Goal: Task Accomplishment & Management: Complete application form

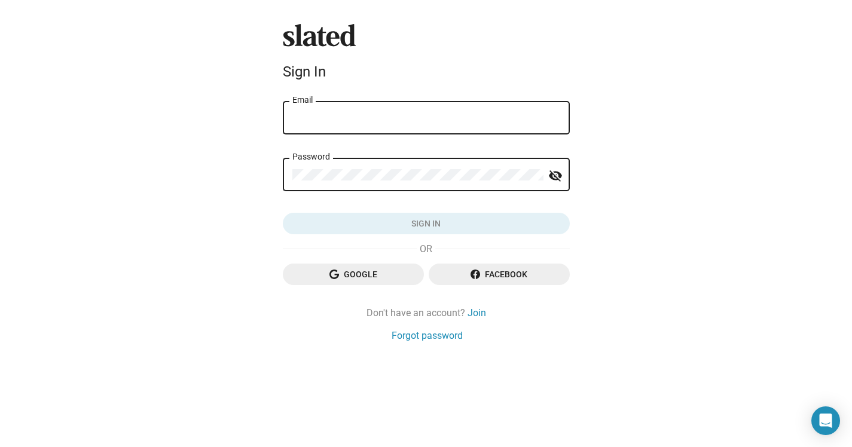
type input "RachidAitEntertainment@gmail.com"
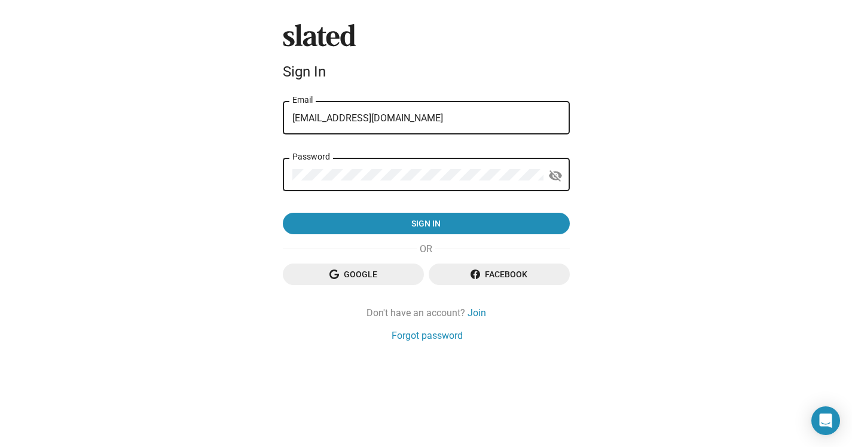
click at [426, 224] on button "Sign in" at bounding box center [426, 224] width 287 height 22
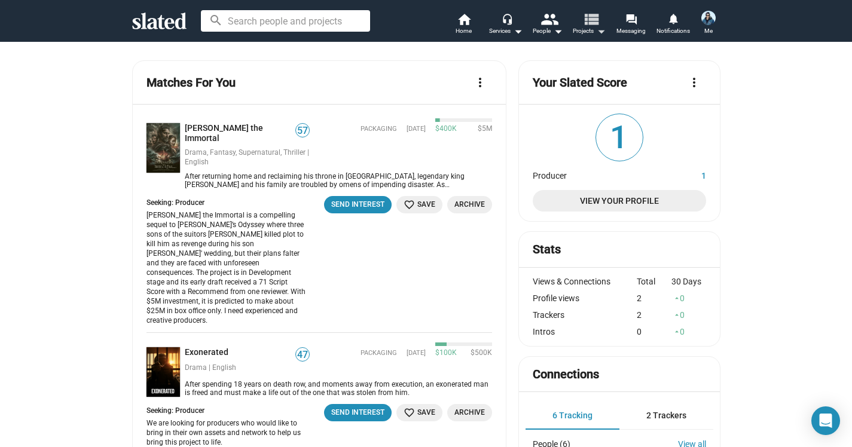
click at [600, 29] on mat-icon "arrow_drop_down" at bounding box center [601, 31] width 14 height 14
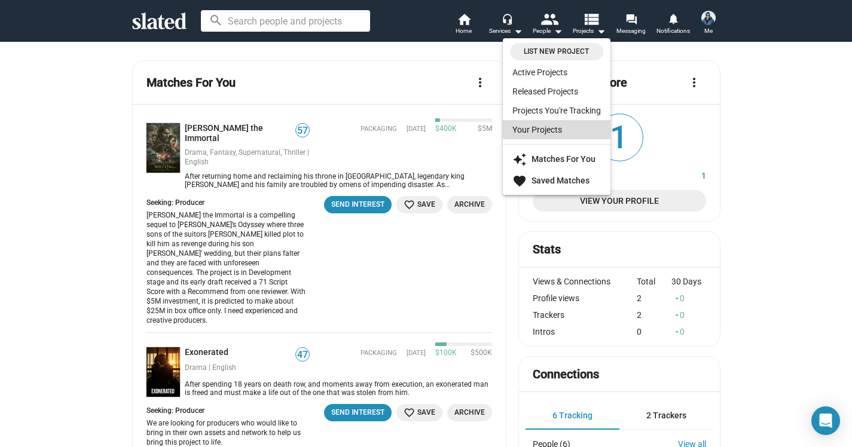
click at [547, 130] on link "Your Projects" at bounding box center [557, 129] width 108 height 19
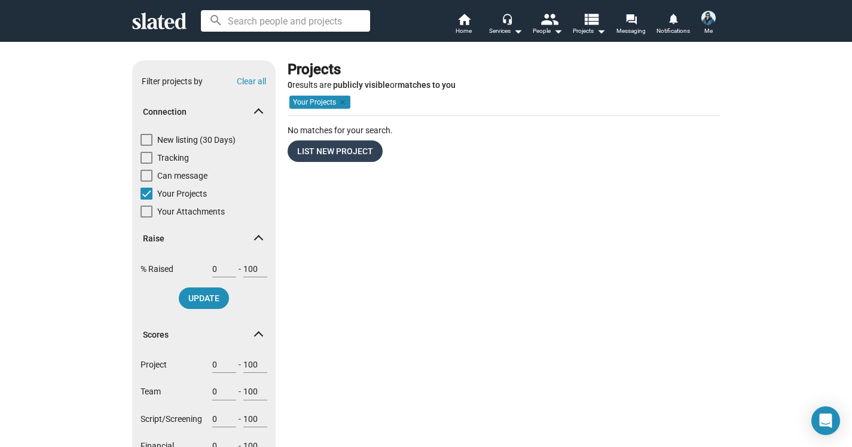
click at [341, 151] on span "List New Project" at bounding box center [335, 152] width 76 height 22
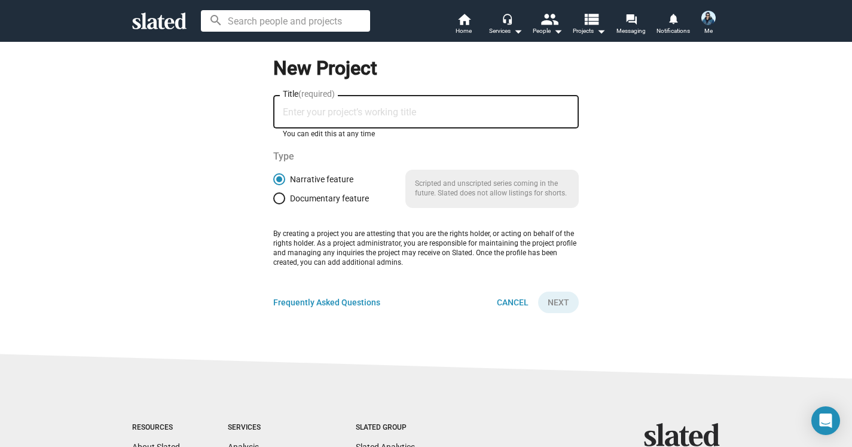
click at [313, 115] on input "Title (required)" at bounding box center [426, 112] width 286 height 11
click at [517, 31] on mat-icon "arrow_drop_down" at bounding box center [518, 31] width 14 height 14
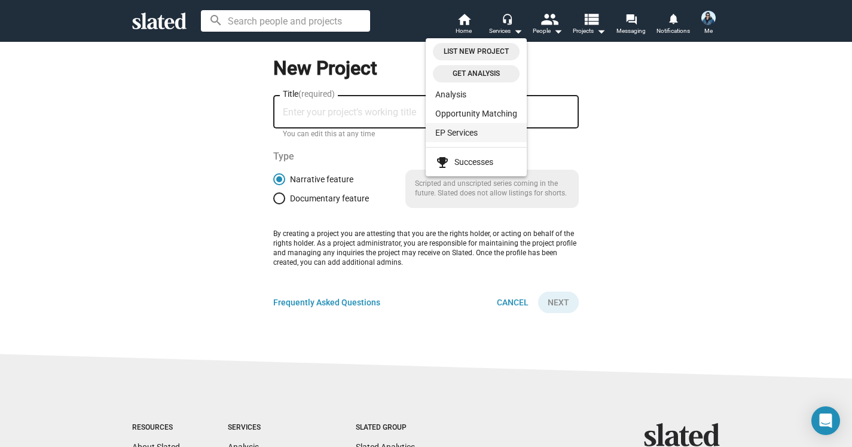
click at [473, 129] on link "EP Services" at bounding box center [476, 132] width 101 height 19
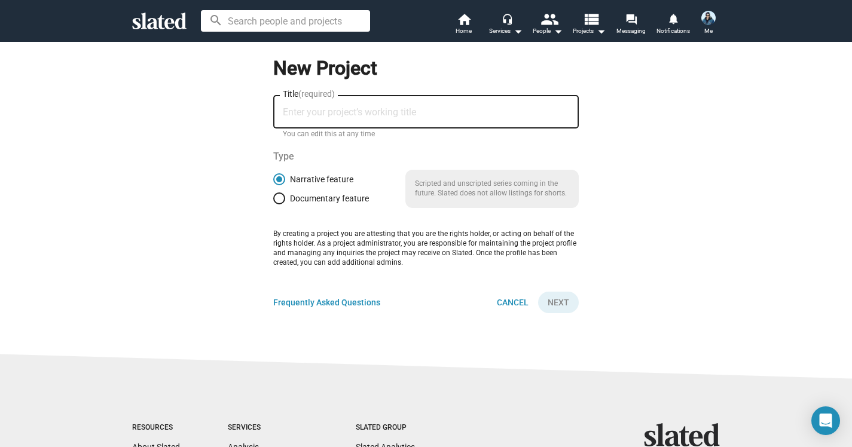
click at [313, 115] on input "Title (required)" at bounding box center [426, 112] width 286 height 11
type input "SCENIC"
click at [557, 298] on span "Next" at bounding box center [559, 303] width 22 height 22
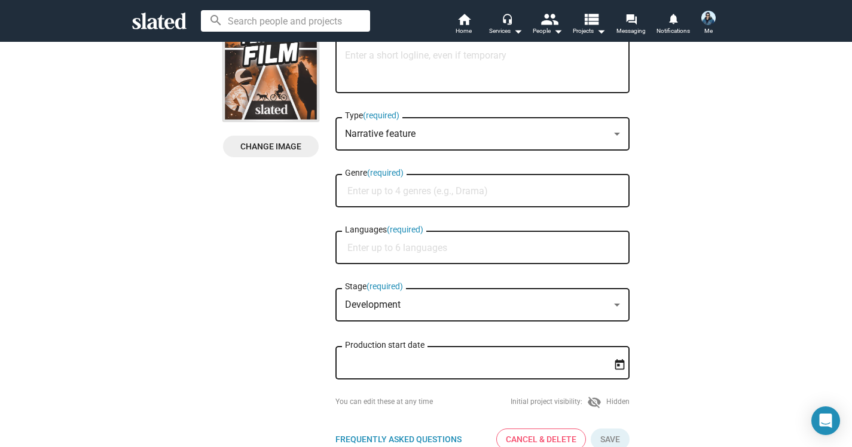
scroll to position [119, 0]
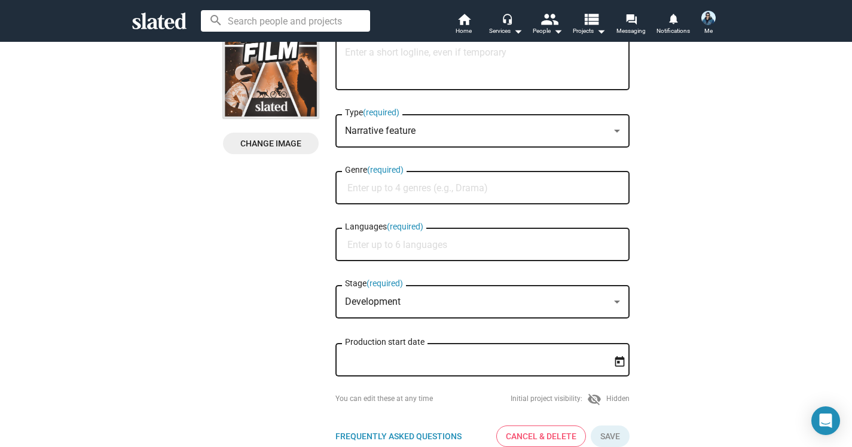
click at [367, 246] on input "Languages (required)" at bounding box center [484, 245] width 275 height 11
type input "English"
click at [365, 273] on span "English" at bounding box center [483, 275] width 280 height 24
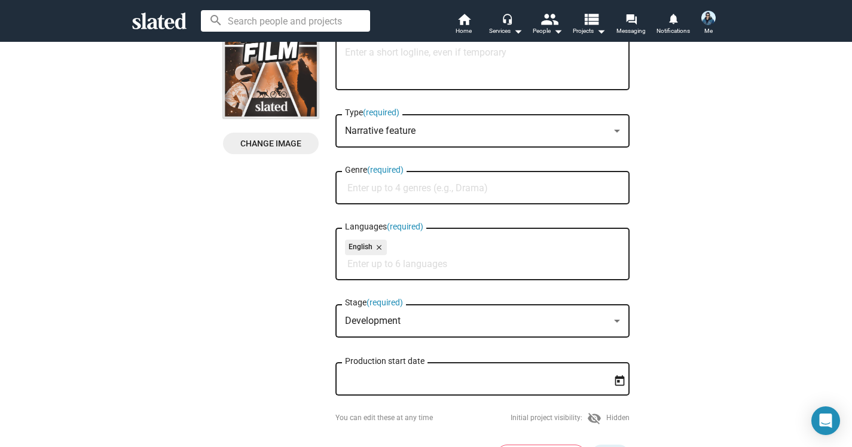
click at [617, 321] on div at bounding box center [617, 322] width 11 height 10
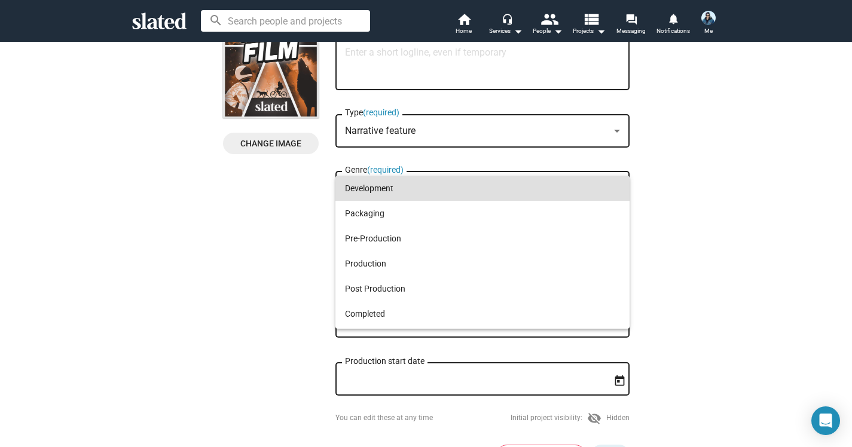
click at [723, 243] on div at bounding box center [426, 223] width 852 height 447
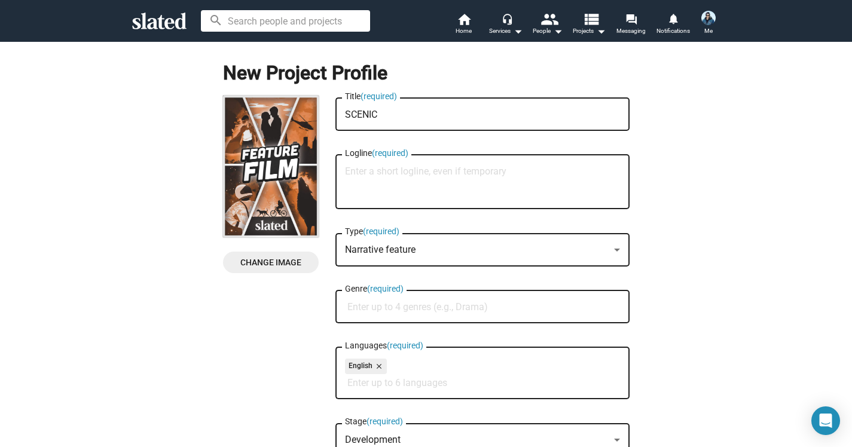
scroll to position [0, 0]
click at [383, 178] on textarea "Logline (required)" at bounding box center [482, 182] width 275 height 32
paste textarea "In the summer of 2004, a young road manager must keep an underground emo band f…"
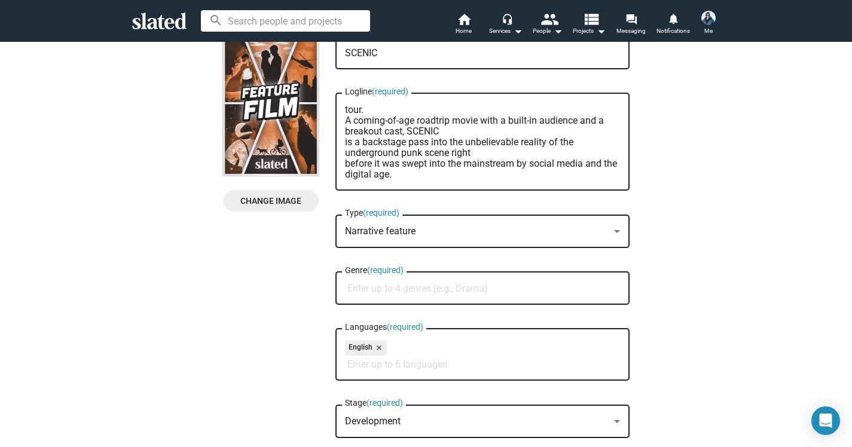
scroll to position [82, 0]
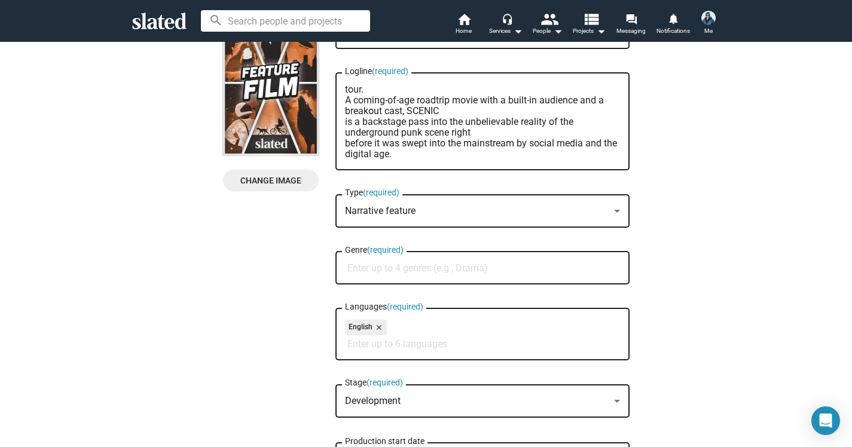
click at [383, 266] on input "Genre (required)" at bounding box center [484, 268] width 275 height 11
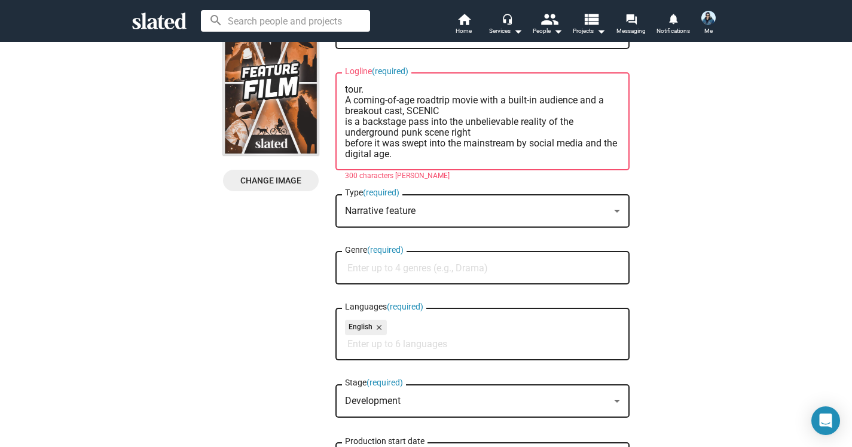
scroll to position [32, 0]
drag, startPoint x: 396, startPoint y: 153, endPoint x: 342, endPoint y: 102, distance: 74.0
click at [342, 102] on div "In the summer of 2004, a young road manager must keep an underground emo band f…" at bounding box center [483, 121] width 294 height 100
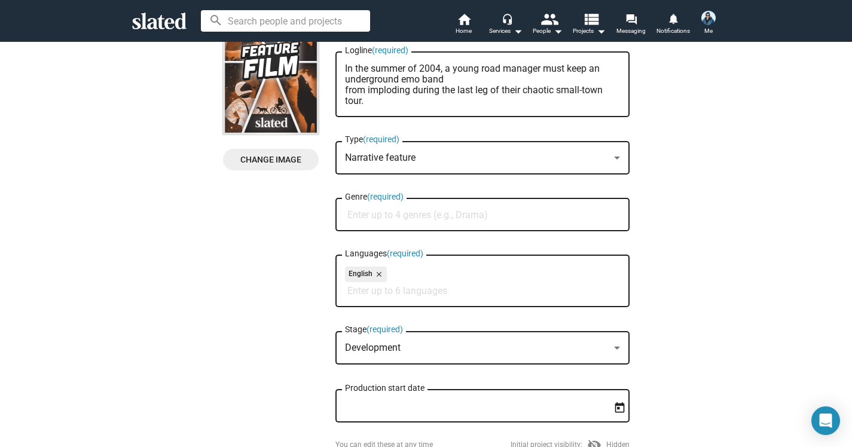
scroll to position [115, 0]
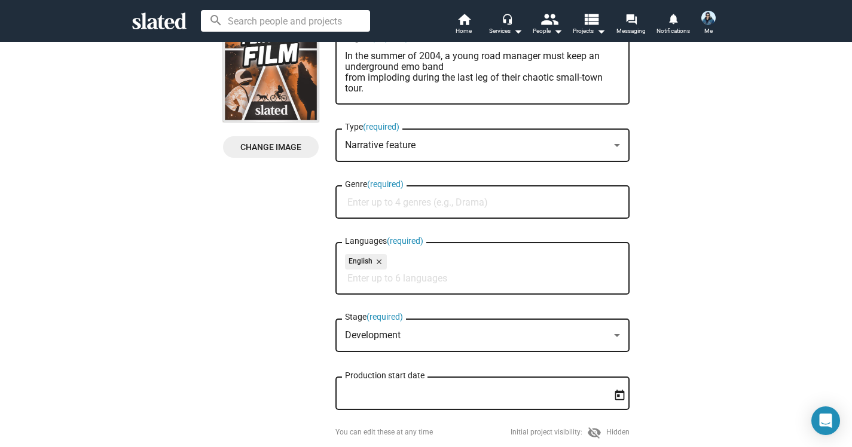
type textarea "In the summer of 2004, a young road manager must keep an underground emo band f…"
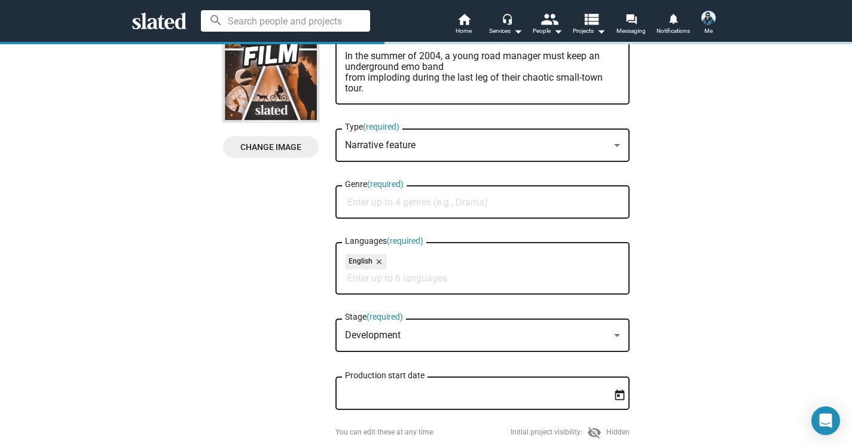
click at [364, 203] on input "Genre (required)" at bounding box center [484, 202] width 275 height 11
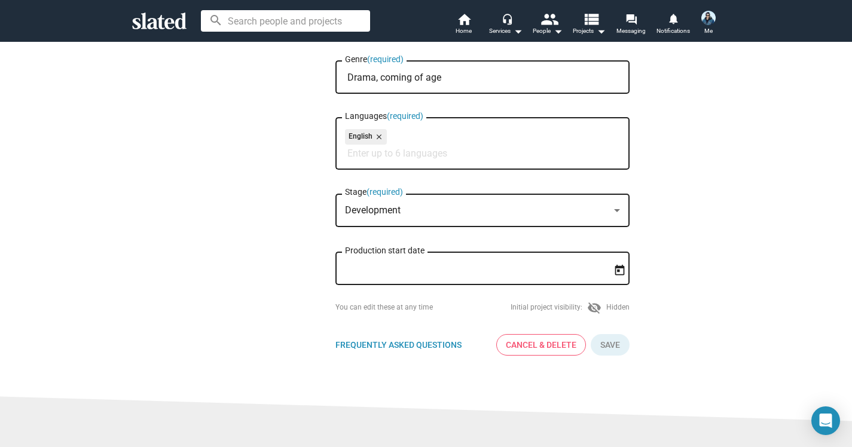
scroll to position [240, 0]
click at [617, 212] on div at bounding box center [617, 210] width 6 height 3
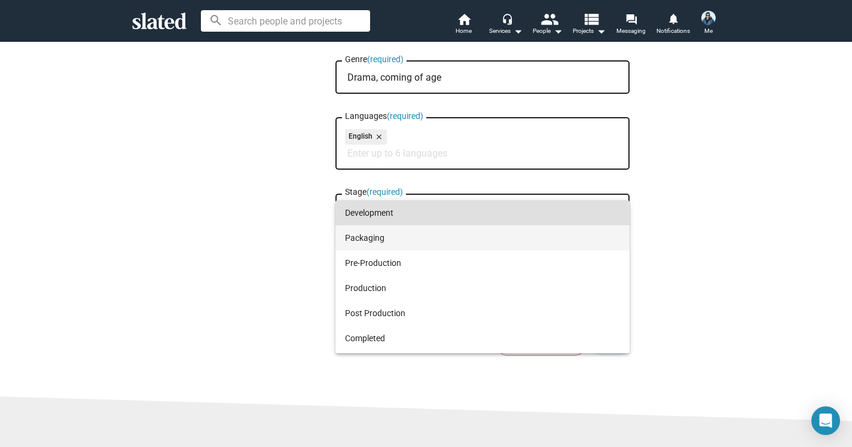
click at [376, 242] on span "Packaging" at bounding box center [482, 237] width 275 height 25
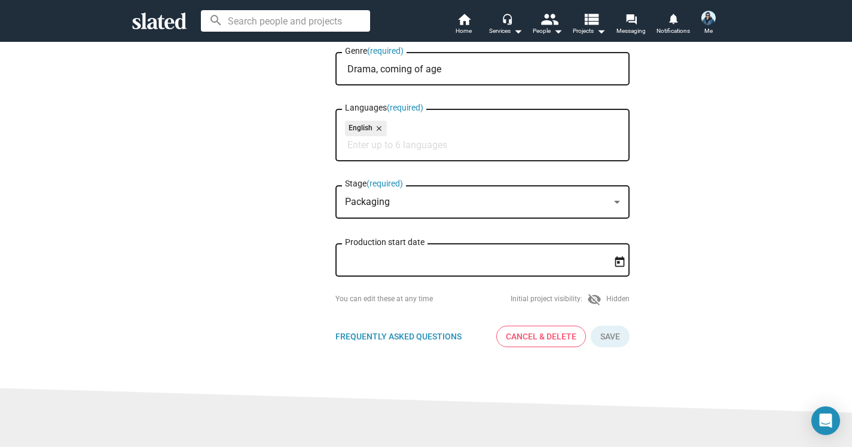
scroll to position [272, 0]
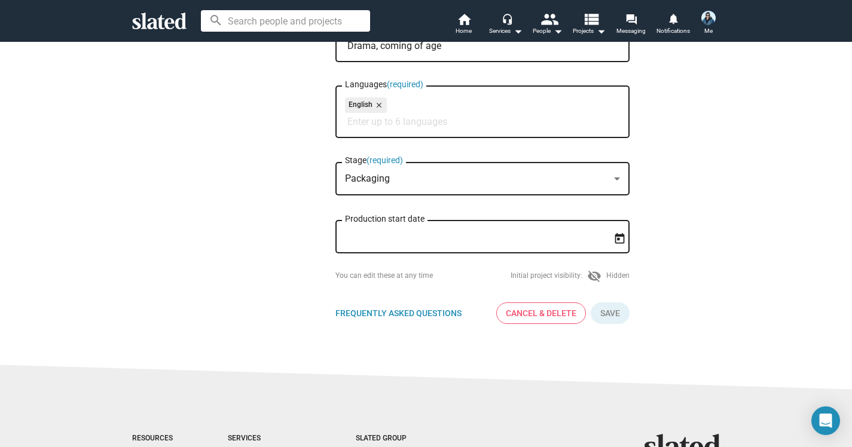
click at [620, 179] on div at bounding box center [617, 180] width 11 height 10
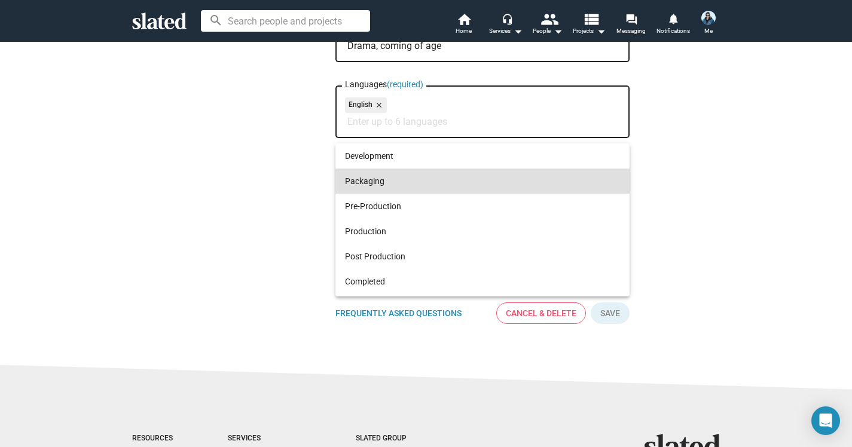
click at [739, 135] on div at bounding box center [426, 223] width 852 height 447
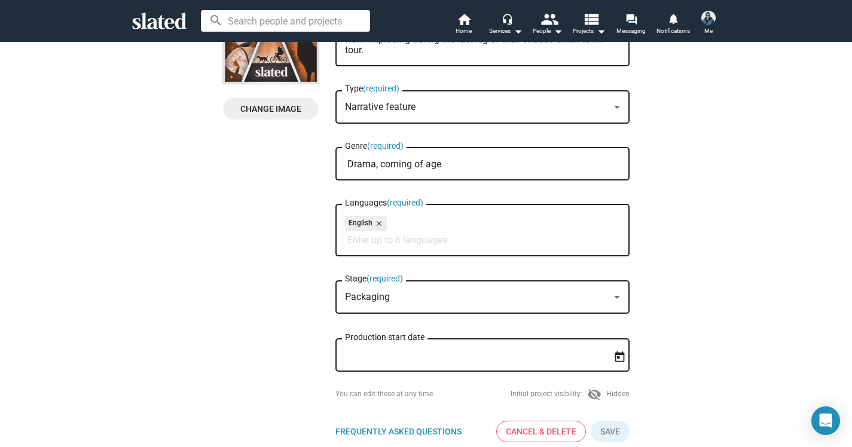
scroll to position [147, 0]
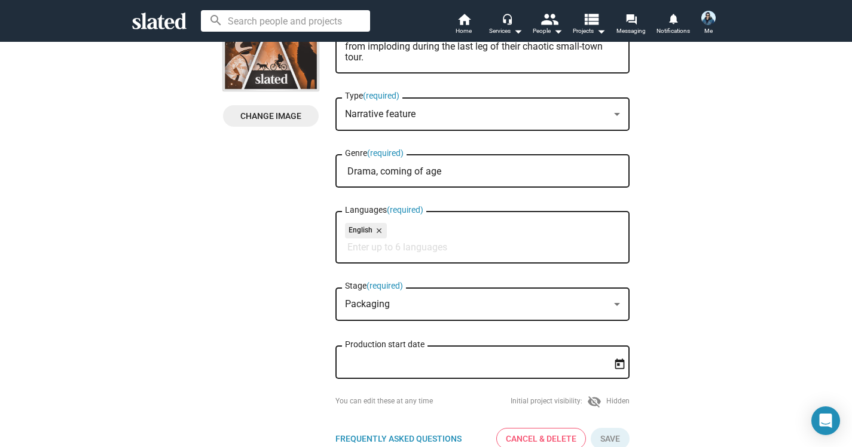
drag, startPoint x: 382, startPoint y: 173, endPoint x: 461, endPoint y: 174, distance: 79.0
click at [461, 174] on input "Drama, coming of age" at bounding box center [484, 171] width 275 height 11
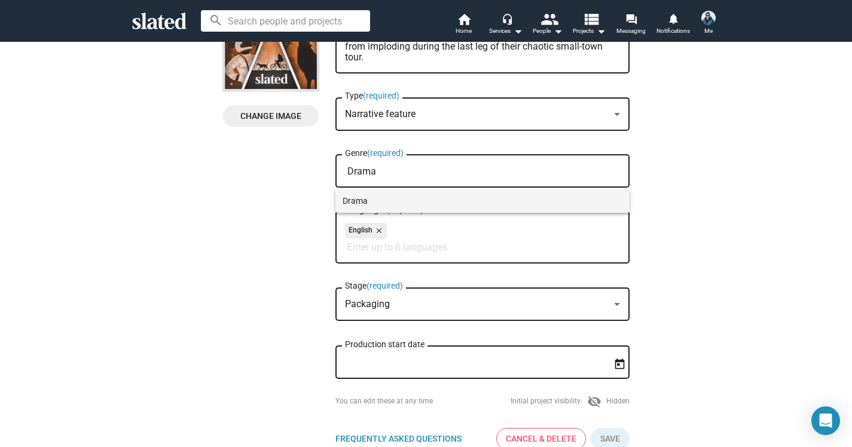
type input "Drama"
click at [356, 197] on span "Drama" at bounding box center [483, 201] width 280 height 24
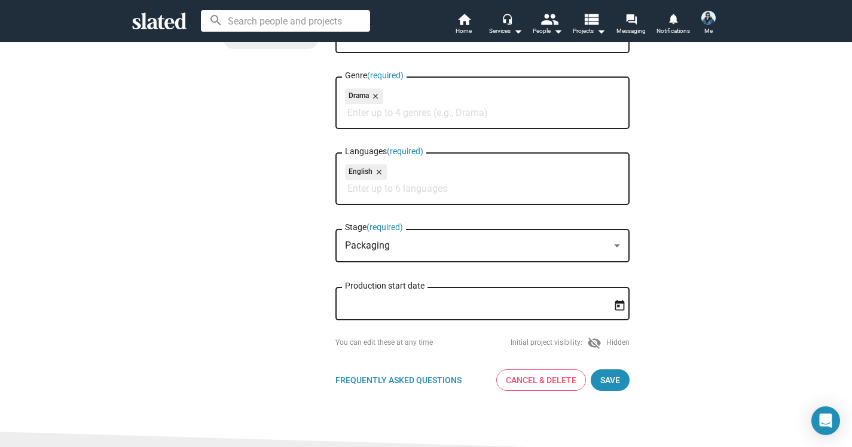
scroll to position [273, 0]
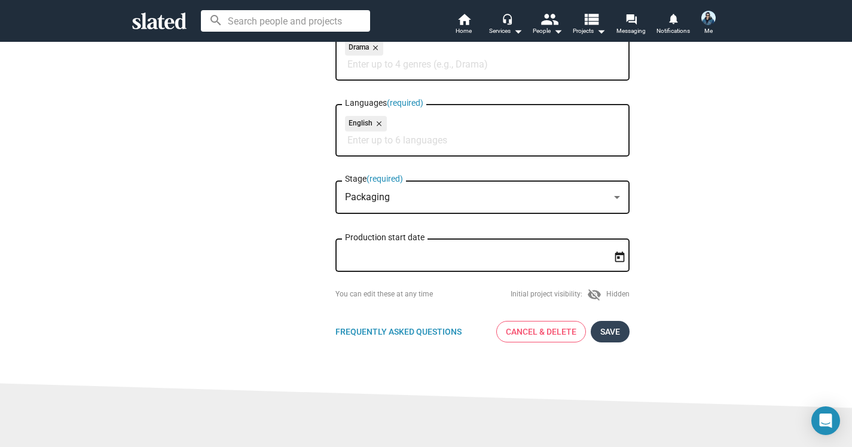
click at [610, 334] on span "Save" at bounding box center [610, 332] width 20 height 22
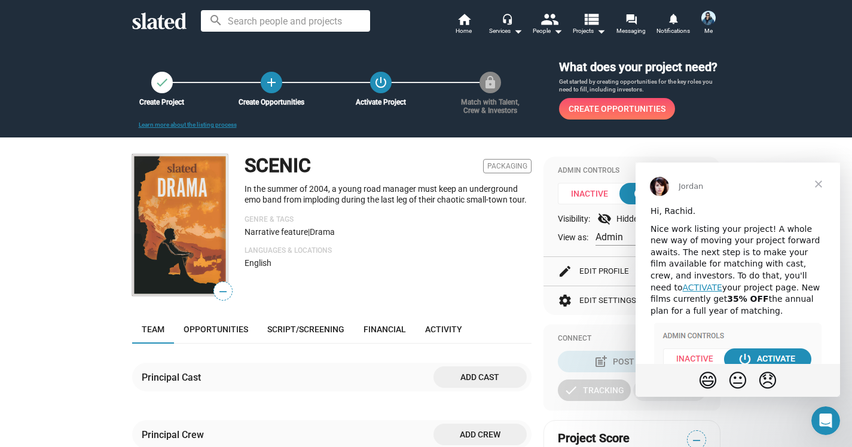
click at [818, 182] on span "Close" at bounding box center [818, 184] width 43 height 43
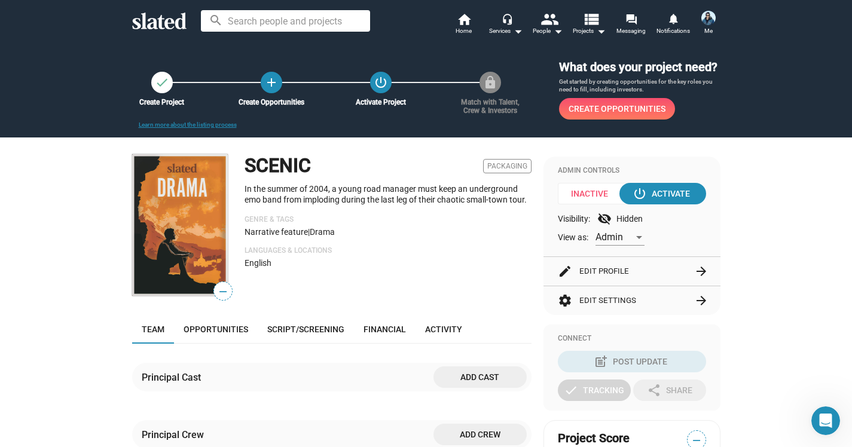
click at [192, 257] on img at bounding box center [180, 225] width 96 height 142
click at [222, 300] on span "—" at bounding box center [223, 292] width 18 height 16
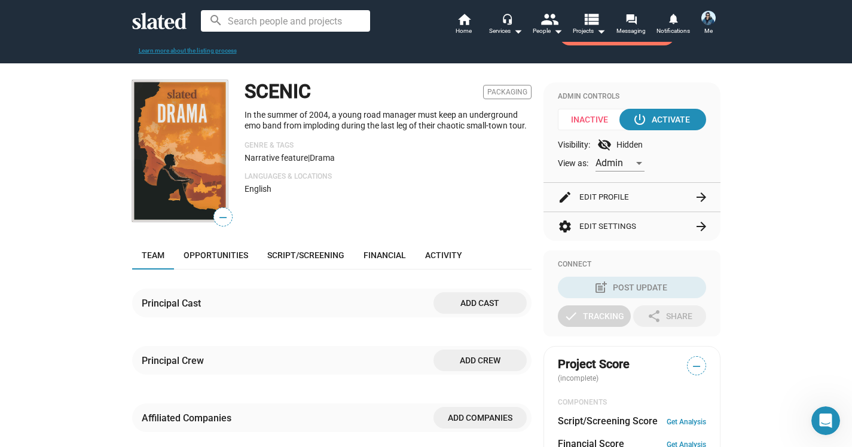
scroll to position [72, 0]
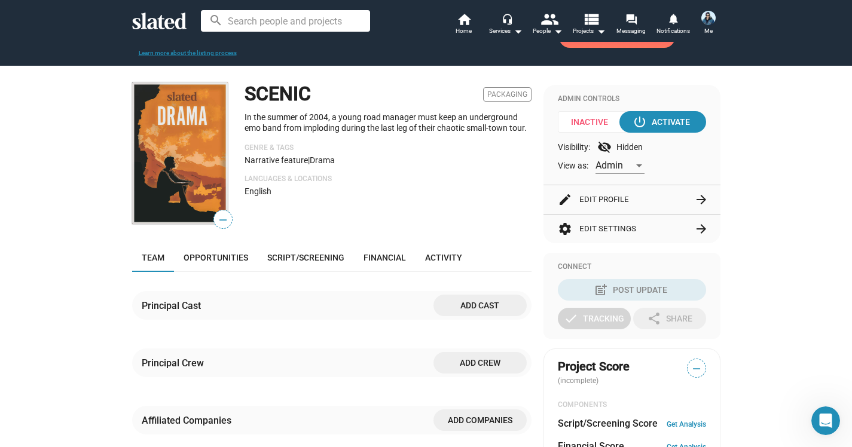
click at [164, 184] on img at bounding box center [180, 154] width 96 height 142
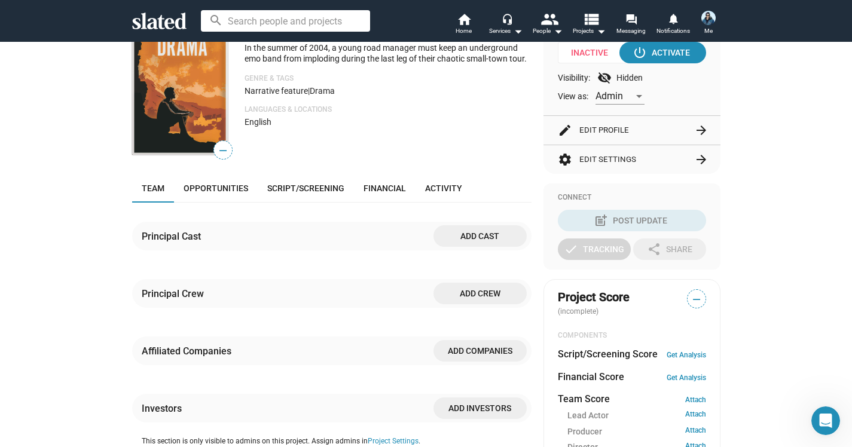
scroll to position [78, 0]
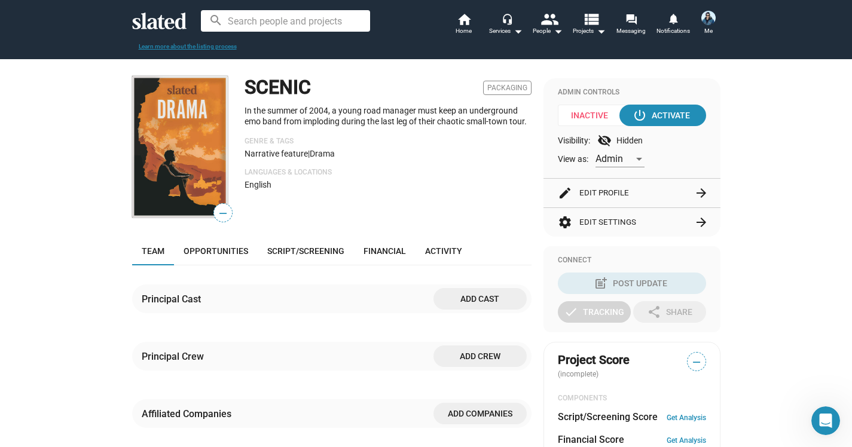
click at [199, 164] on img at bounding box center [180, 147] width 96 height 142
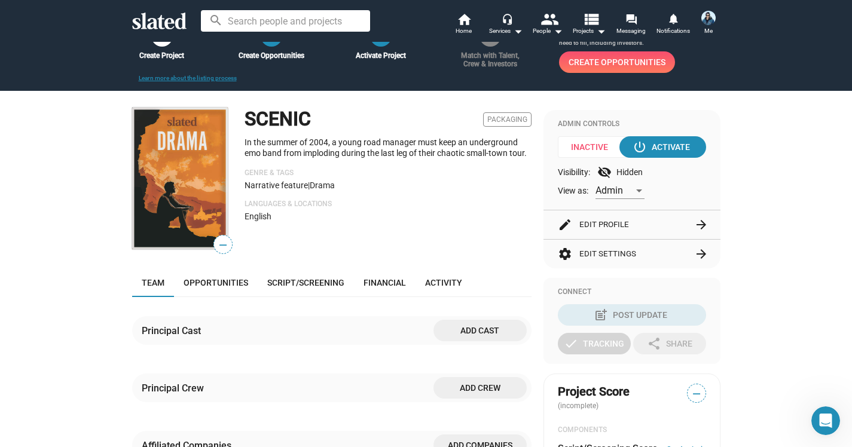
scroll to position [48, 0]
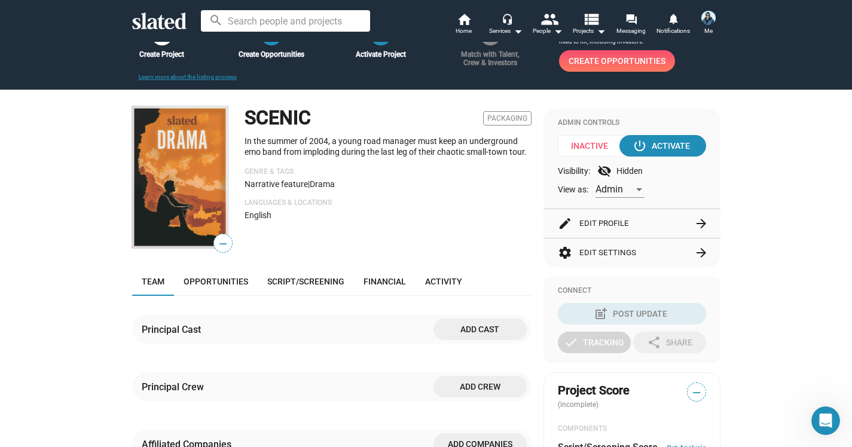
click at [621, 236] on button "edit Edit Profile arrow_forward" at bounding box center [632, 223] width 148 height 29
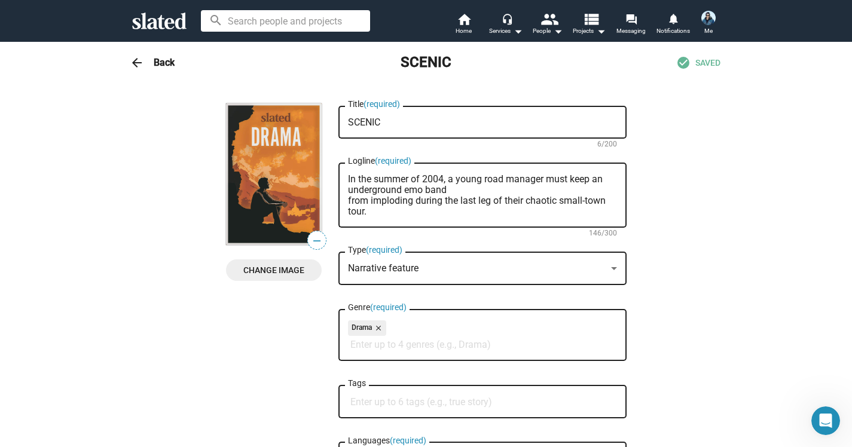
click at [315, 240] on span "—" at bounding box center [317, 241] width 18 height 16
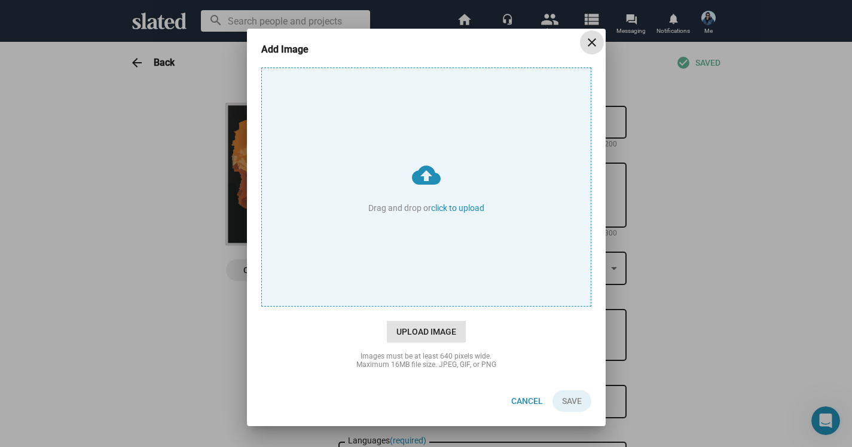
click at [430, 333] on span "Upload Image" at bounding box center [426, 332] width 79 height 22
click at [430, 306] on input "cloud_upload Drag and drop or click to upload" at bounding box center [426, 187] width 329 height 238
type input "C:\fakepath\ScenicTempPoster.jpeg"
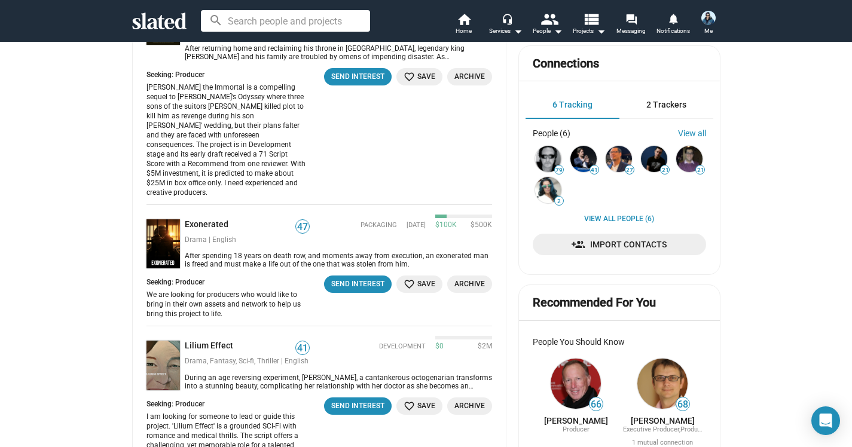
scroll to position [310, 0]
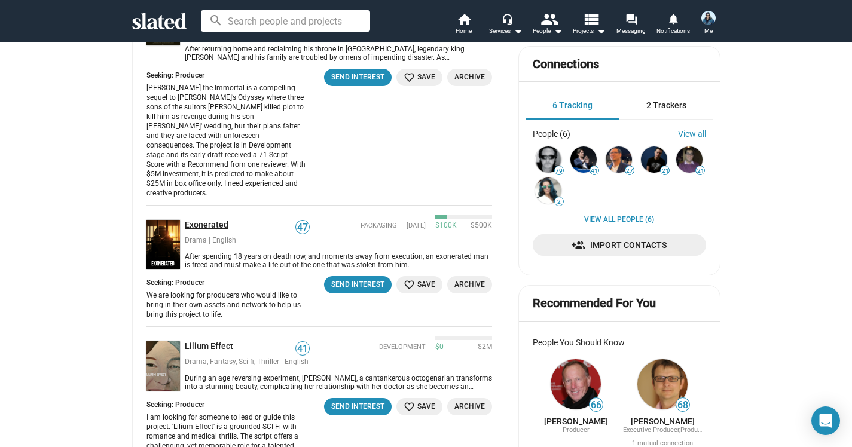
click at [213, 220] on link "Exonerated" at bounding box center [209, 225] width 48 height 11
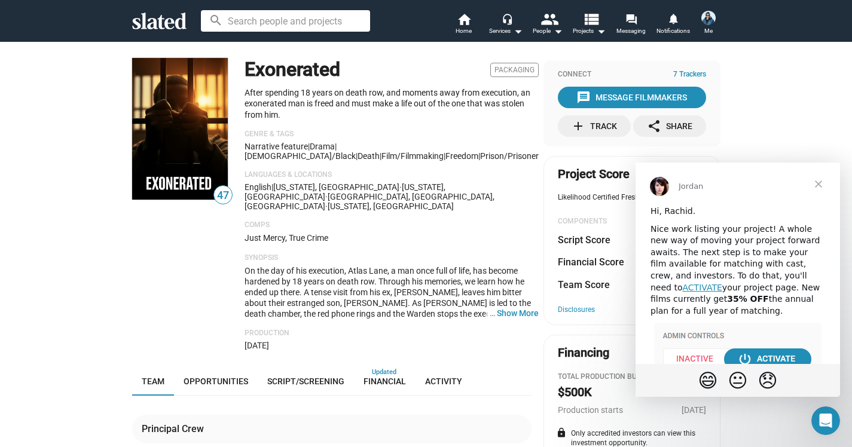
click at [819, 181] on span "Close" at bounding box center [818, 184] width 43 height 43
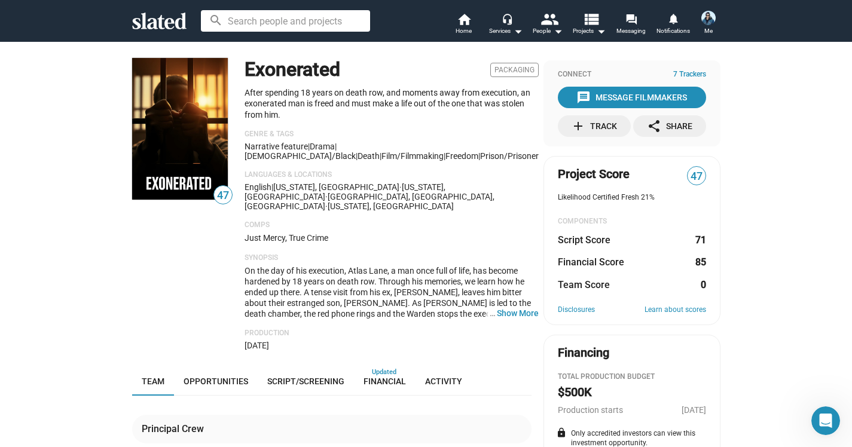
click at [710, 22] on img at bounding box center [709, 18] width 14 height 14
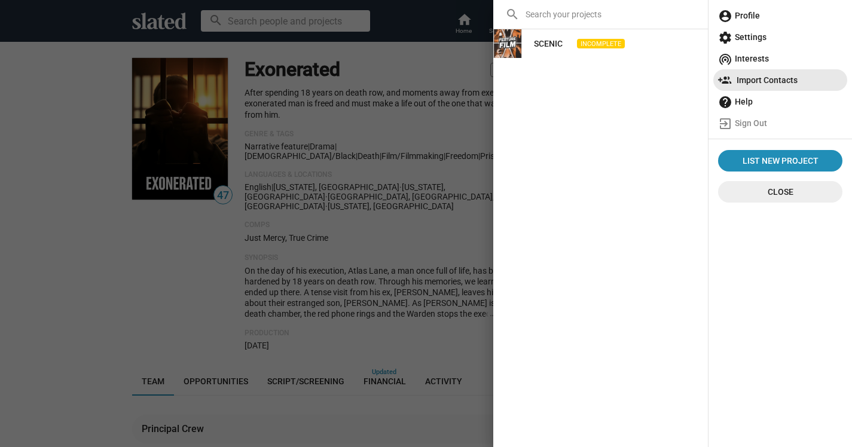
click at [761, 80] on span "Import Contacts" at bounding box center [780, 80] width 124 height 22
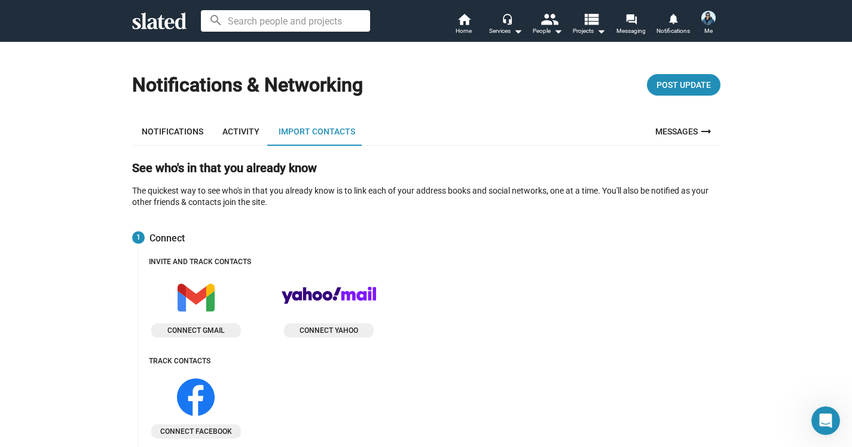
click at [708, 23] on button "Me" at bounding box center [708, 23] width 29 height 31
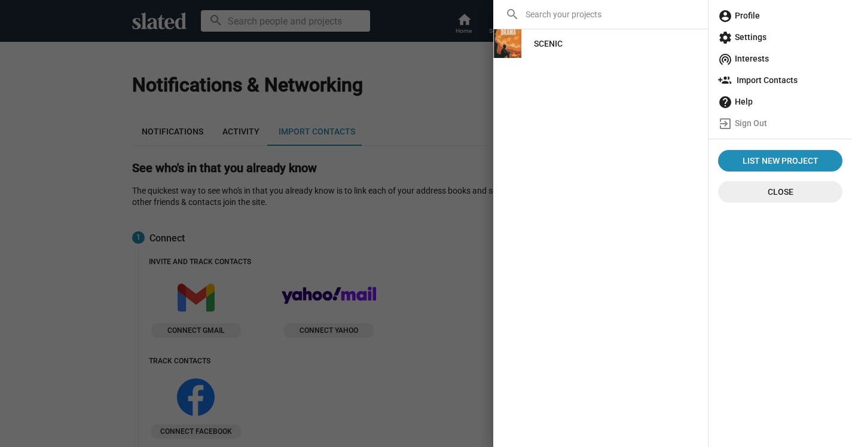
click at [748, 14] on span "account_circle Profile" at bounding box center [780, 16] width 124 height 22
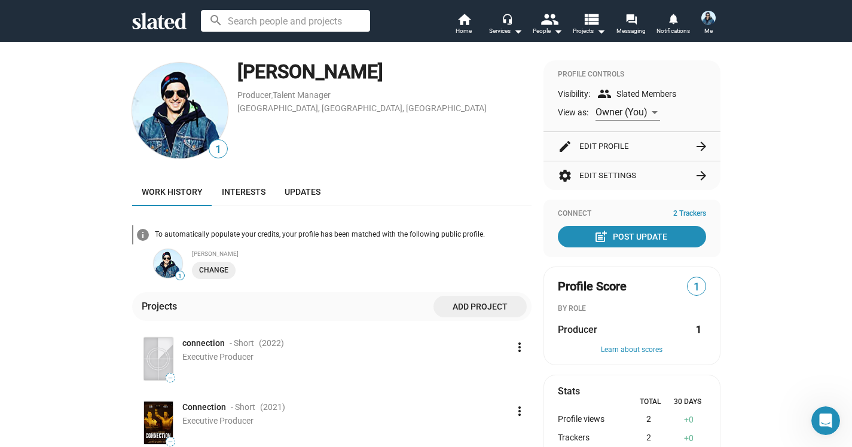
scroll to position [4, 0]
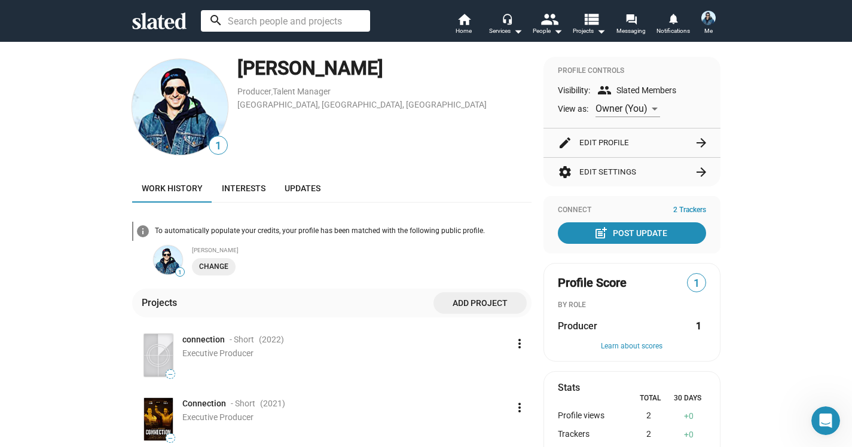
click at [257, 24] on input at bounding box center [285, 21] width 169 height 22
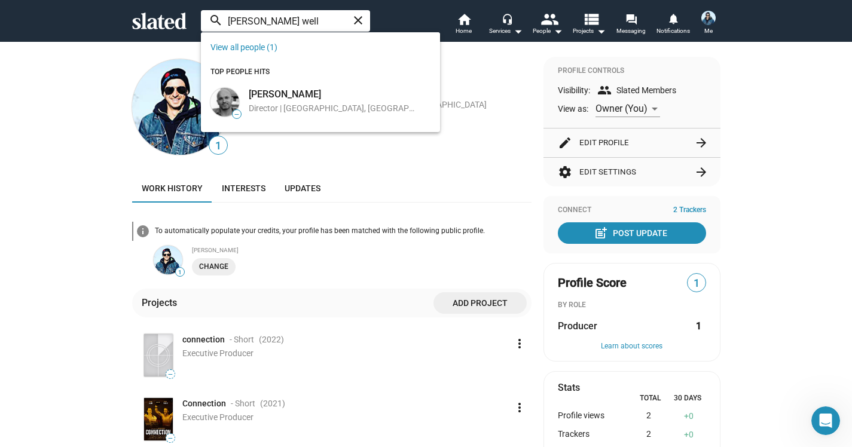
scroll to position [4, 0]
click at [59, 284] on div "1 Rachid Ait Producer , Talent Manager Los Angeles, CA, US Work history Interes…" at bounding box center [426, 362] width 852 height 650
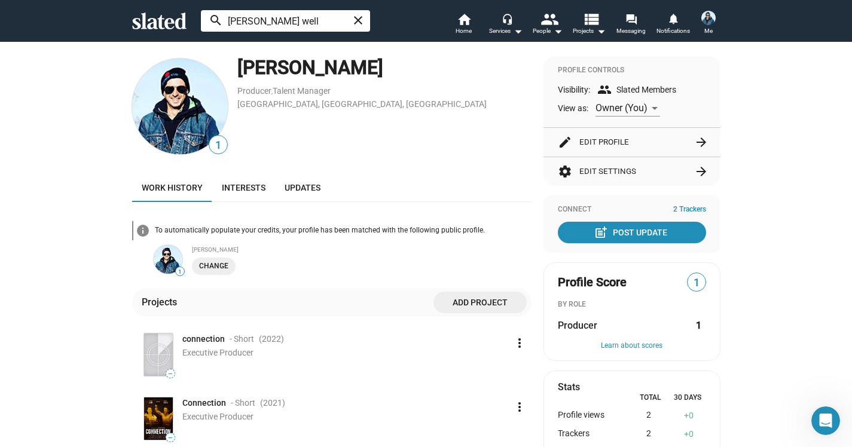
click at [275, 22] on input "Adam well" at bounding box center [285, 21] width 169 height 22
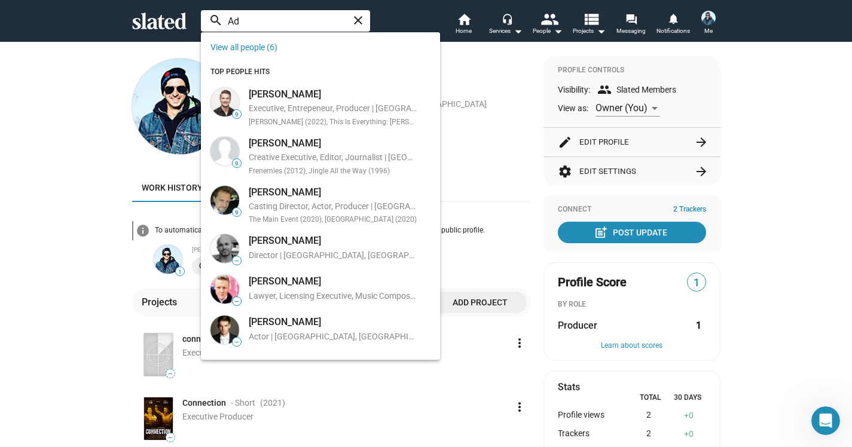
type input "A"
click at [41, 202] on div "1 Rachid Ait Producer , Talent Manager Los Angeles, CA, US Work history Interes…" at bounding box center [426, 362] width 852 height 650
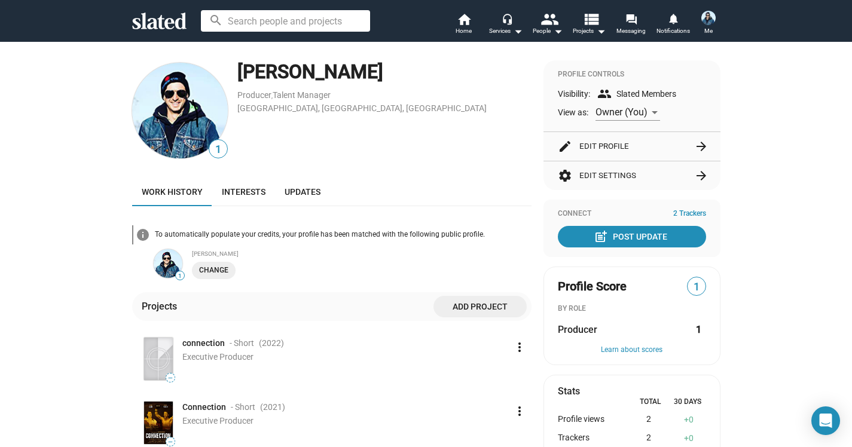
click at [701, 143] on mat-icon "arrow_forward" at bounding box center [701, 146] width 14 height 14
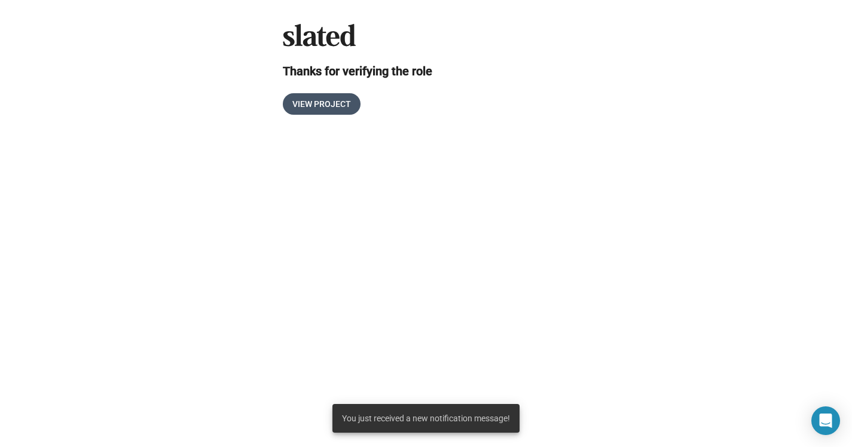
click at [322, 105] on span "View Project" at bounding box center [321, 104] width 59 height 22
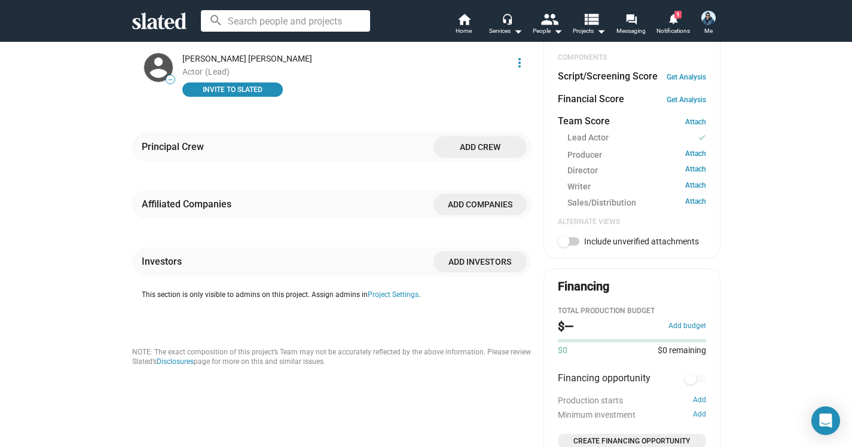
scroll to position [439, 0]
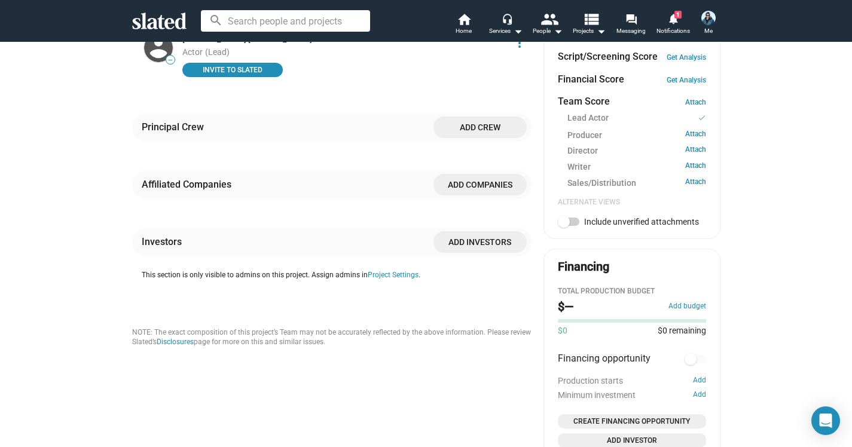
click at [474, 253] on span "Add investors" at bounding box center [480, 242] width 74 height 22
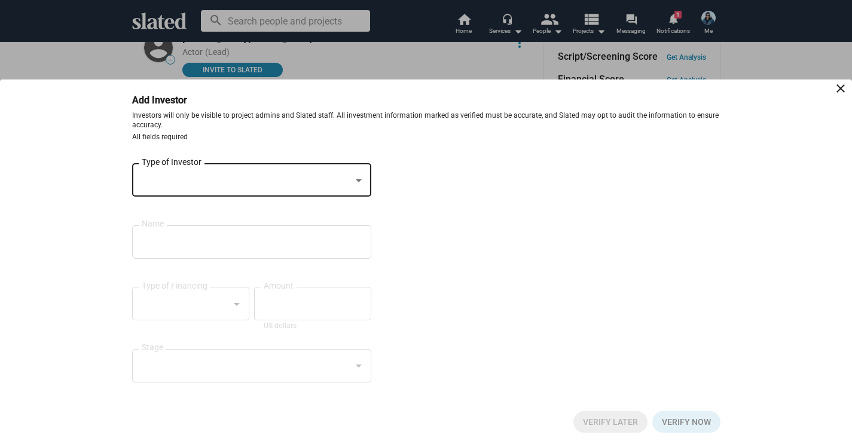
click at [359, 179] on div at bounding box center [359, 180] width 6 height 3
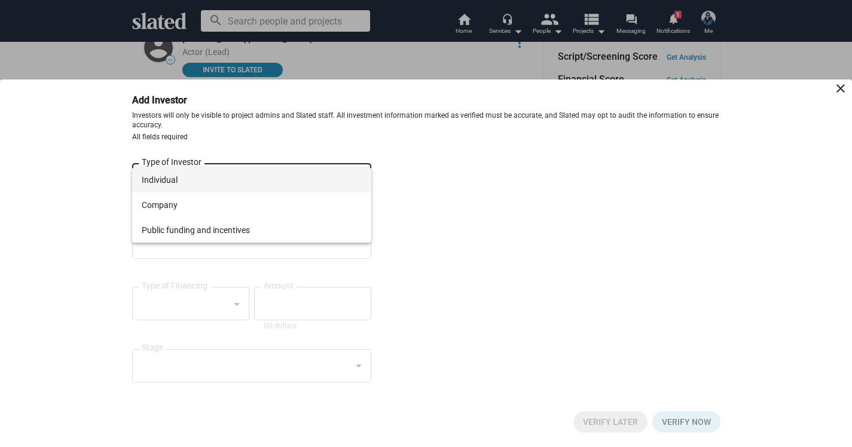
click at [3, 217] on div at bounding box center [426, 223] width 852 height 447
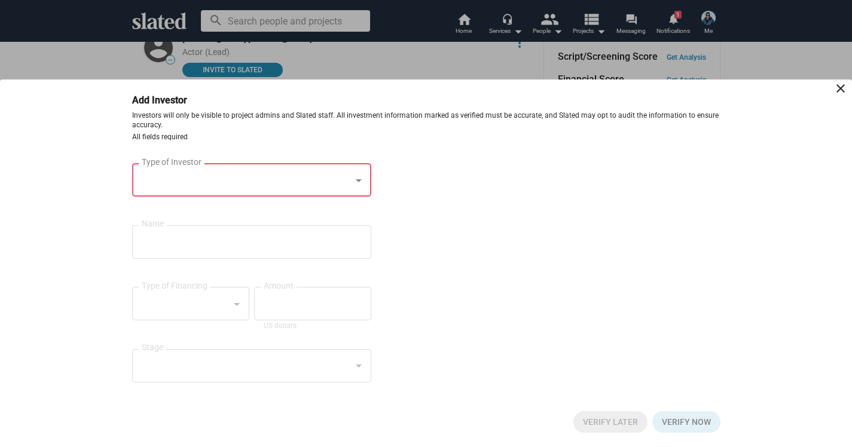
click at [455, 66] on div at bounding box center [426, 223] width 852 height 447
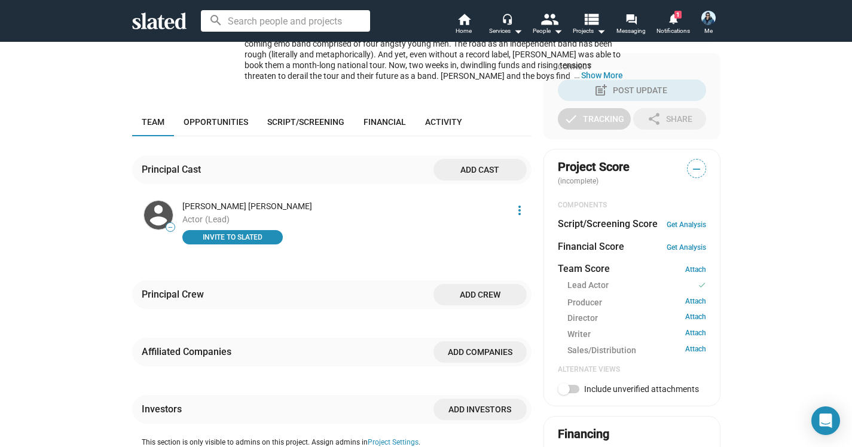
scroll to position [273, 0]
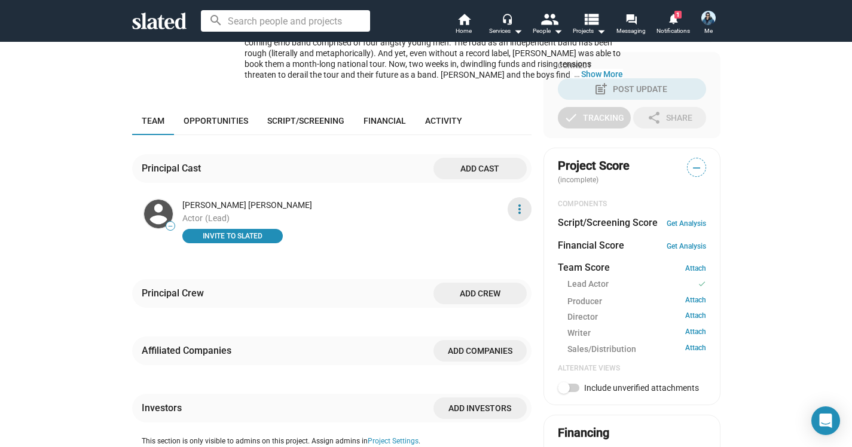
click at [518, 217] on mat-icon "more_vert" at bounding box center [520, 209] width 14 height 14
click at [479, 268] on button "Edit" at bounding box center [498, 266] width 68 height 19
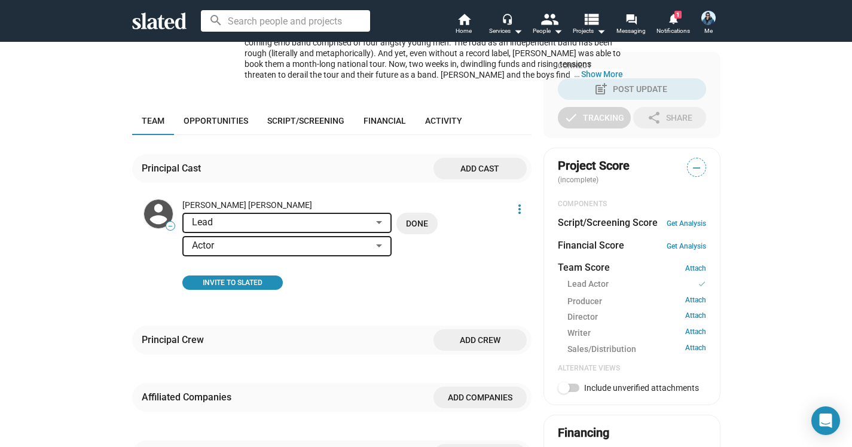
click at [377, 251] on div at bounding box center [379, 246] width 11 height 10
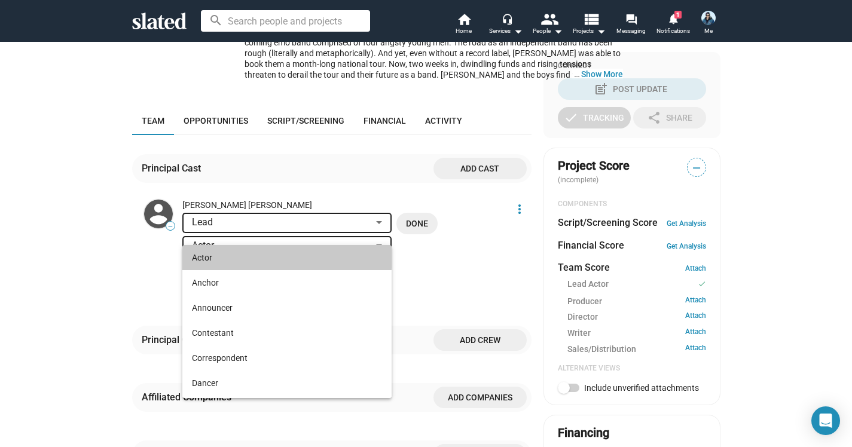
click at [206, 253] on span "Actor" at bounding box center [287, 257] width 190 height 25
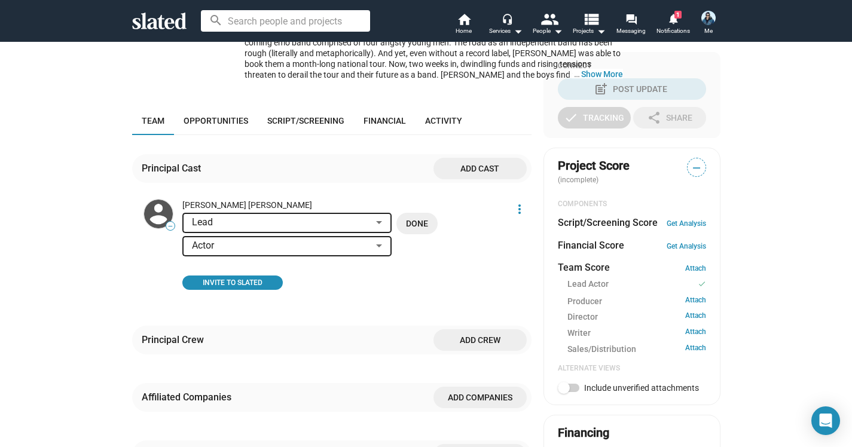
click at [376, 228] on div at bounding box center [379, 223] width 11 height 10
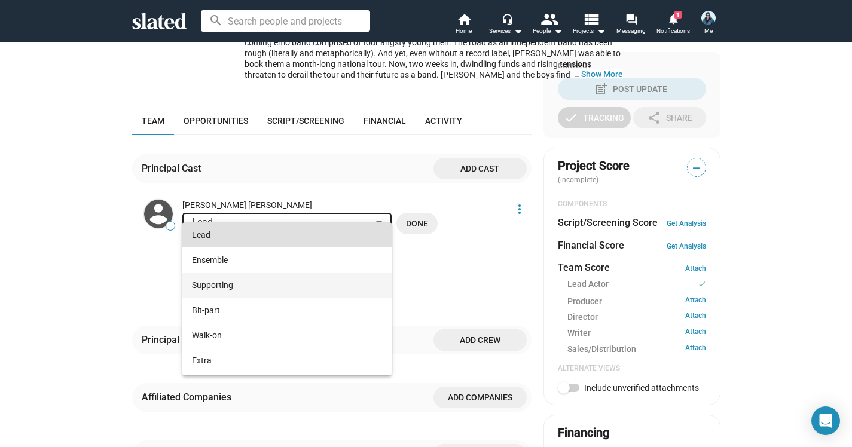
click at [207, 283] on span "Supporting" at bounding box center [287, 285] width 190 height 25
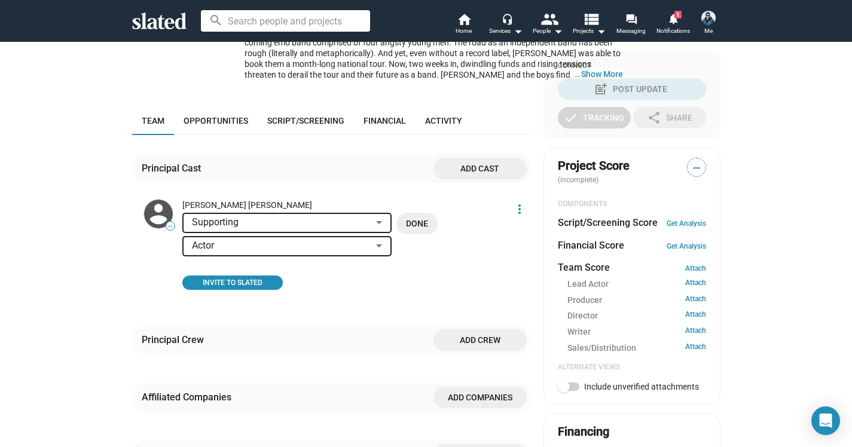
click at [420, 234] on span "Done" at bounding box center [417, 224] width 22 height 22
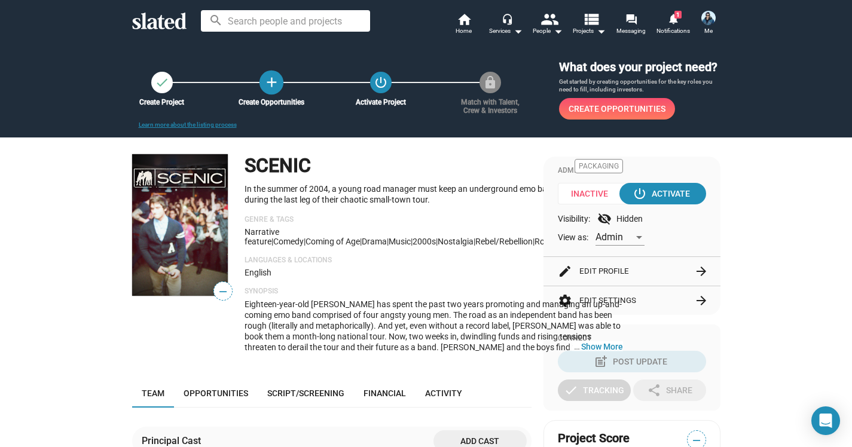
click at [273, 88] on mat-icon "add" at bounding box center [271, 82] width 16 height 16
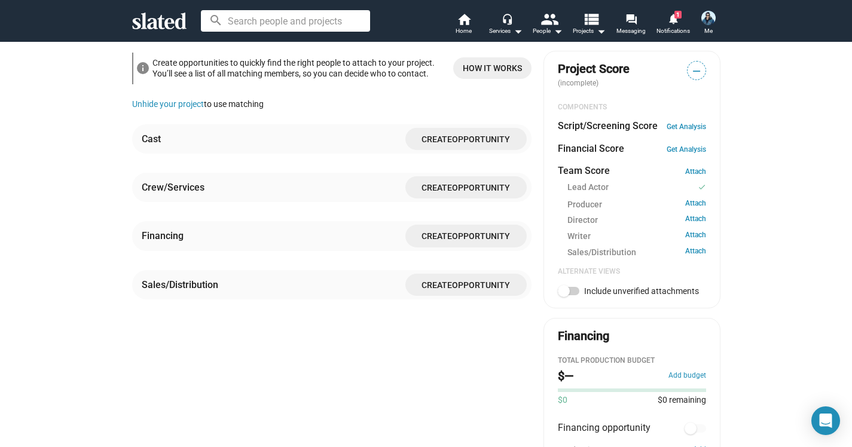
scroll to position [373, 0]
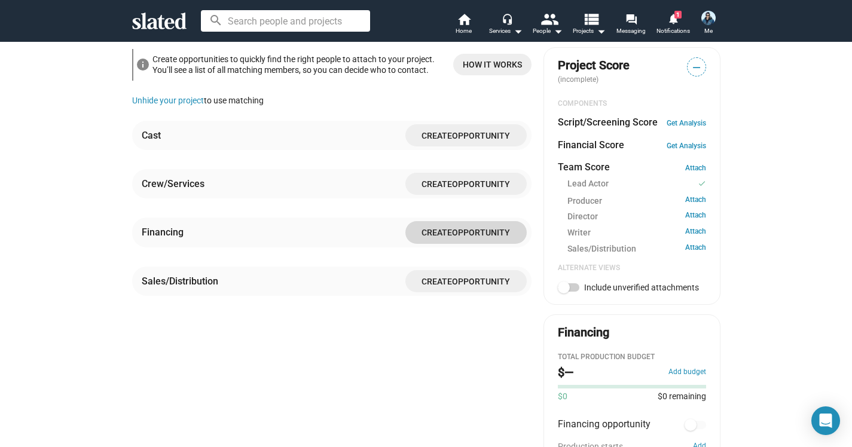
click at [458, 238] on span "Opportunity" at bounding box center [481, 233] width 58 height 10
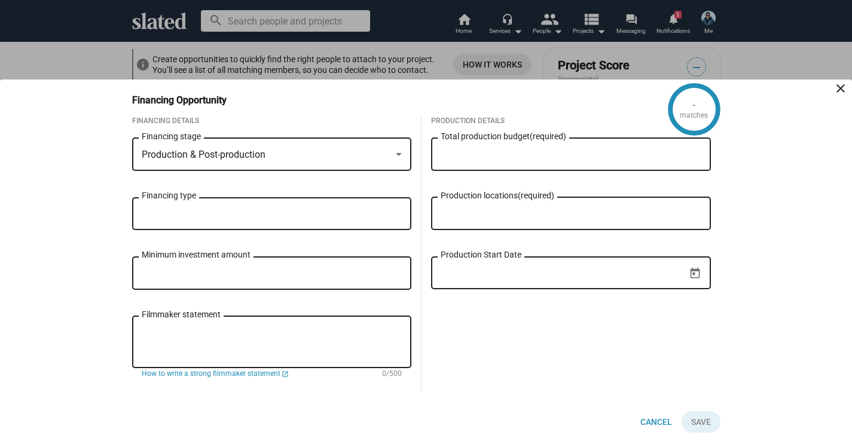
click at [401, 154] on div at bounding box center [399, 154] width 6 height 3
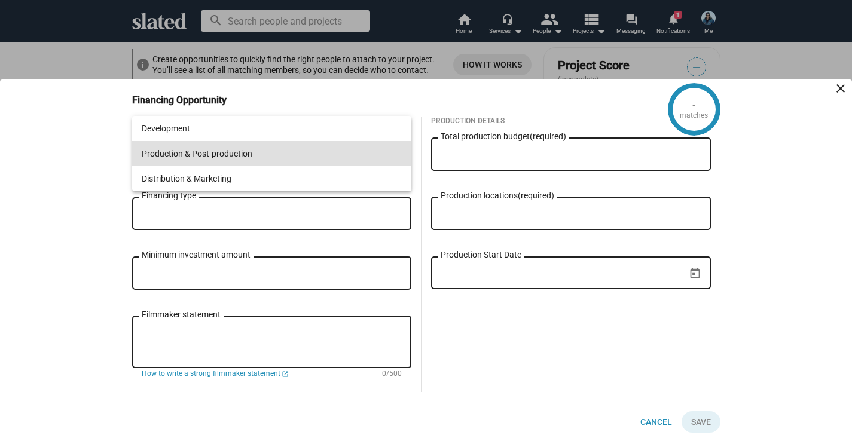
click at [236, 153] on span "Production & Post-production" at bounding box center [272, 153] width 261 height 25
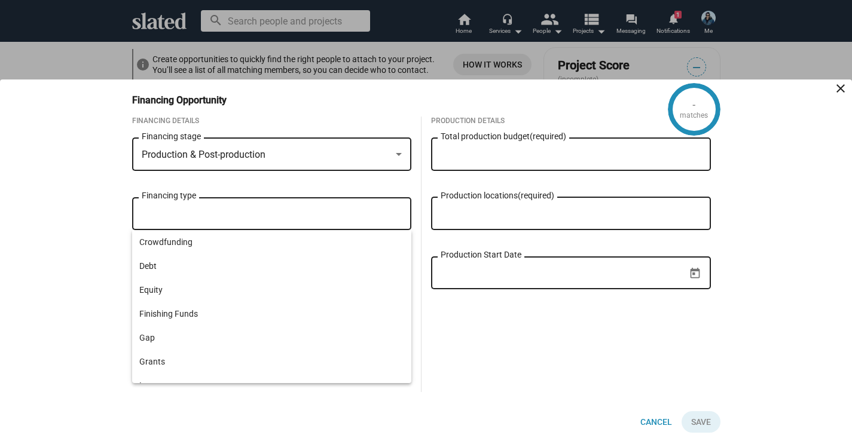
click at [192, 211] on input "Financing type" at bounding box center [274, 214] width 261 height 11
click at [116, 219] on div "- matches Financing Opportunity close Financing Details Production & Post-produ…" at bounding box center [426, 264] width 852 height 368
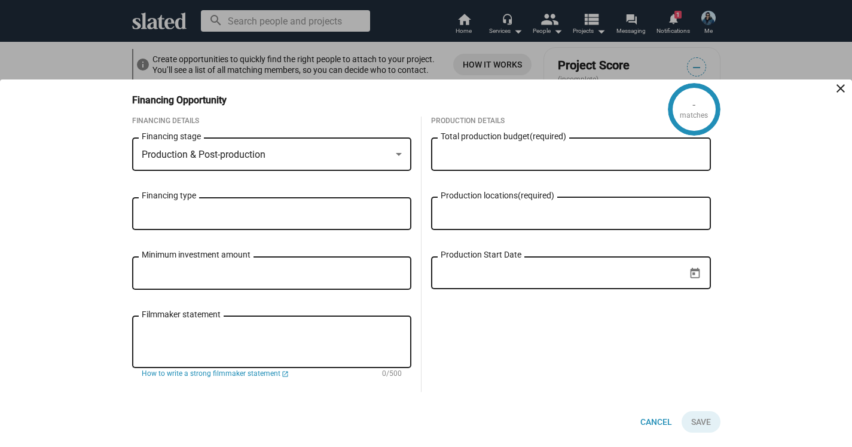
click at [359, 211] on input "Financing type" at bounding box center [274, 214] width 261 height 11
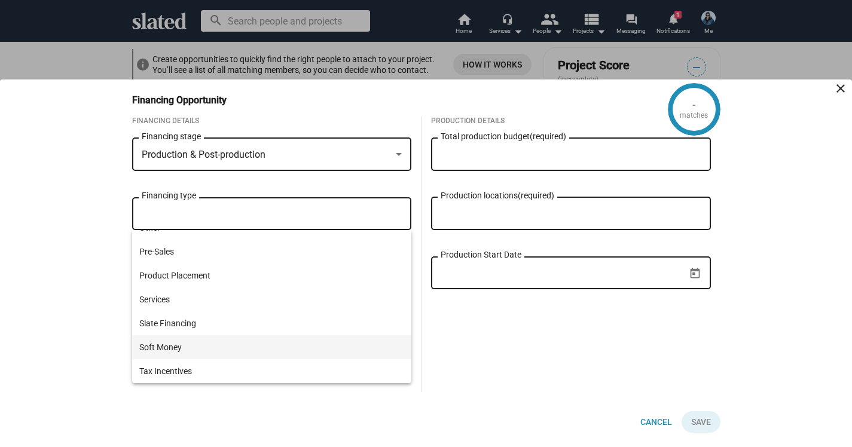
scroll to position [230, 0]
click at [65, 289] on div "- matches Financing Opportunity close Financing Details Production & Post-produ…" at bounding box center [426, 264] width 852 height 368
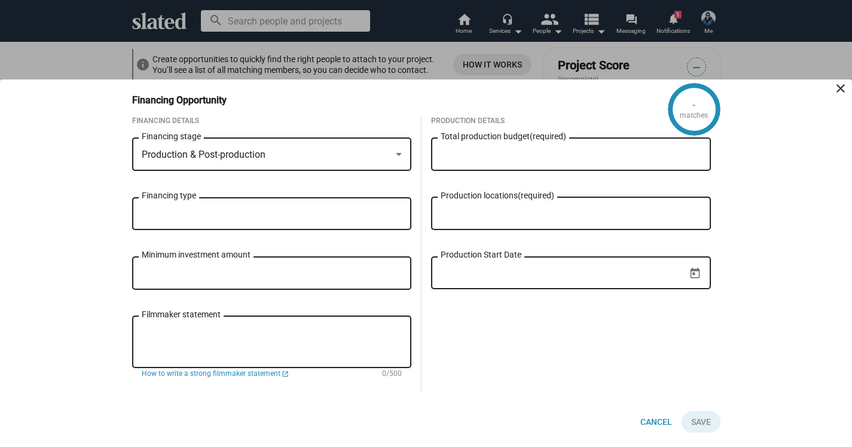
click at [513, 158] on input "Total production budget (required)" at bounding box center [571, 155] width 261 height 11
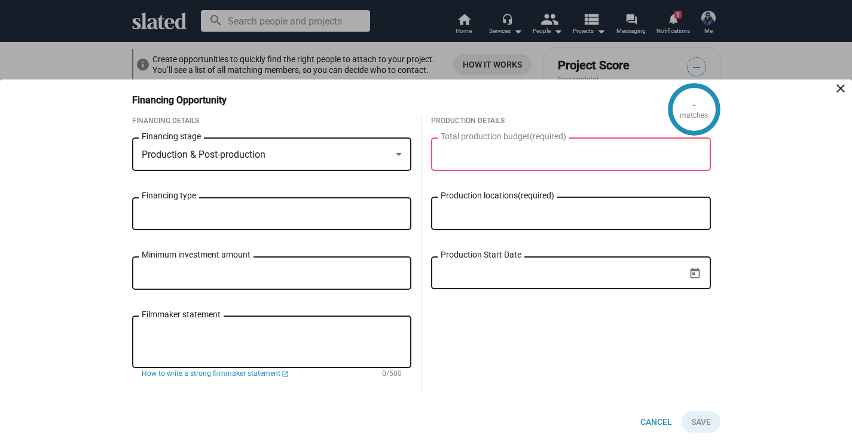
click at [503, 209] on input "Production locations (required)" at bounding box center [573, 214] width 261 height 11
click at [490, 276] on input "Production Start Date" at bounding box center [563, 273] width 244 height 11
click at [325, 269] on input "Minimum investment amount" at bounding box center [272, 274] width 261 height 11
click at [499, 209] on input "Production locations (required)" at bounding box center [573, 214] width 261 height 11
click at [475, 156] on input "Total production budget (required)" at bounding box center [571, 155] width 261 height 11
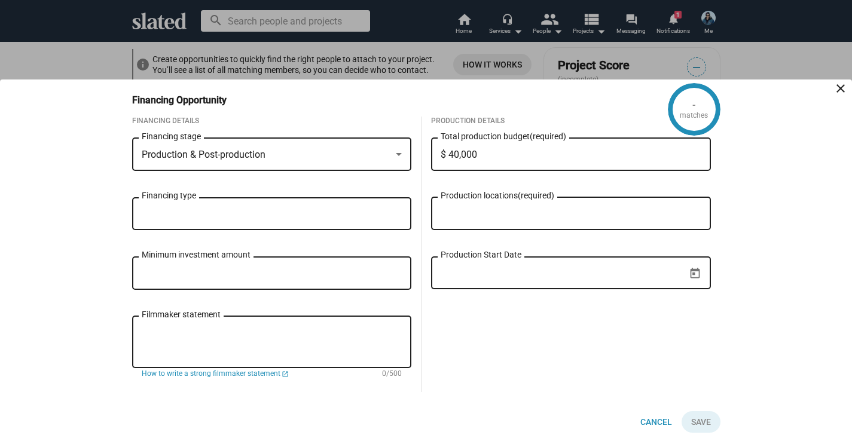
type input "$ 400,000"
click at [780, 222] on div "- matches Financing Opportunity close Financing Details Production & Post-produ…" at bounding box center [426, 264] width 852 height 368
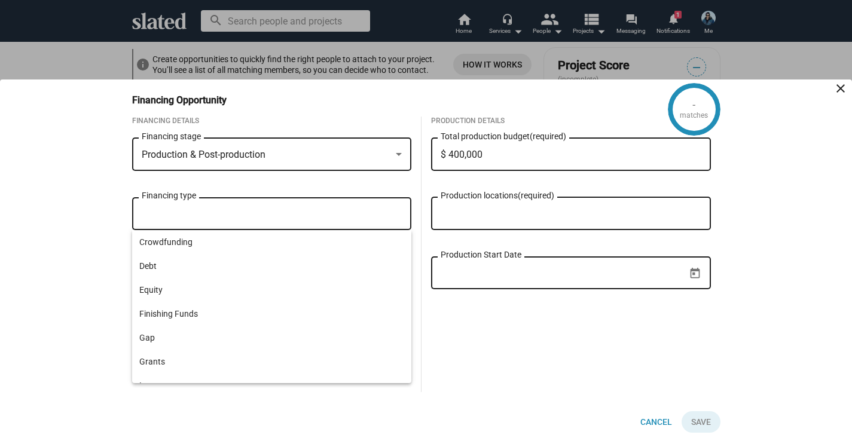
click at [236, 214] on input "Financing type" at bounding box center [274, 214] width 261 height 11
click at [93, 272] on div "- matches Financing Opportunity close Financing Details Production & Post-produ…" at bounding box center [426, 264] width 852 height 368
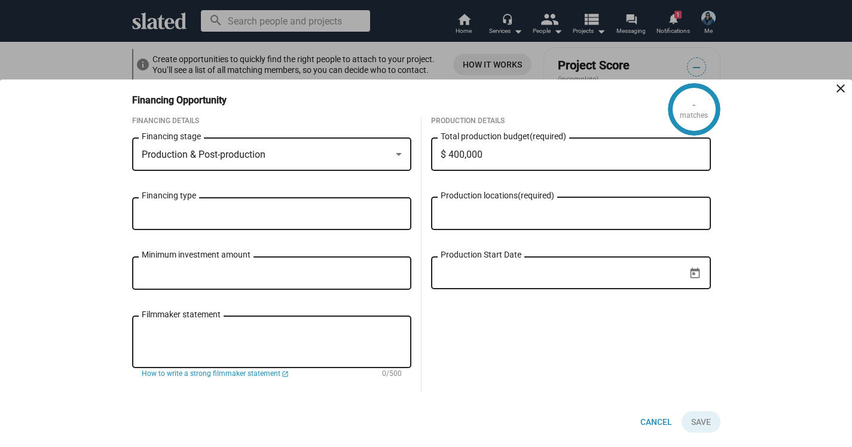
click at [229, 212] on input "Financing type" at bounding box center [274, 214] width 261 height 11
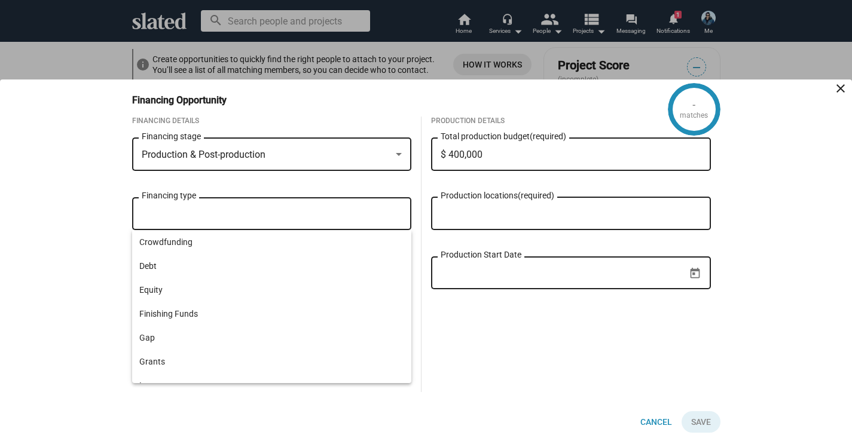
scroll to position [0, 0]
click at [58, 232] on div "- matches Financing Opportunity close Financing Details Production & Post-produ…" at bounding box center [426, 264] width 852 height 368
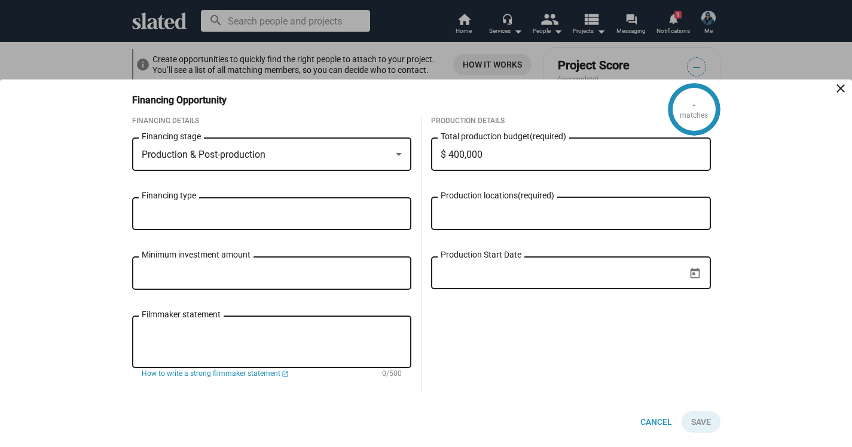
click at [264, 233] on div "Financing type" at bounding box center [272, 219] width 280 height 45
click at [248, 203] on div "Financing type" at bounding box center [272, 212] width 261 height 35
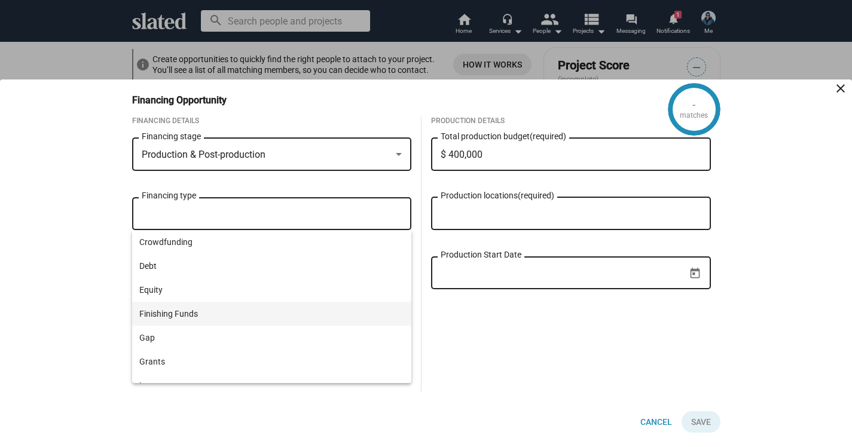
click at [184, 316] on span "Finishing Funds" at bounding box center [272, 314] width 266 height 24
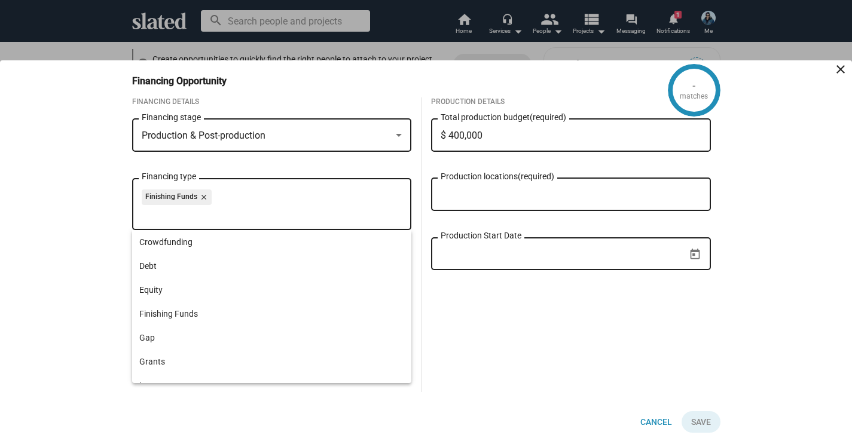
click at [201, 199] on mat-icon "close" at bounding box center [202, 197] width 11 height 11
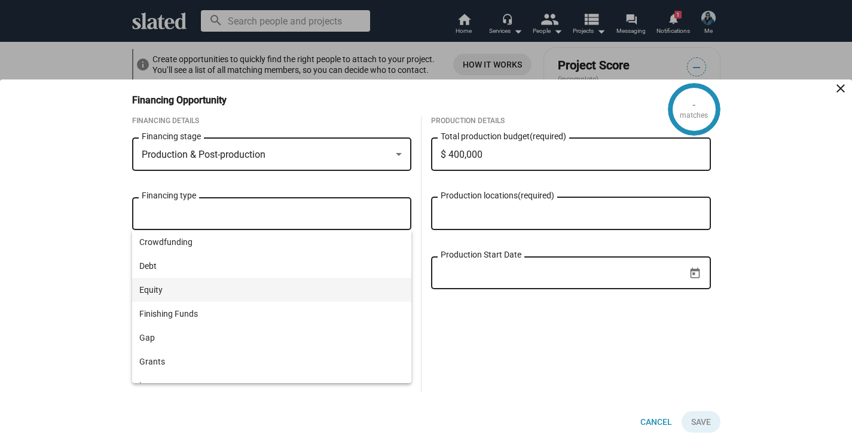
click at [167, 291] on span "Equity" at bounding box center [272, 290] width 266 height 24
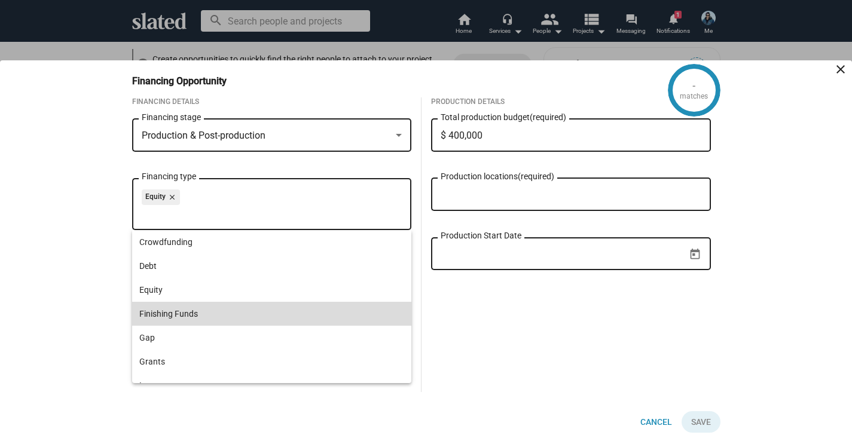
click at [188, 314] on span "Finishing Funds" at bounding box center [272, 314] width 266 height 24
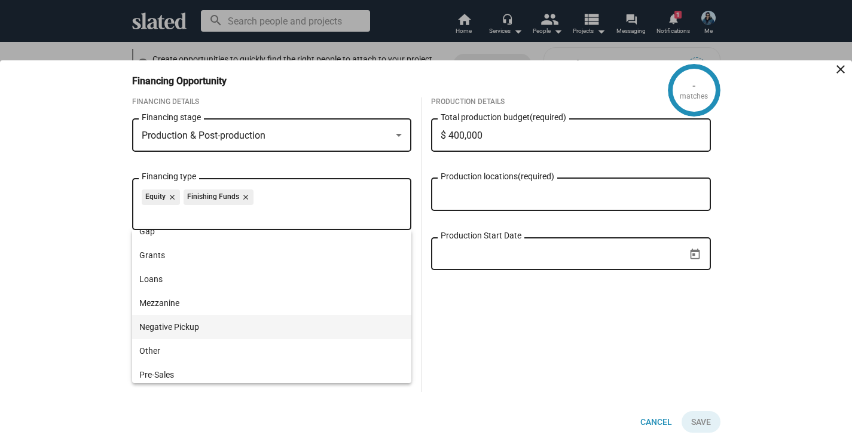
scroll to position [100, 0]
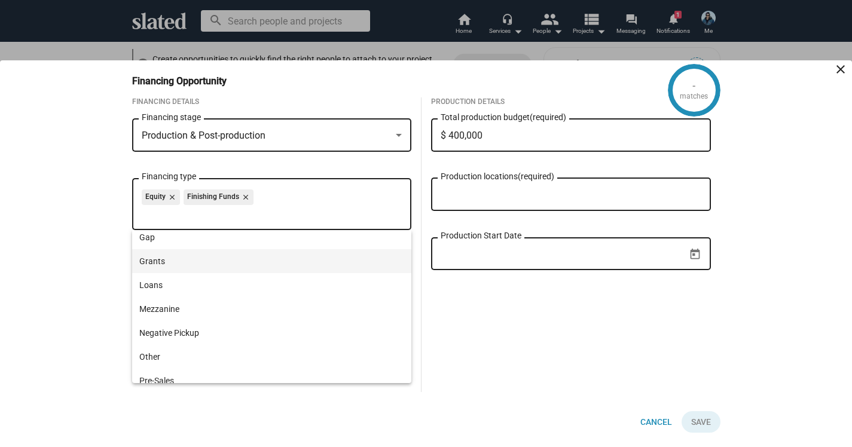
click at [160, 261] on span "Grants" at bounding box center [272, 261] width 266 height 24
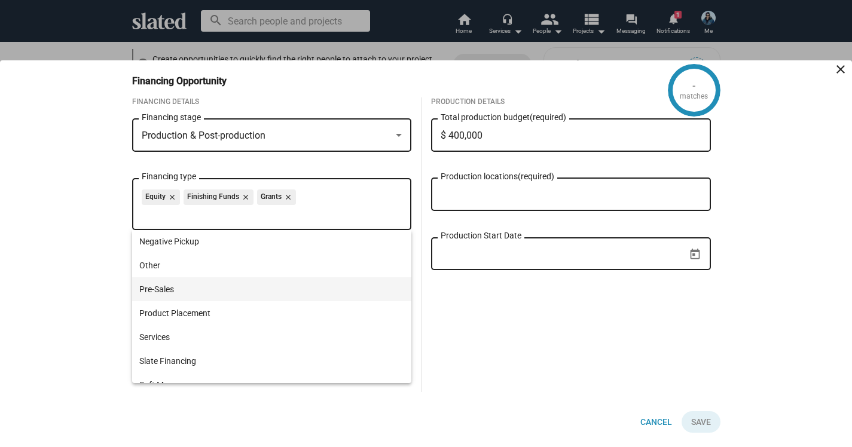
scroll to position [193, 0]
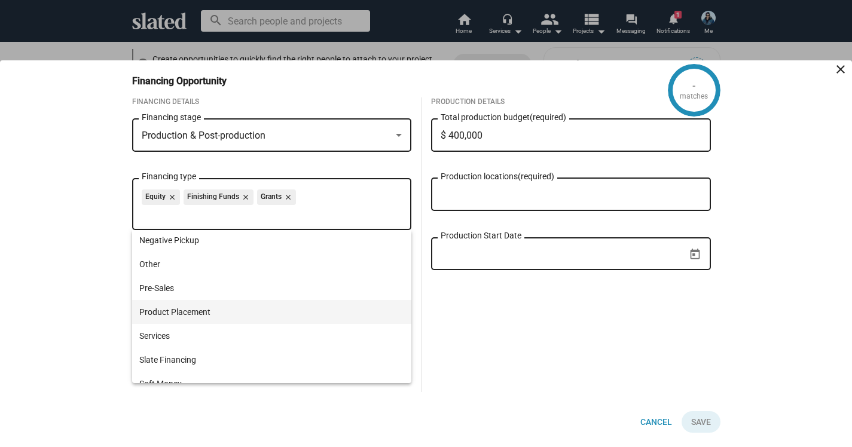
click at [189, 309] on span "Product Placement" at bounding box center [272, 312] width 266 height 24
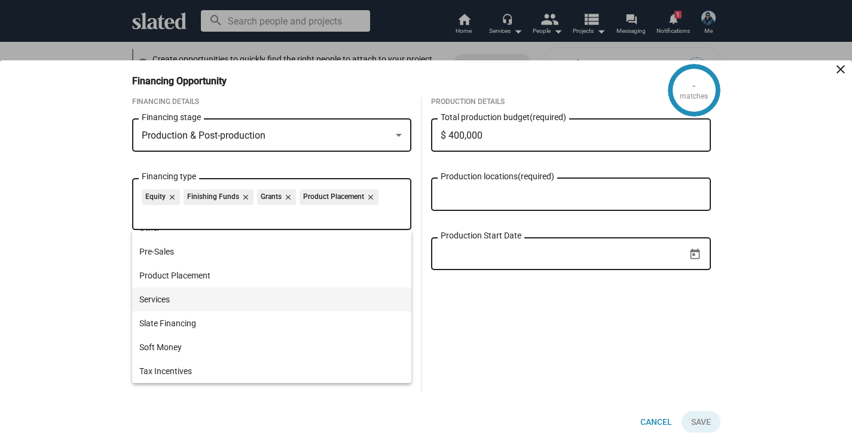
scroll to position [230, 0]
click at [84, 257] on div "- matches Financing Opportunity close Financing Details Production & Post-produ…" at bounding box center [426, 253] width 852 height 387
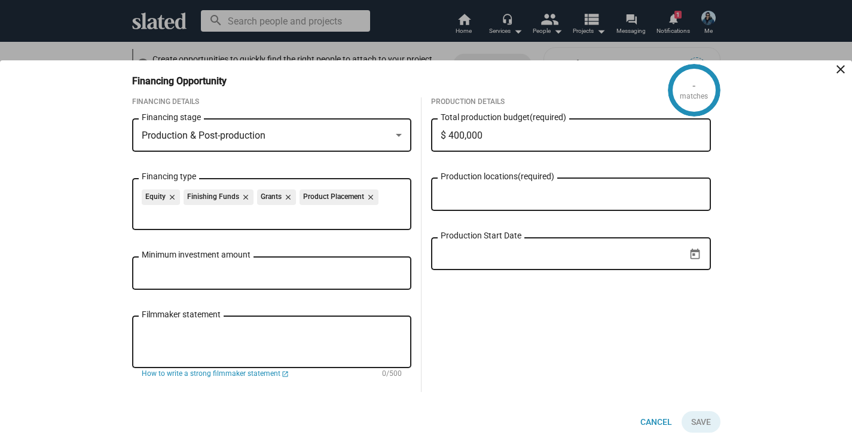
click at [175, 273] on input "Minimum investment amount" at bounding box center [272, 274] width 261 height 11
type input "$ 50,000"
click at [70, 303] on div "- matches Financing Opportunity close Financing Details Production & Post-produ…" at bounding box center [426, 253] width 852 height 387
click at [246, 373] on span "How to write a strong filmmaker statement" at bounding box center [211, 375] width 139 height 10
click at [493, 199] on input "Production locations (required)" at bounding box center [573, 195] width 261 height 11
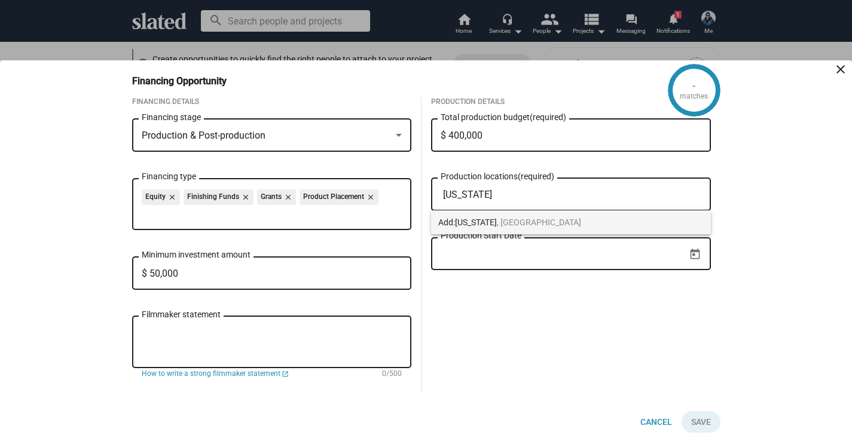
type input "texas"
click at [474, 219] on span "Texas" at bounding box center [476, 223] width 42 height 10
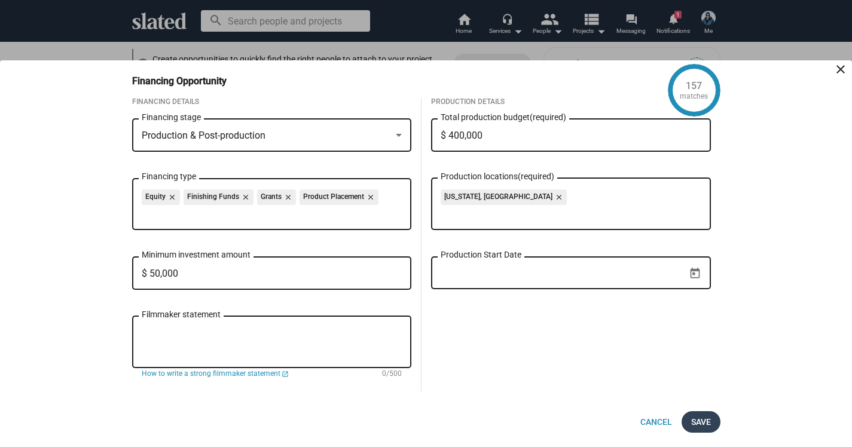
click at [702, 419] on span "Save" at bounding box center [701, 422] width 20 height 22
checkbox input "true"
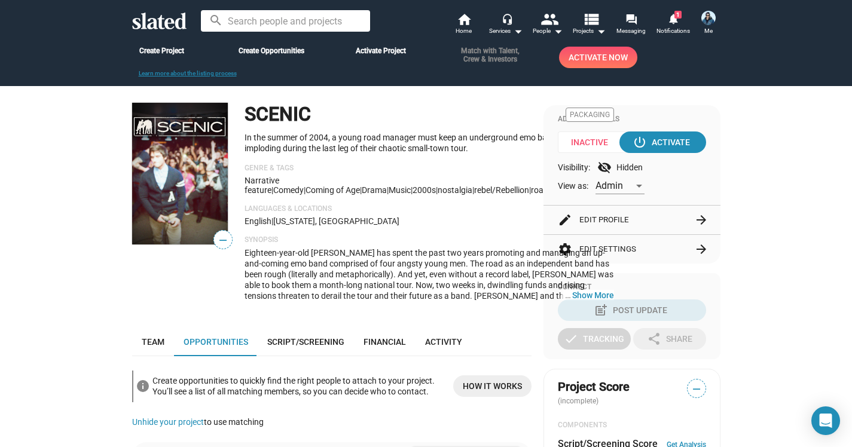
scroll to position [50, 0]
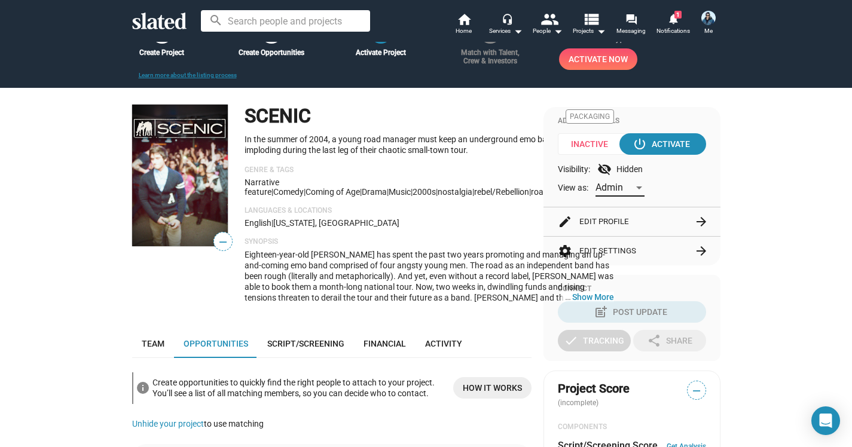
click at [638, 188] on div at bounding box center [639, 188] width 11 height 10
click at [638, 188] on span "Admin" at bounding box center [621, 186] width 50 height 25
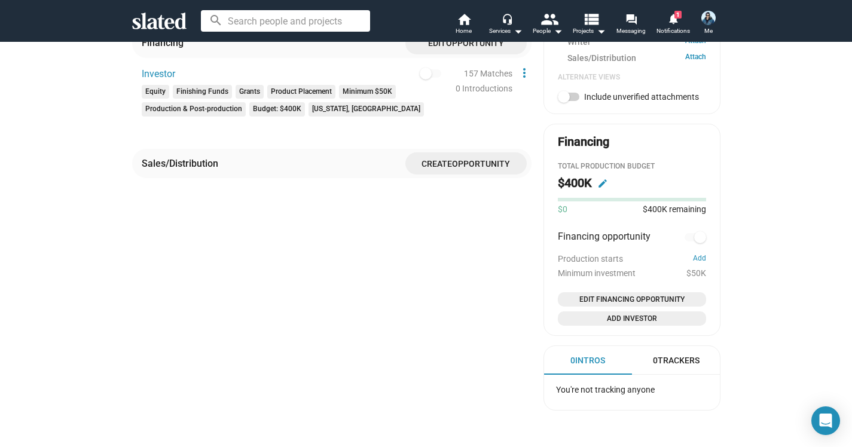
scroll to position [556, 0]
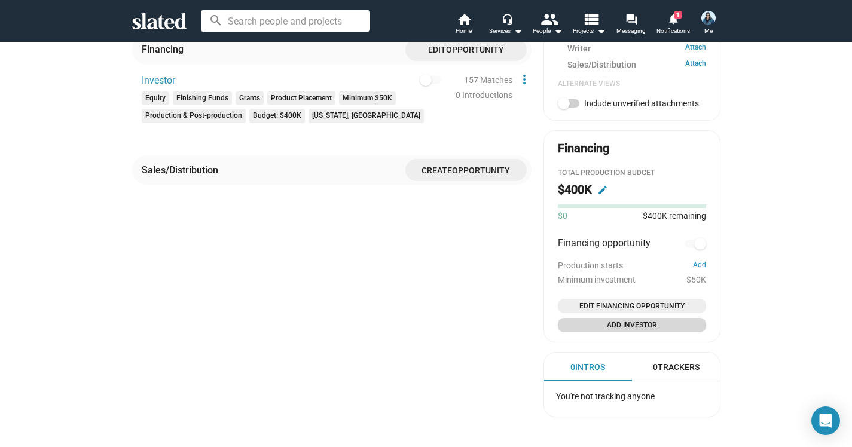
click at [642, 319] on span "Add Investor" at bounding box center [632, 325] width 139 height 12
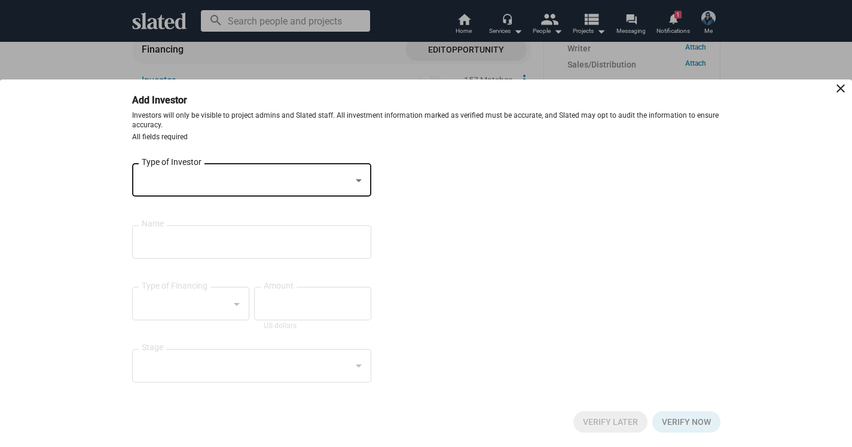
click at [363, 177] on div at bounding box center [358, 181] width 11 height 10
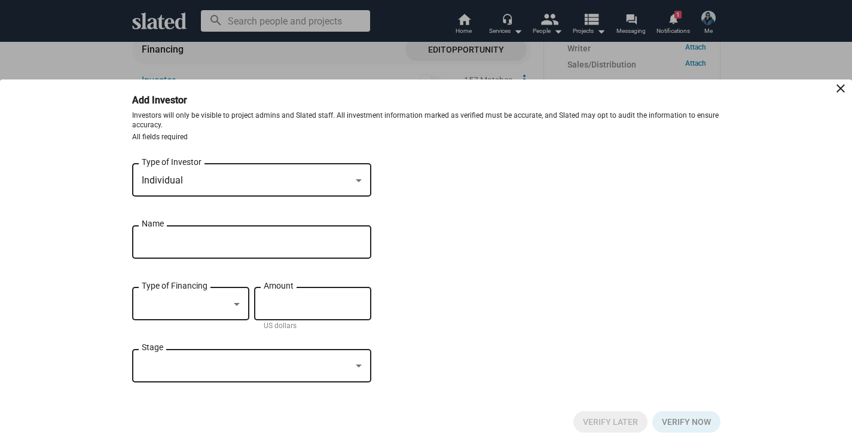
click at [361, 176] on div at bounding box center [358, 181] width 11 height 10
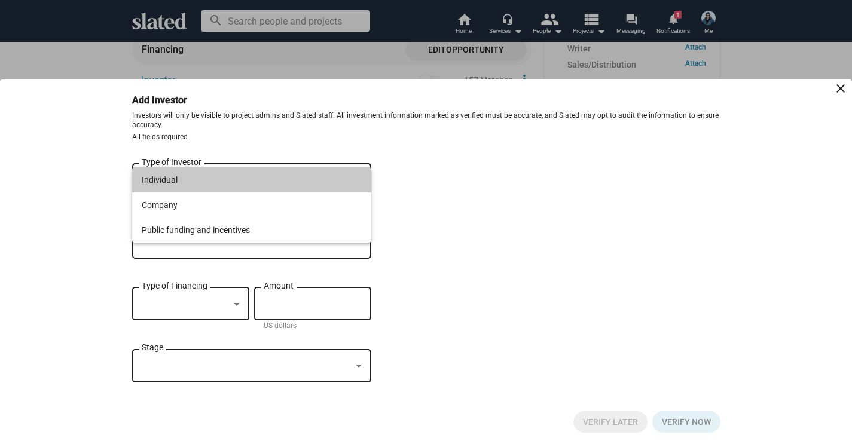
click at [196, 178] on span "Individual" at bounding box center [252, 179] width 220 height 25
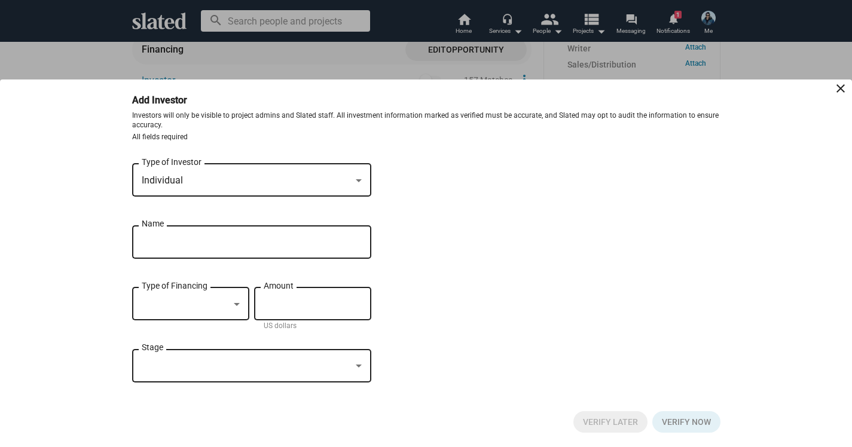
click at [179, 239] on input "Name" at bounding box center [243, 242] width 203 height 11
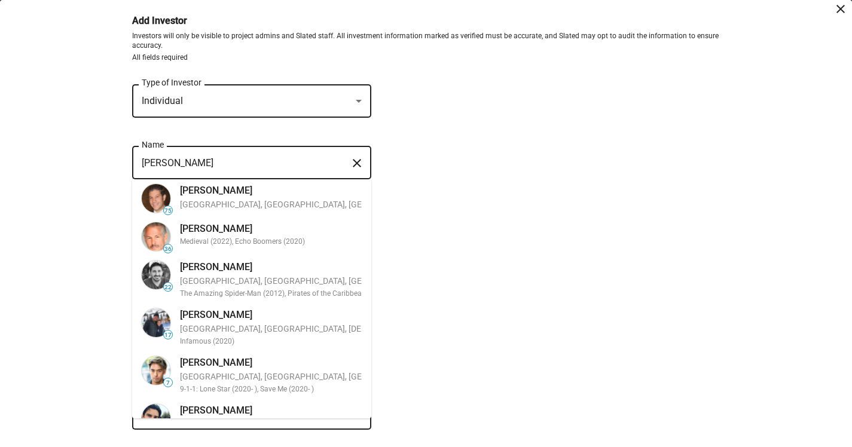
type input "Kevin B"
click at [58, 228] on bottom-sheet-add-investor "Add Investor close Investors will only be visible to project admins and Slated …" at bounding box center [426, 247] width 852 height 495
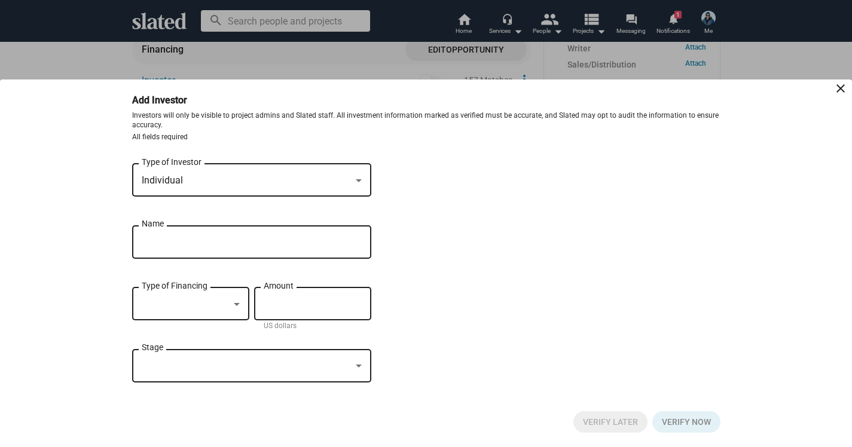
click at [234, 303] on div at bounding box center [237, 304] width 6 height 3
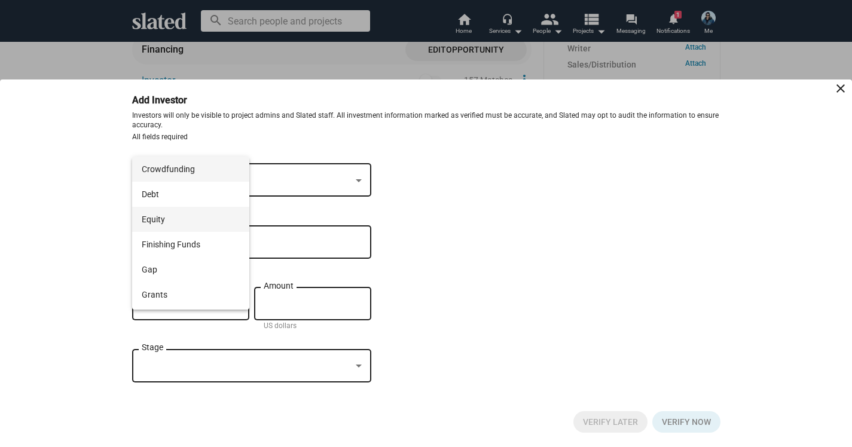
click at [158, 223] on span "Equity" at bounding box center [191, 219] width 98 height 25
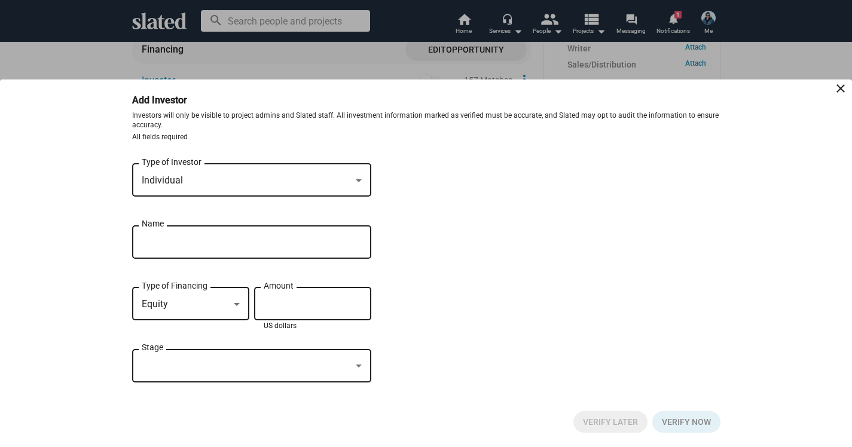
click at [285, 307] on input "Amount" at bounding box center [313, 304] width 98 height 11
type input "$ 200,000"
click at [358, 366] on div at bounding box center [359, 366] width 6 height 3
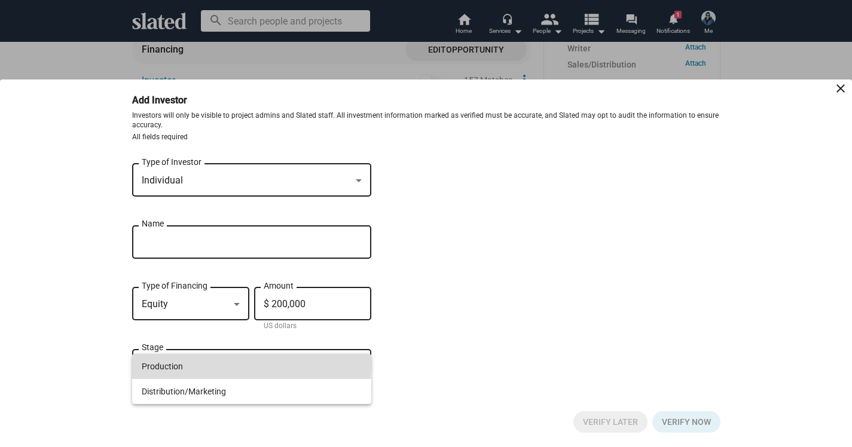
click at [171, 364] on span "Production" at bounding box center [252, 366] width 220 height 25
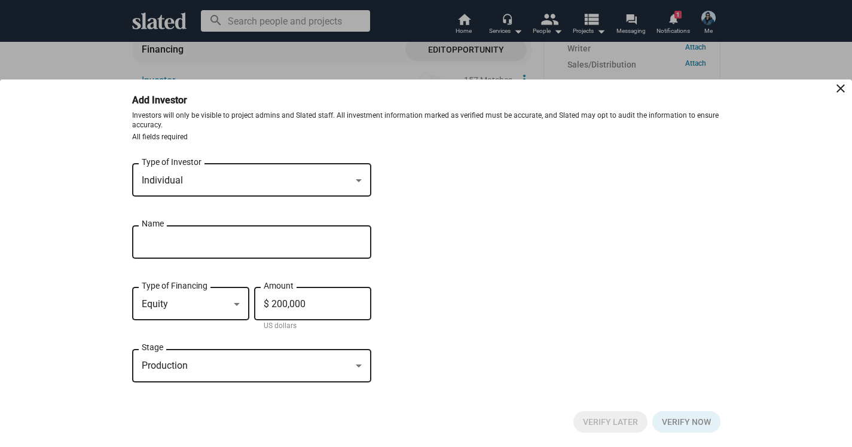
click at [160, 244] on input "Kevin B" at bounding box center [243, 242] width 203 height 11
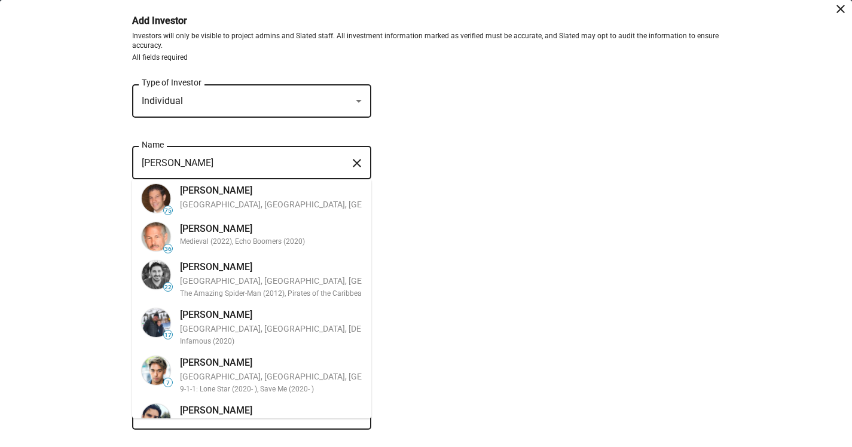
click at [224, 163] on input "Kevin B" at bounding box center [243, 163] width 203 height 11
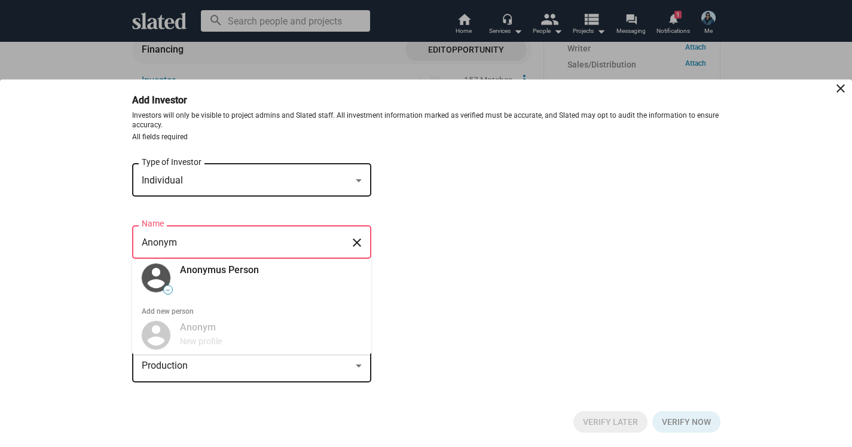
type input "Anonym"
click at [357, 242] on mat-icon "close" at bounding box center [357, 243] width 14 height 19
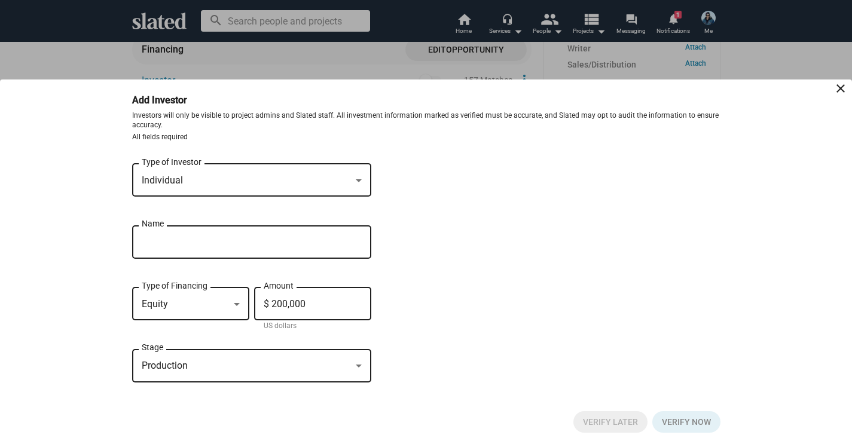
click at [482, 321] on div "Individual Type of Investor Name close Equity Type of Financing $ 200,000 Amoun…" at bounding box center [426, 279] width 589 height 236
click at [843, 90] on mat-icon "close" at bounding box center [841, 88] width 14 height 14
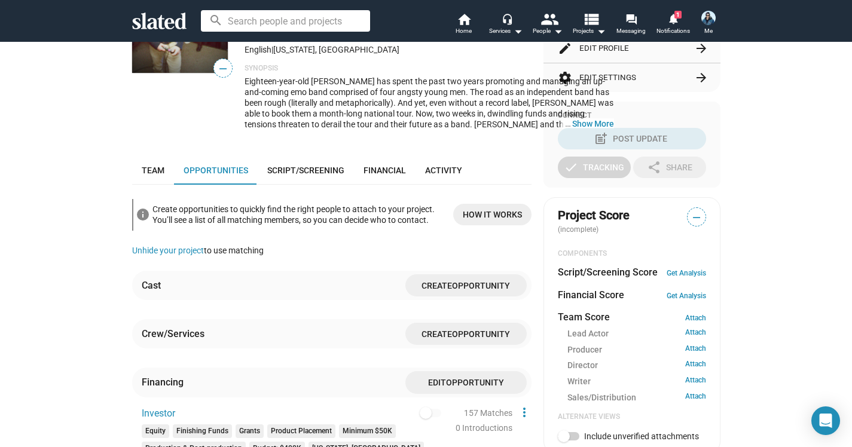
scroll to position [221, 0]
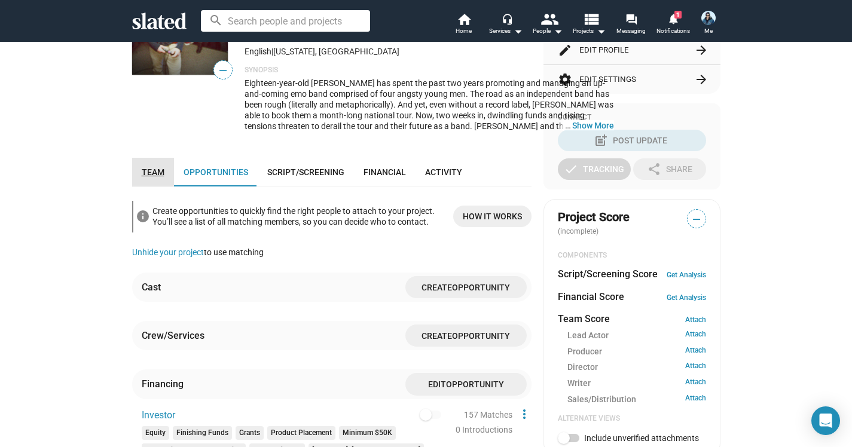
click at [156, 171] on span "Team" at bounding box center [153, 172] width 23 height 10
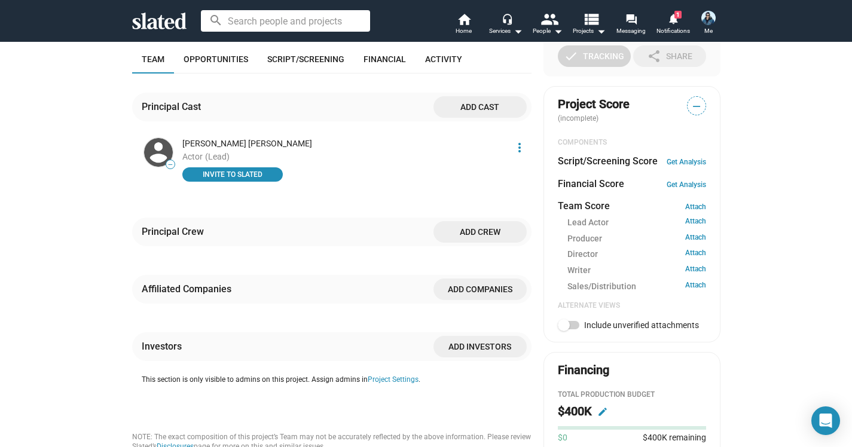
scroll to position [232, 0]
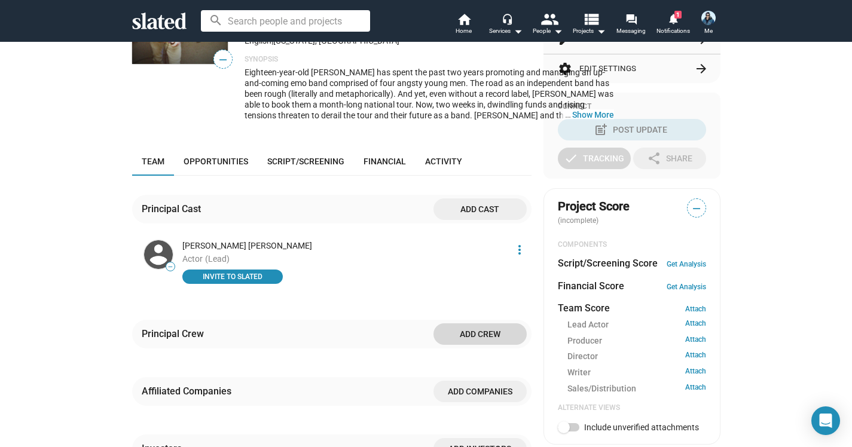
click at [461, 324] on span "Add crew" at bounding box center [480, 335] width 74 height 22
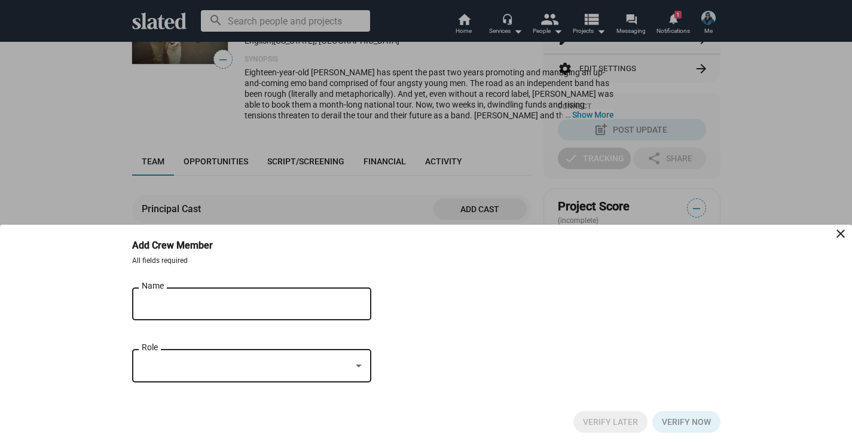
click at [304, 301] on input "Name" at bounding box center [243, 304] width 203 height 11
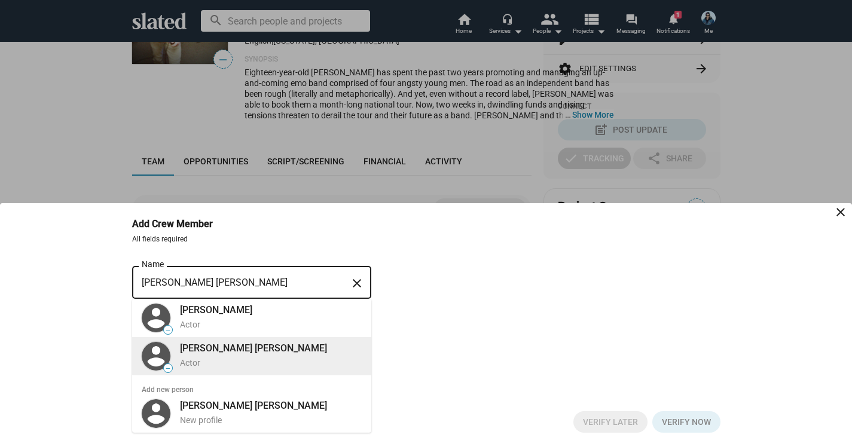
type input "[PERSON_NAME] [PERSON_NAME]"
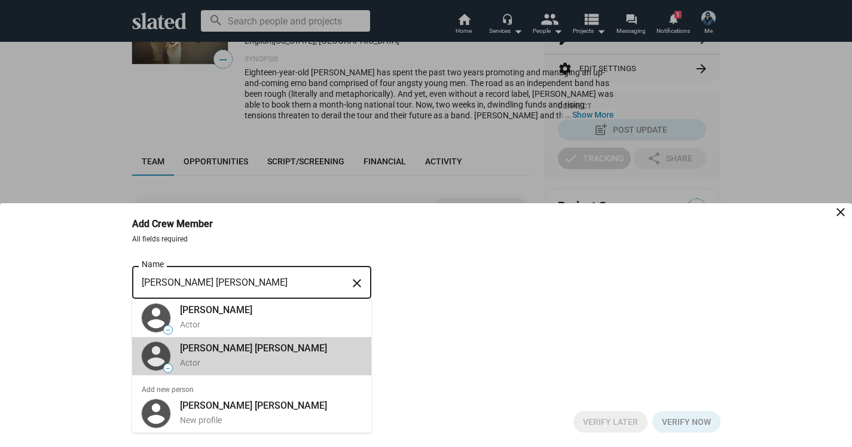
click at [283, 366] on div "Actor" at bounding box center [271, 363] width 182 height 11
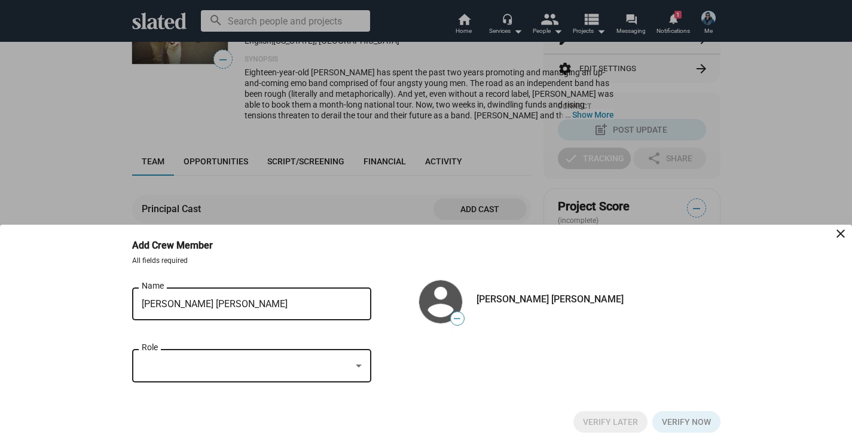
click at [283, 370] on div at bounding box center [246, 366] width 209 height 13
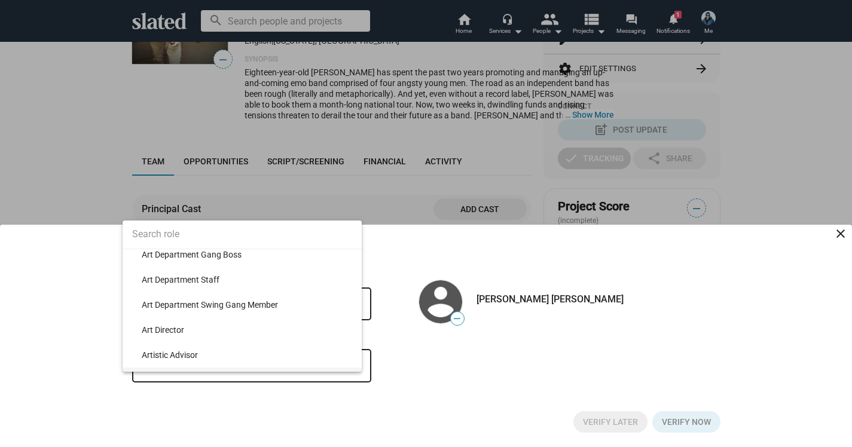
scroll to position [337, 0]
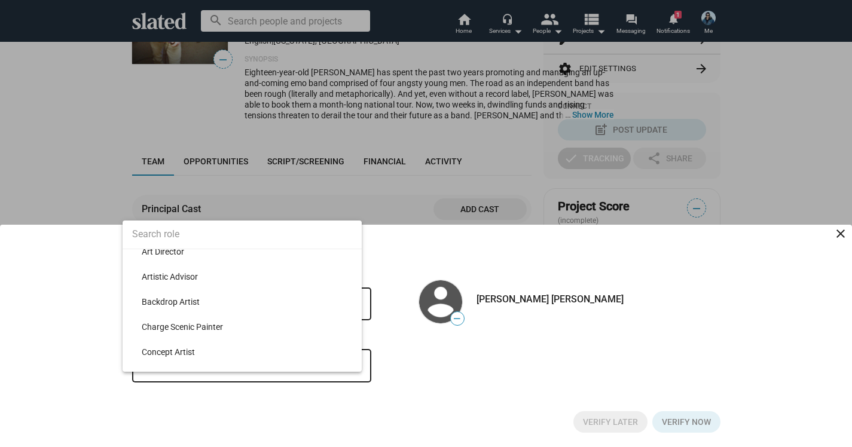
click at [199, 225] on input at bounding box center [242, 234] width 239 height 30
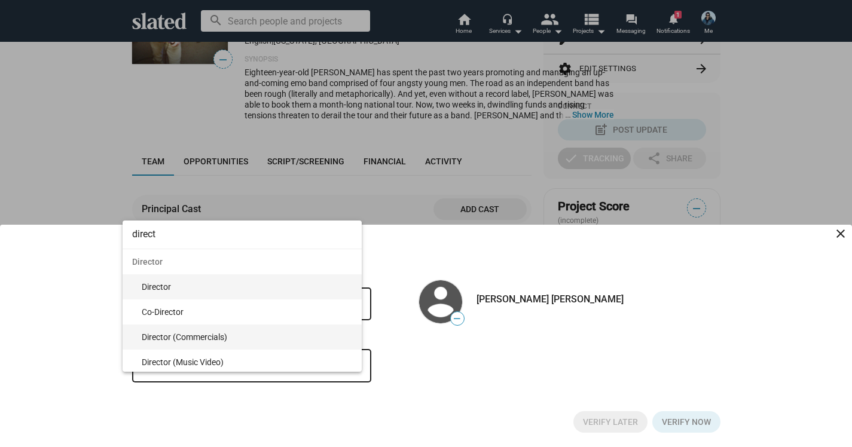
scroll to position [0, 0]
type input "direct"
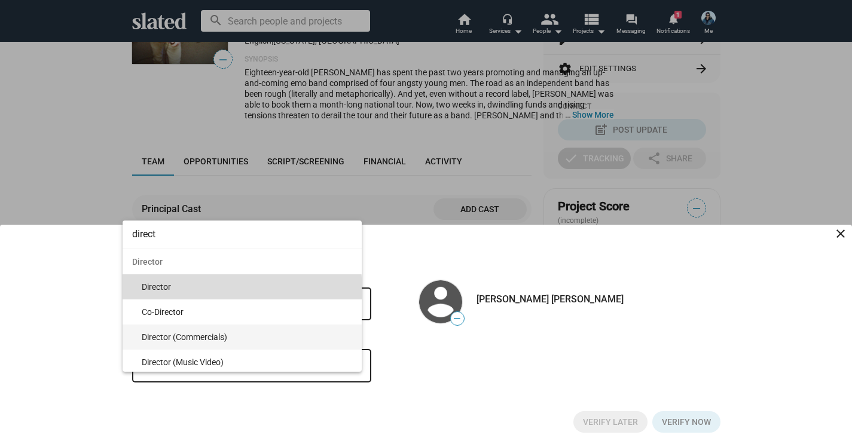
click at [222, 291] on span "Director" at bounding box center [247, 287] width 211 height 25
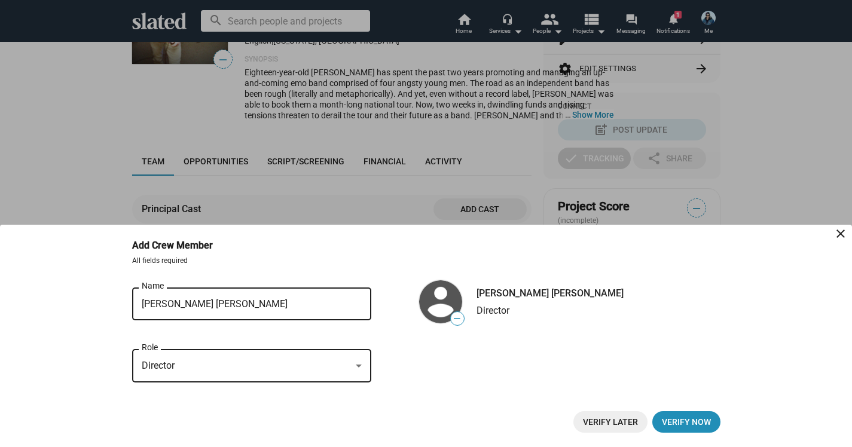
click at [699, 435] on div "Add Crew Member close All fields required — Tyler James White Name close Direct…" at bounding box center [426, 343] width 612 height 208
click at [700, 423] on span "Verify now" at bounding box center [686, 422] width 49 height 22
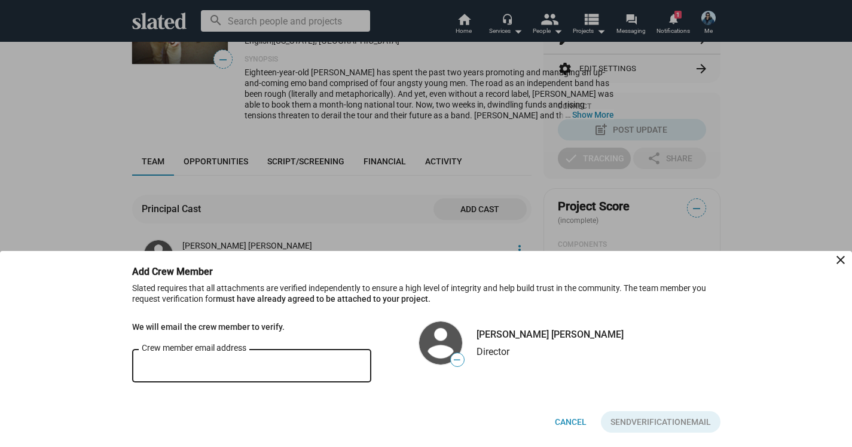
click at [326, 370] on input "Crew member email address" at bounding box center [252, 366] width 220 height 11
type input "RachidAitEntertainment@gmail.com"
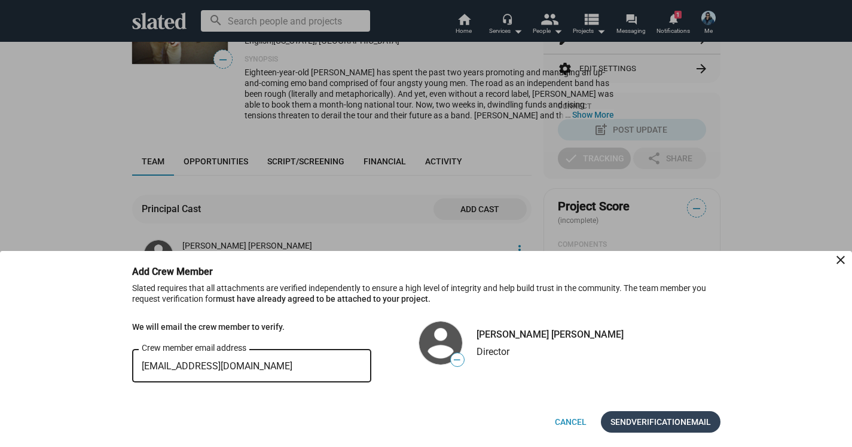
click at [688, 428] on span "Send Verification Email" at bounding box center [661, 422] width 100 height 22
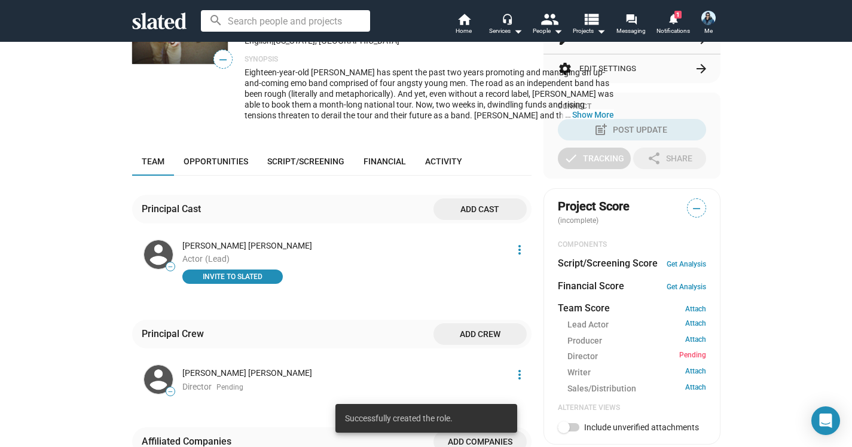
scroll to position [352, 0]
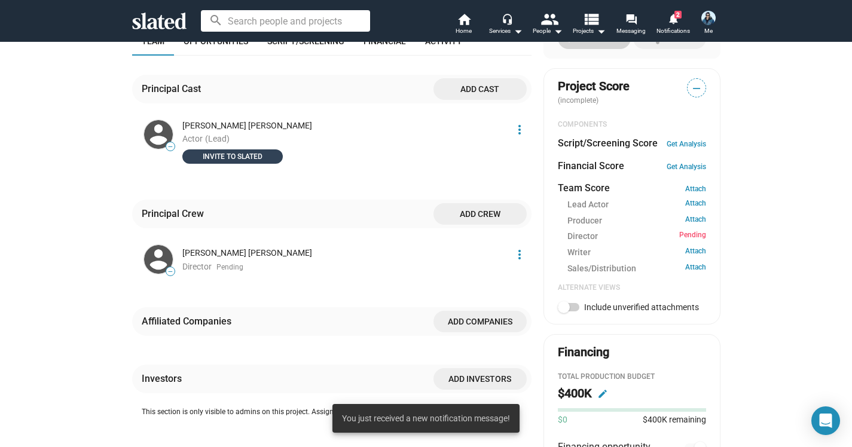
click at [230, 151] on span "INVITE TO SLATED" at bounding box center [233, 157] width 86 height 12
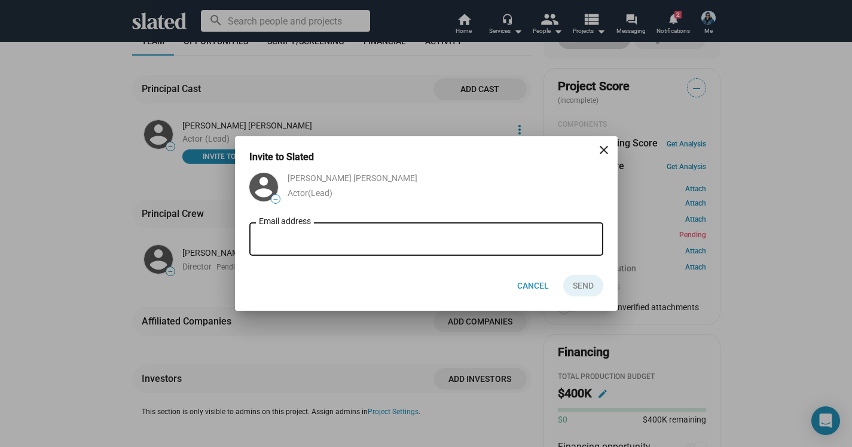
click at [275, 234] on input "Email address" at bounding box center [426, 239] width 335 height 11
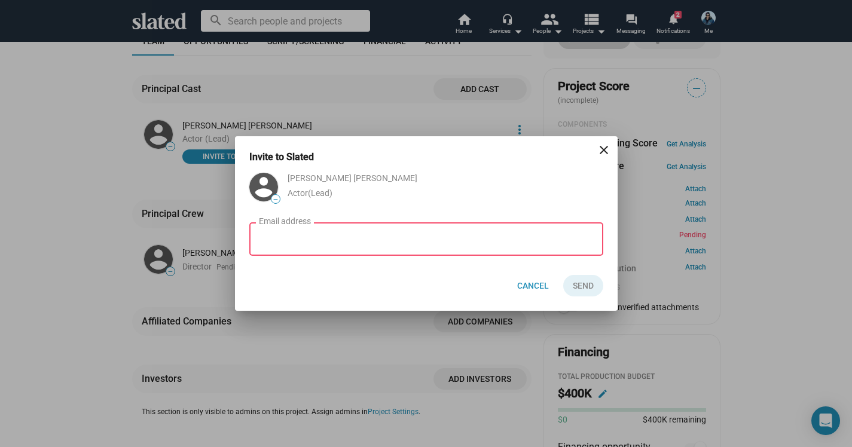
paste input "tjwbooking@gmail.com"
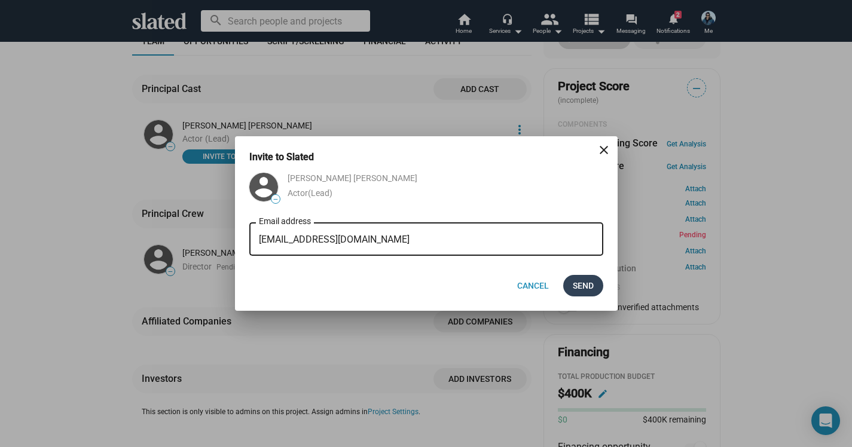
type input "tjwbooking@gmail.com"
click at [585, 287] on span "Send" at bounding box center [583, 286] width 21 height 22
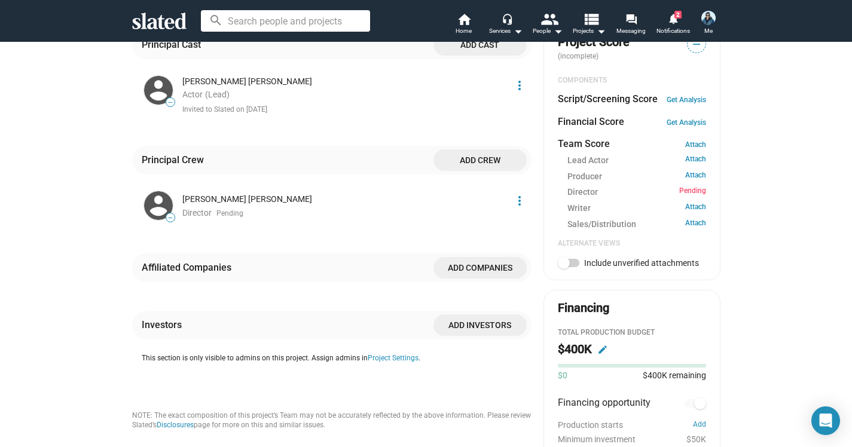
scroll to position [397, 0]
click at [481, 151] on span "Add crew" at bounding box center [480, 160] width 74 height 22
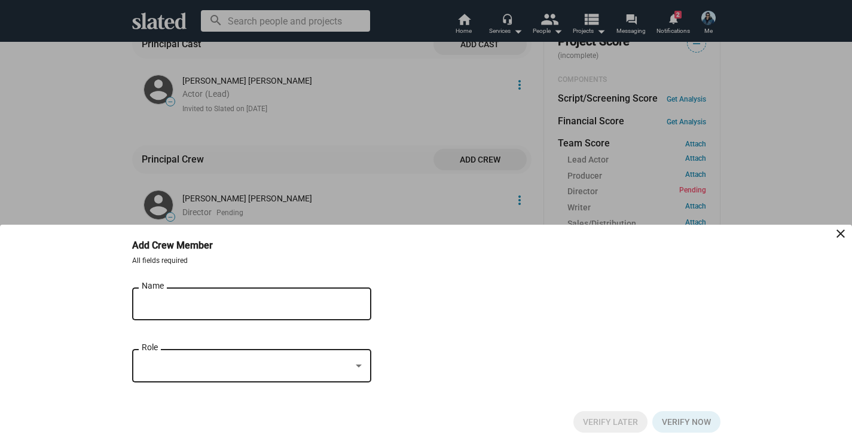
click at [166, 294] on div "Name" at bounding box center [243, 302] width 203 height 35
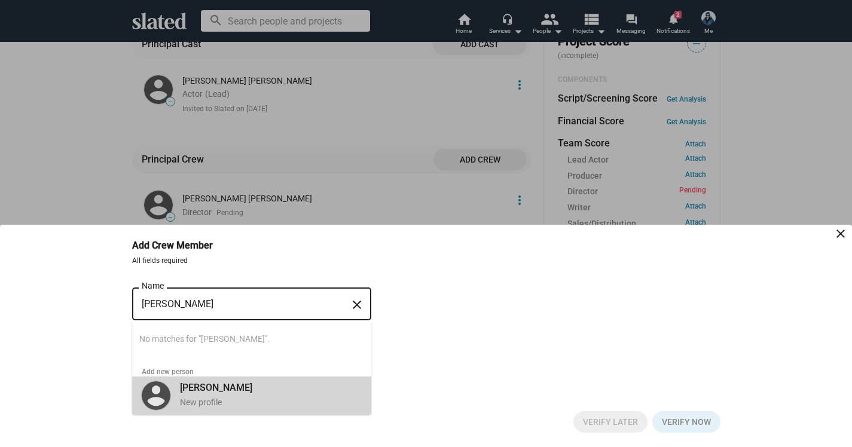
drag, startPoint x: 144, startPoint y: 312, endPoint x: 211, endPoint y: 395, distance: 107.1
click at [211, 395] on div "Adam weepier New profile" at bounding box center [267, 394] width 189 height 31
type input "[PERSON_NAME]"
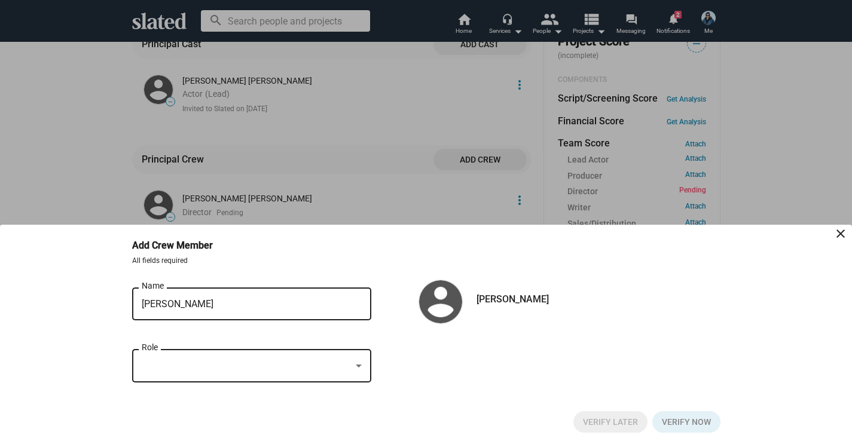
click at [361, 365] on div at bounding box center [359, 366] width 6 height 3
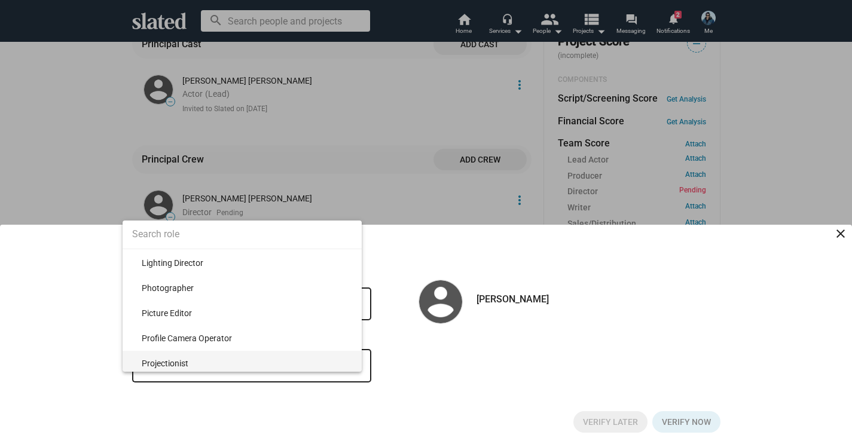
scroll to position [1774, 0]
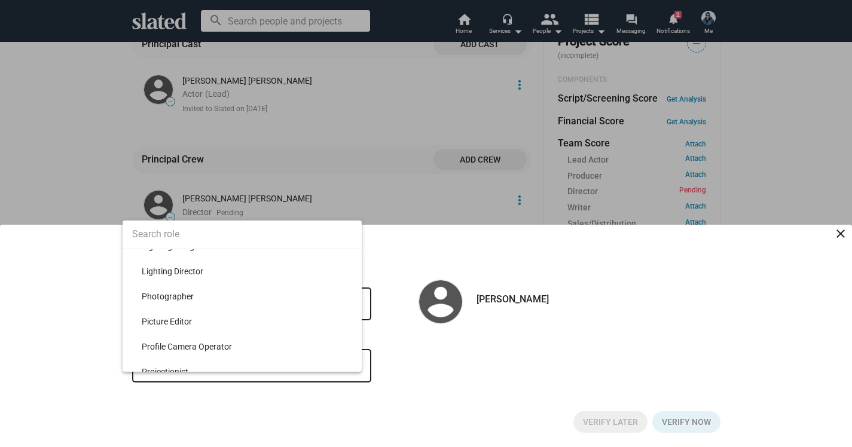
click at [153, 231] on input at bounding box center [242, 234] width 239 height 30
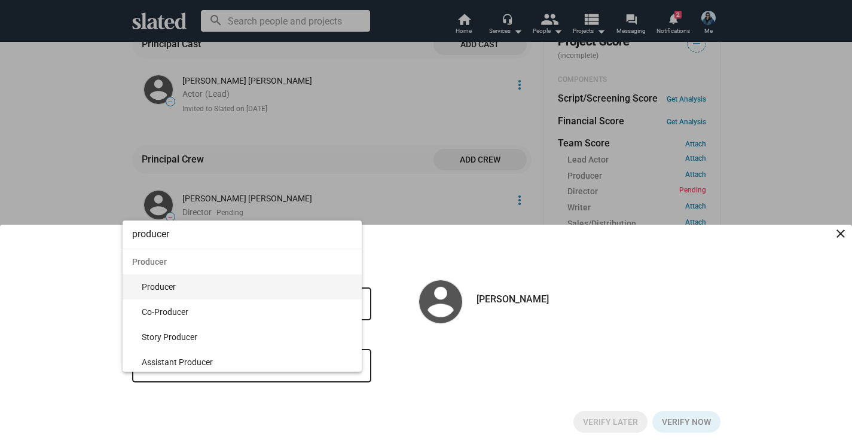
scroll to position [0, 0]
type input "producer"
click at [217, 283] on span "Producer" at bounding box center [247, 287] width 211 height 25
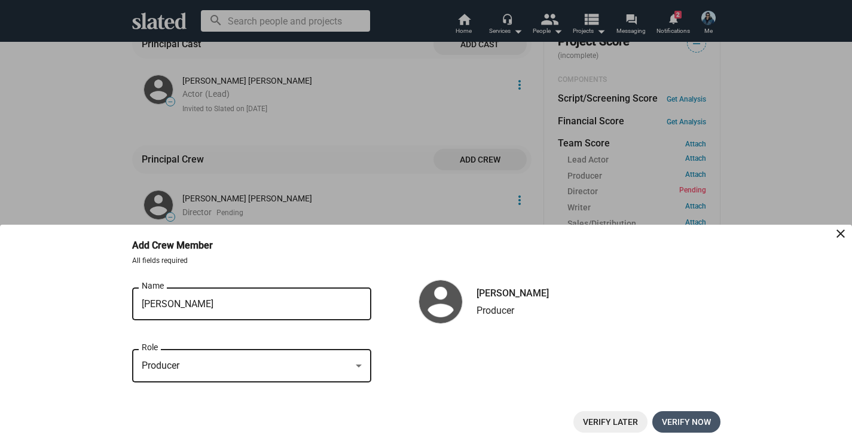
click at [692, 419] on span "Verify now" at bounding box center [686, 422] width 49 height 22
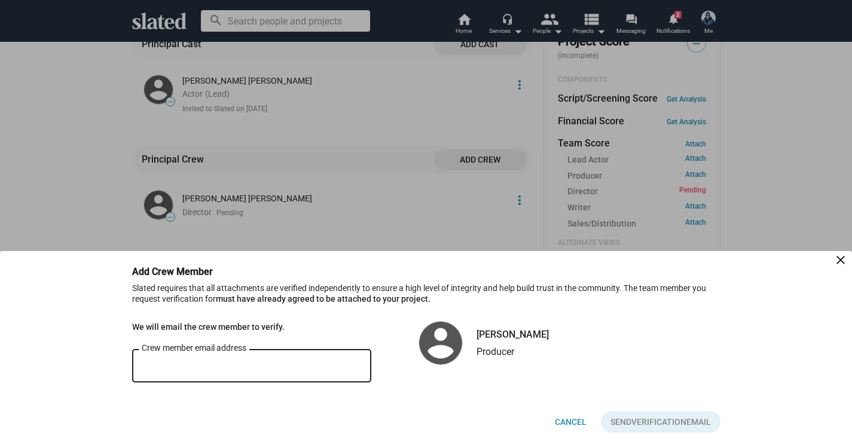
click at [254, 371] on input "Crew member email address" at bounding box center [252, 366] width 220 height 11
paste input "adamweppler@gmail.com"
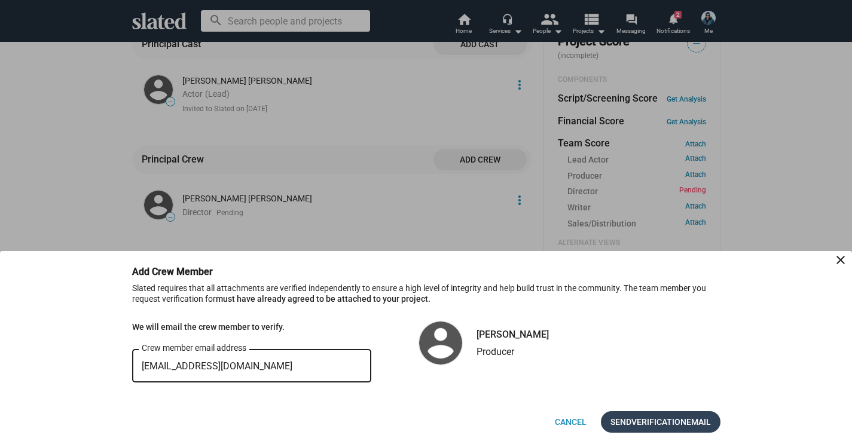
type input "adamweppler@gmail.com"
click at [662, 419] on span "Verification" at bounding box center [659, 422] width 55 height 22
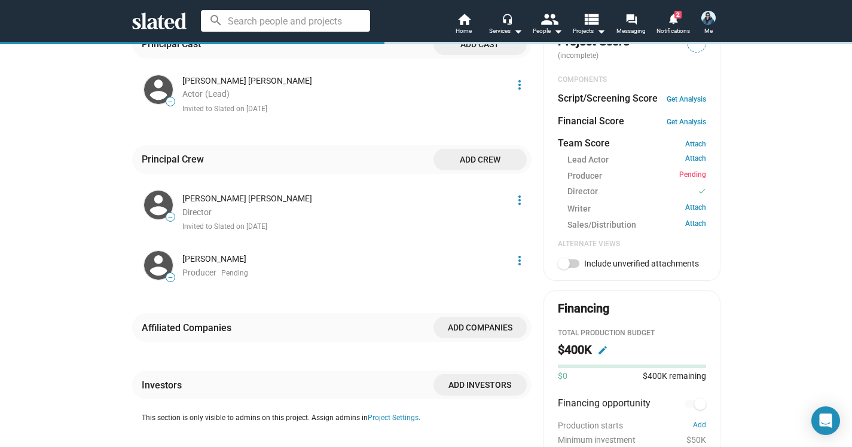
scroll to position [380, 0]
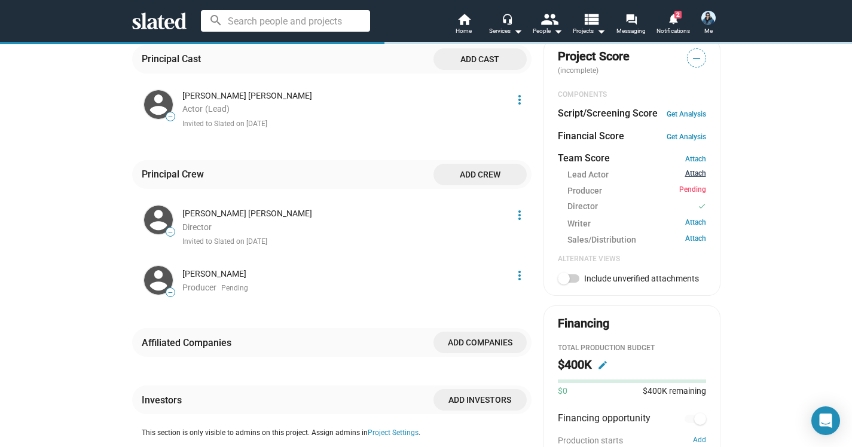
click at [696, 169] on link "Attach" at bounding box center [695, 174] width 21 height 11
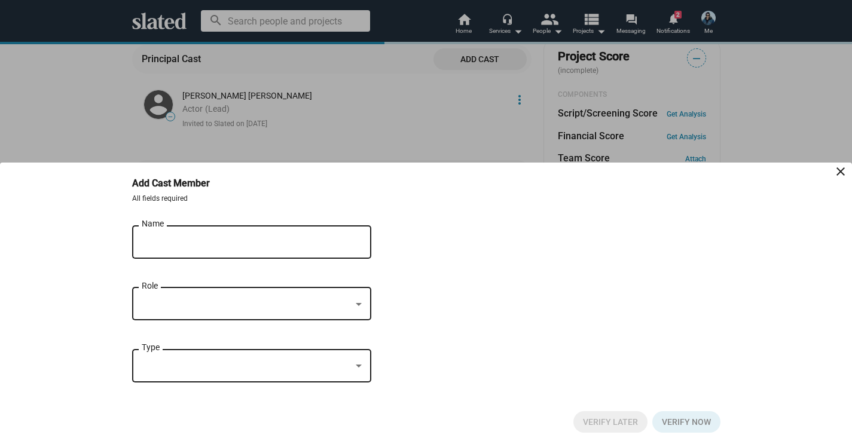
scroll to position [334, 0]
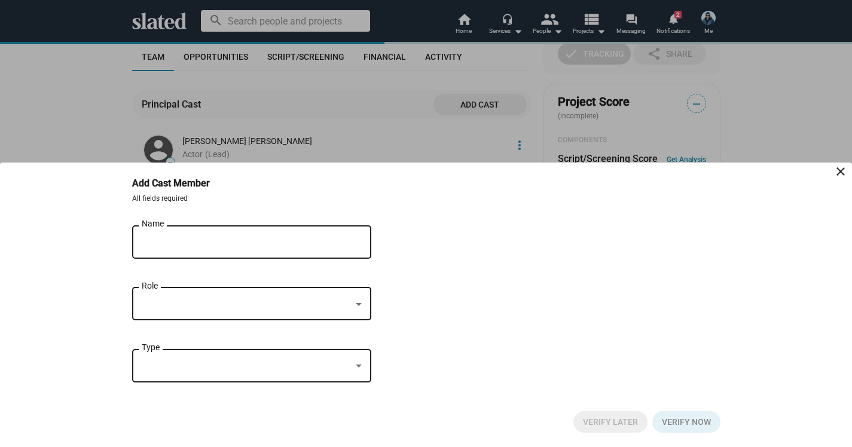
click at [184, 236] on div "Name" at bounding box center [243, 240] width 203 height 35
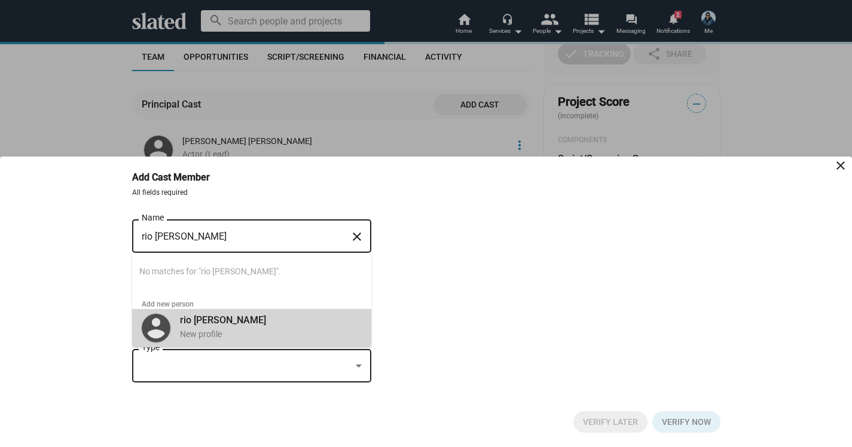
drag, startPoint x: 166, startPoint y: 257, endPoint x: 209, endPoint y: 327, distance: 82.2
click at [209, 327] on div "rio Mangini New profile" at bounding box center [267, 327] width 189 height 31
type input "rio mangini"
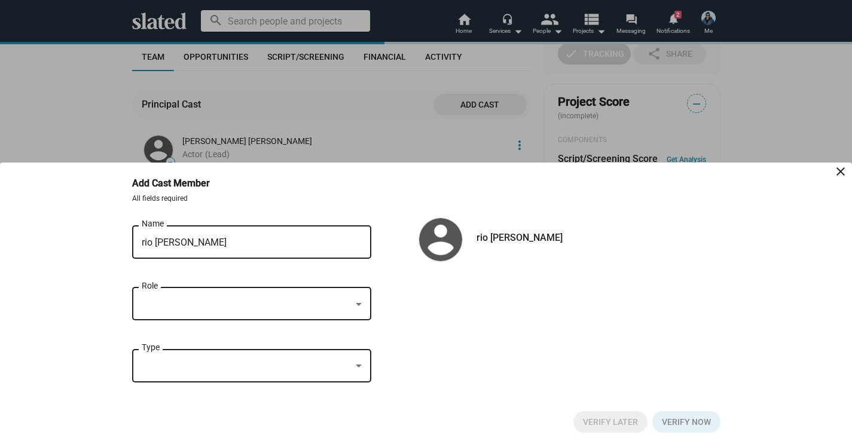
click at [169, 305] on div at bounding box center [246, 304] width 209 height 13
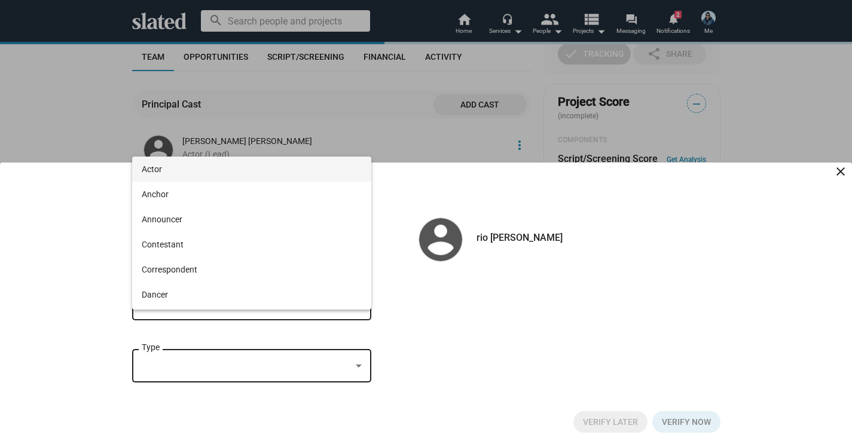
click at [156, 169] on span "Actor" at bounding box center [252, 169] width 220 height 25
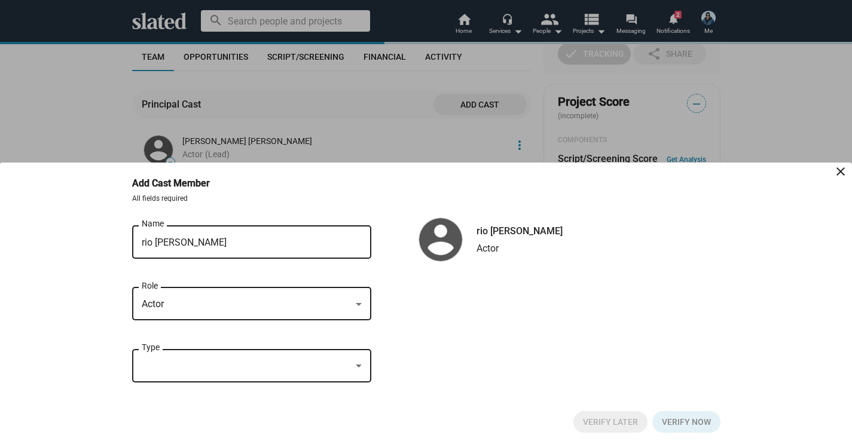
click at [360, 364] on div at bounding box center [358, 367] width 11 height 10
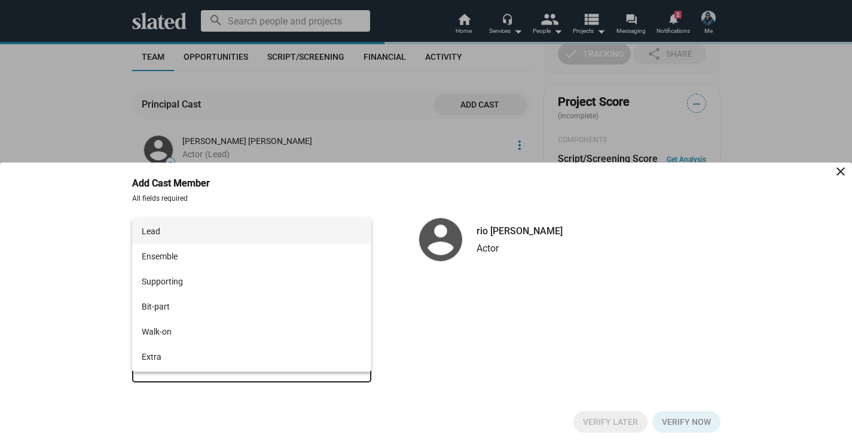
click at [161, 229] on span "Lead" at bounding box center [252, 231] width 220 height 25
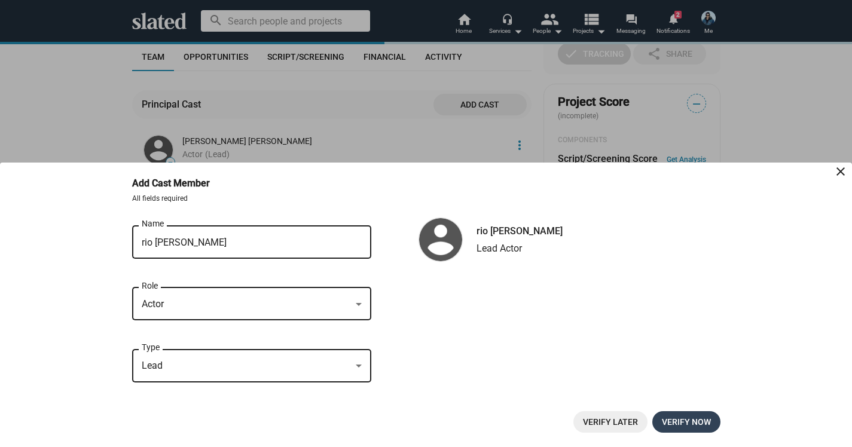
click at [687, 419] on span "Verify now" at bounding box center [686, 422] width 49 height 22
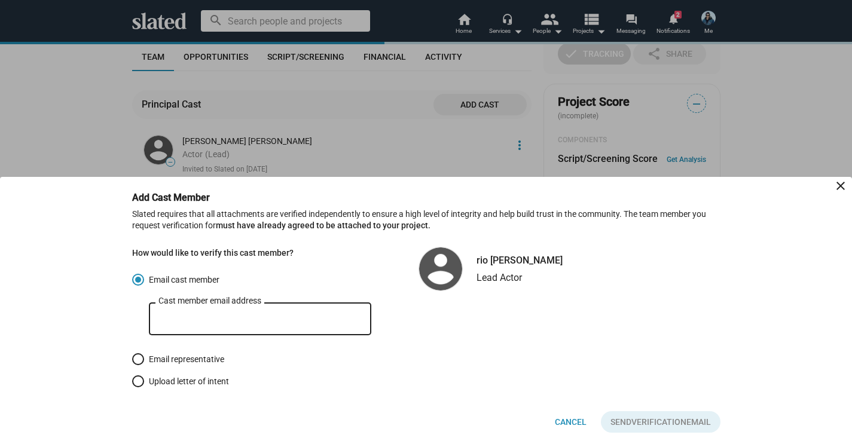
click at [192, 319] on input "Cast member email address" at bounding box center [259, 319] width 203 height 11
paste input "babimia@aol.com"
type input "babimia@aol.com"
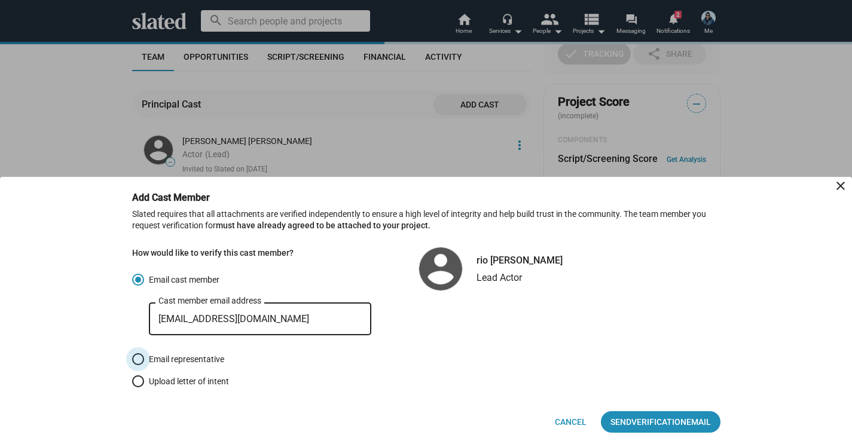
click at [139, 358] on span at bounding box center [138, 359] width 12 height 12
click at [139, 358] on input "Email representative" at bounding box center [138, 359] width 12 height 12
radio input "true"
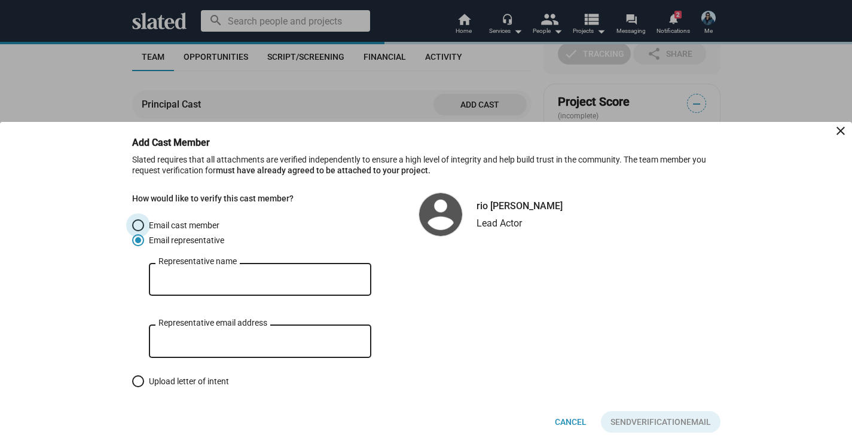
click at [137, 219] on span at bounding box center [138, 225] width 12 height 12
click at [137, 219] on input "Email cast member" at bounding box center [138, 225] width 12 height 12
radio input "true"
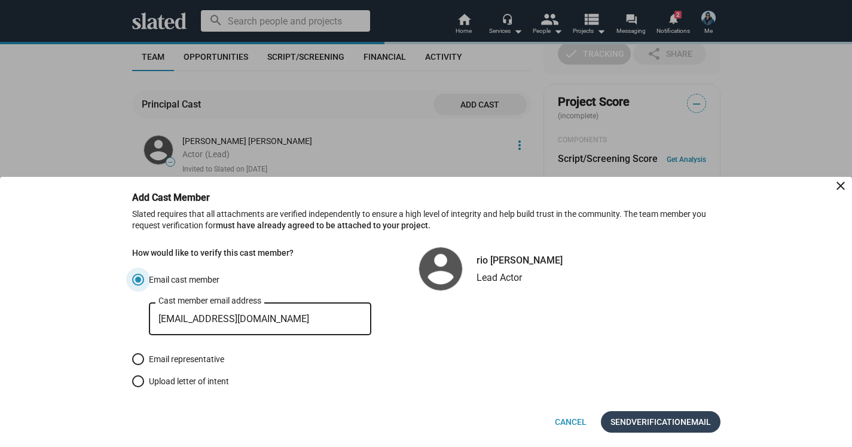
click at [653, 422] on span "Verification" at bounding box center [659, 422] width 55 height 22
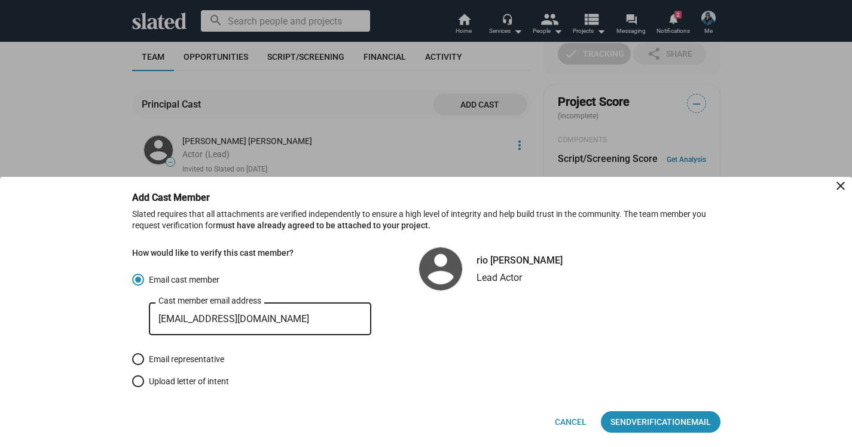
click at [840, 186] on mat-icon "close" at bounding box center [841, 186] width 14 height 14
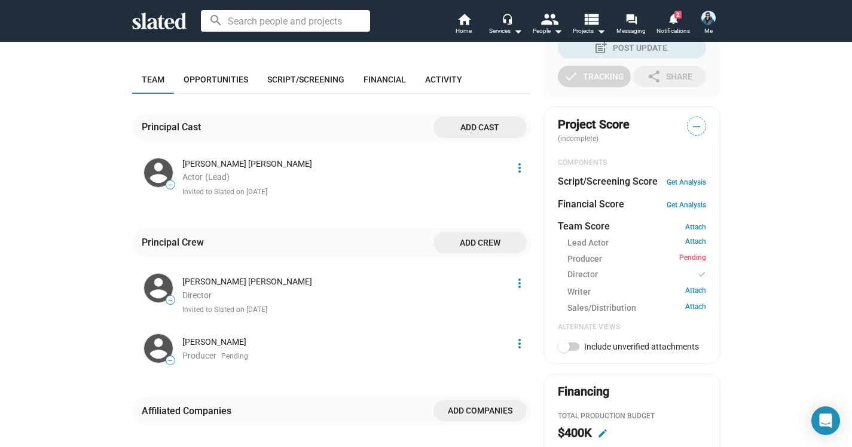
scroll to position [313, 0]
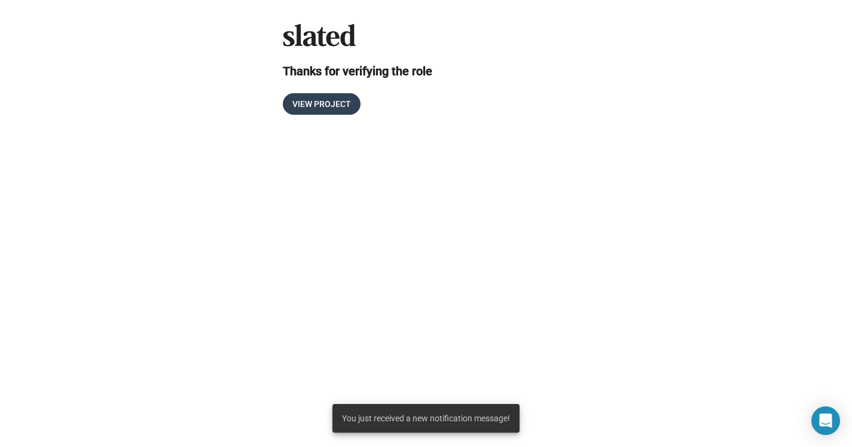
click at [333, 102] on span "View Project" at bounding box center [321, 104] width 59 height 22
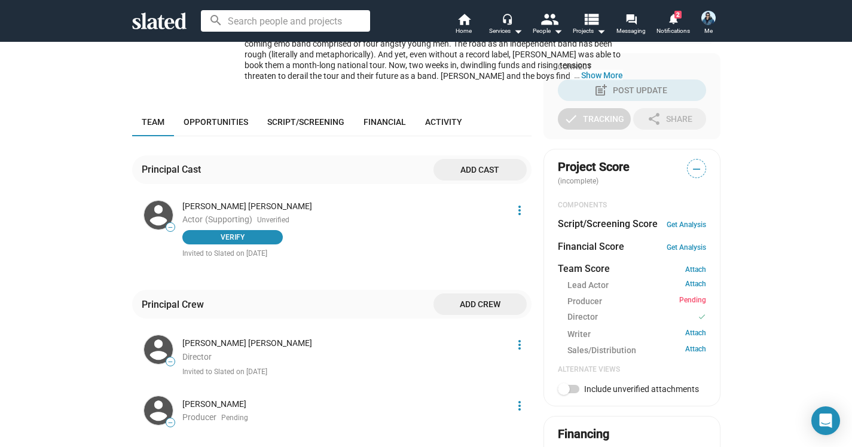
scroll to position [270, 0]
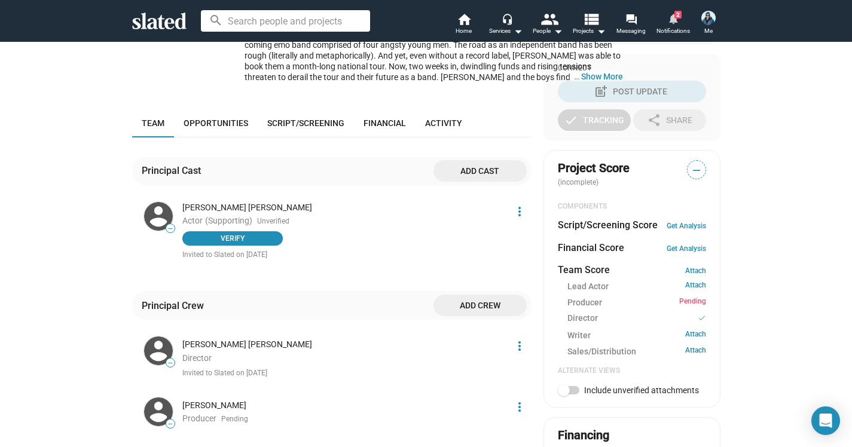
click at [673, 17] on mat-icon "notifications" at bounding box center [672, 18] width 11 height 11
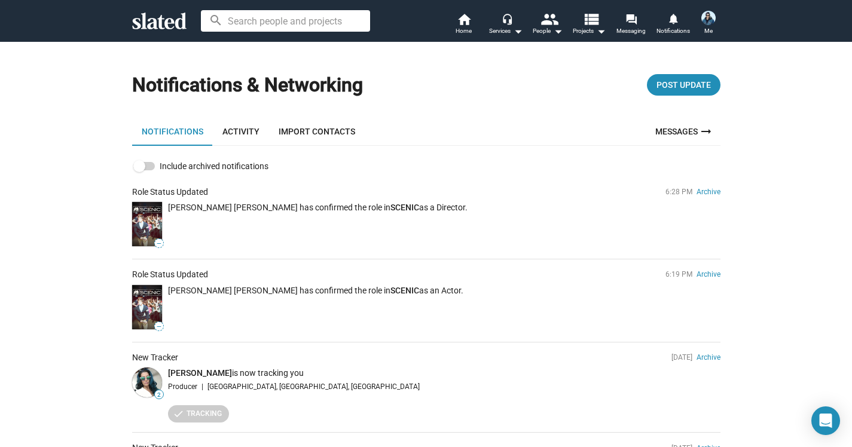
click at [705, 19] on img at bounding box center [709, 18] width 14 height 14
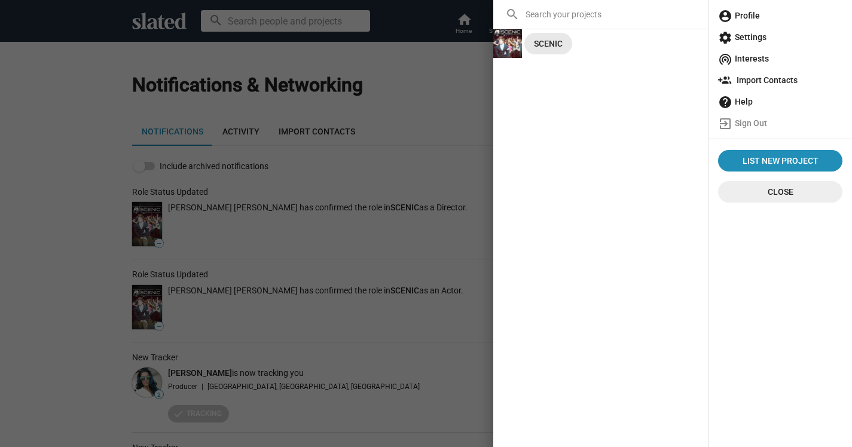
click at [542, 40] on div "SCENIC" at bounding box center [548, 44] width 29 height 22
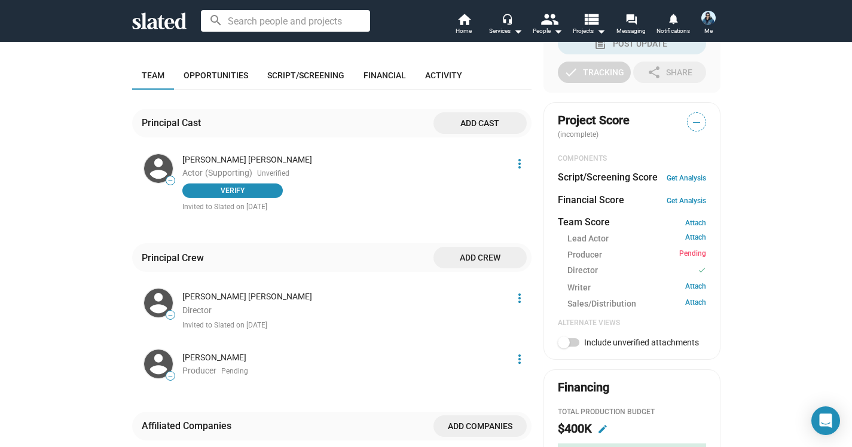
scroll to position [318, 0]
click at [697, 234] on link "Attach" at bounding box center [695, 239] width 21 height 11
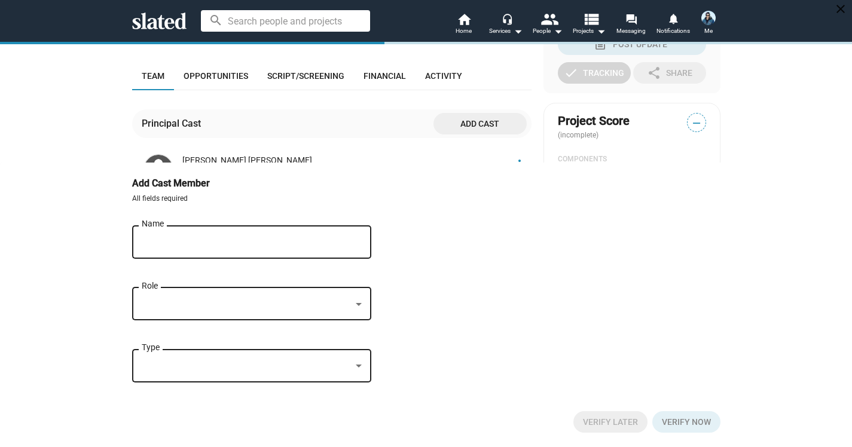
scroll to position [334, 0]
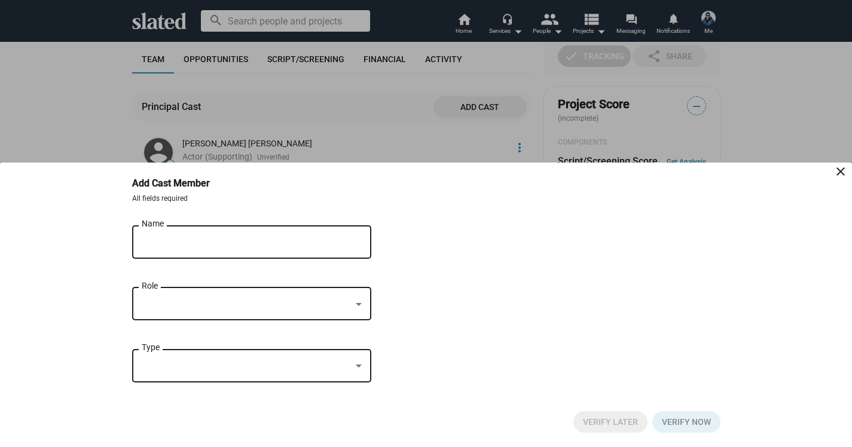
click at [166, 231] on div "Name" at bounding box center [243, 240] width 203 height 35
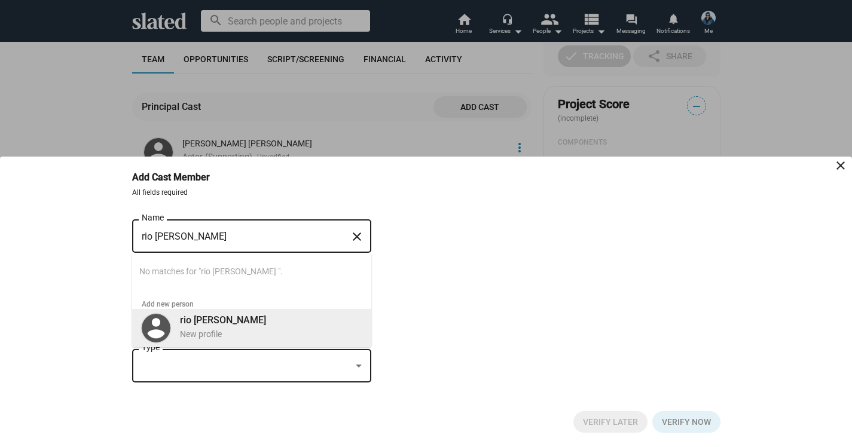
click at [208, 324] on b "rio Mangini" at bounding box center [223, 320] width 86 height 11
type input "rio Mangini"
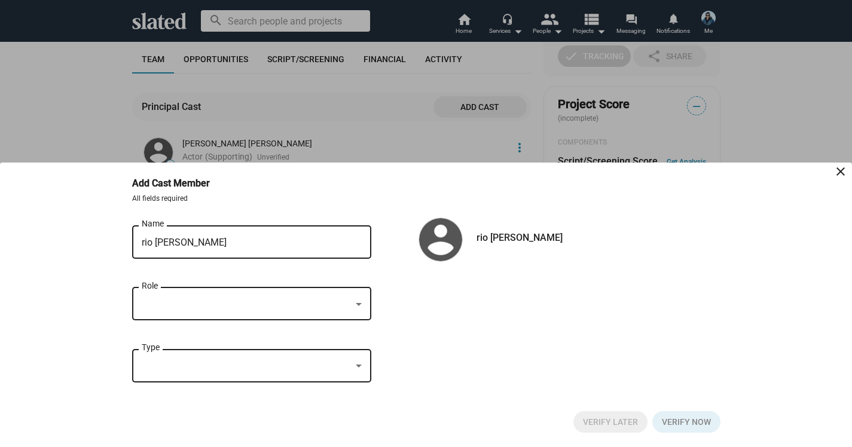
click at [358, 306] on div at bounding box center [359, 304] width 6 height 3
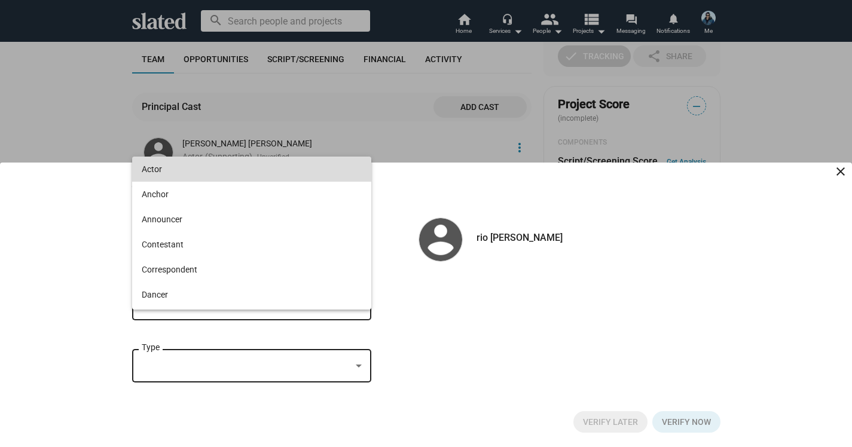
click at [156, 165] on span "Actor" at bounding box center [252, 169] width 220 height 25
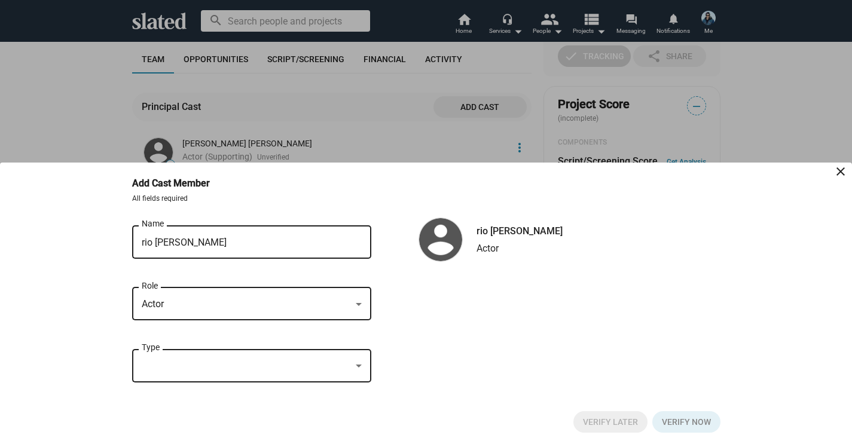
click at [362, 365] on div at bounding box center [358, 367] width 11 height 10
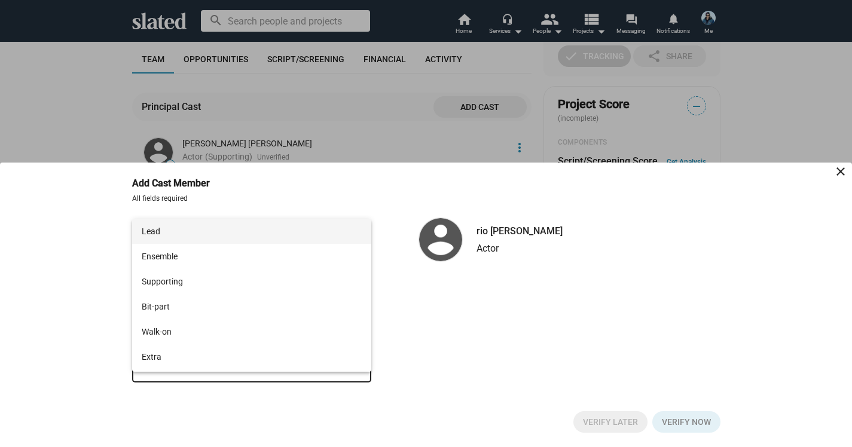
click at [153, 231] on span "Lead" at bounding box center [252, 231] width 220 height 25
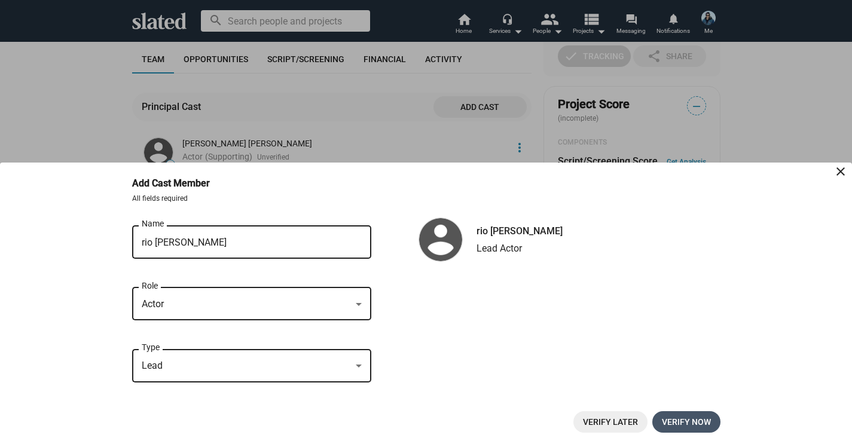
click at [688, 424] on span "Verify now" at bounding box center [686, 422] width 49 height 22
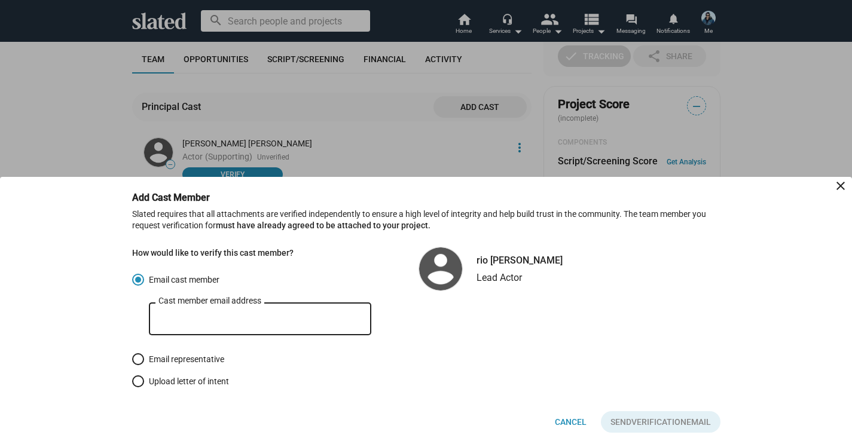
click at [203, 321] on input "Cast member email address" at bounding box center [259, 319] width 203 height 11
paste input "babimia@aol.com"
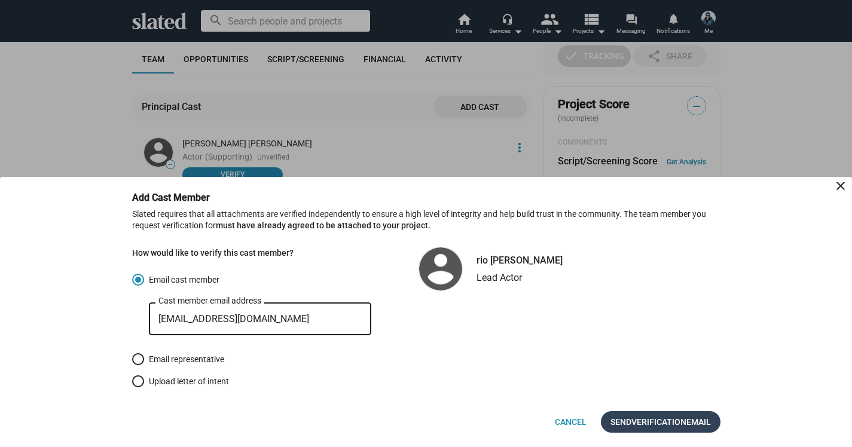
type input "babimia@aol.com"
click at [635, 423] on span "Verification" at bounding box center [659, 422] width 55 height 22
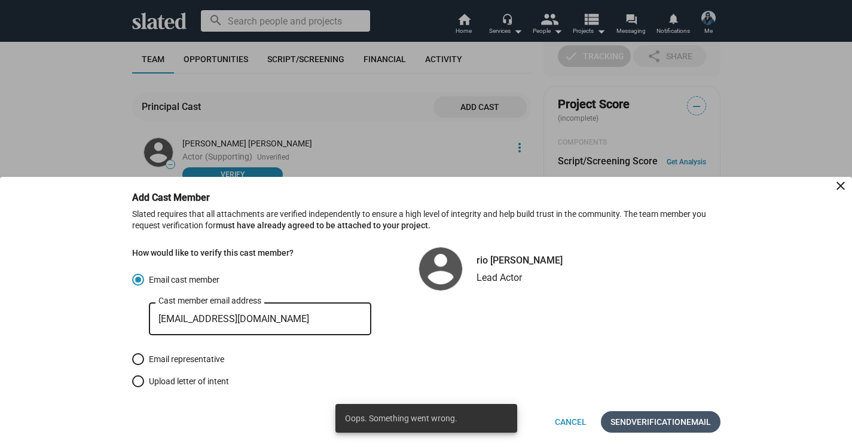
click at [635, 423] on span "Verification" at bounding box center [659, 422] width 55 height 22
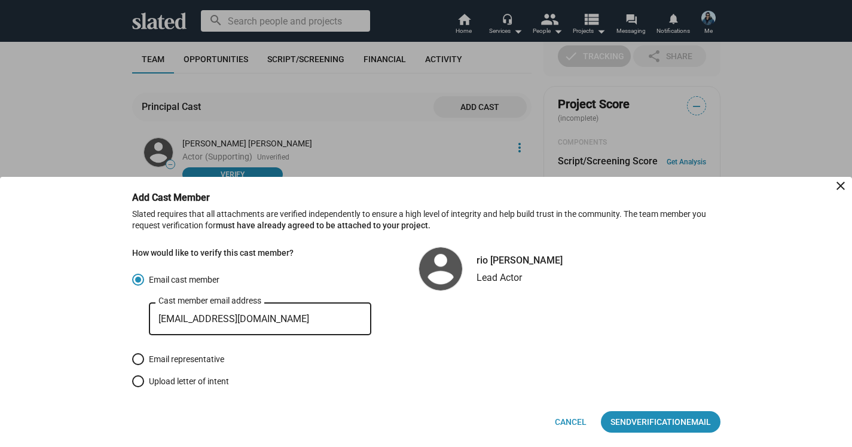
click at [841, 185] on mat-icon "close" at bounding box center [841, 186] width 14 height 14
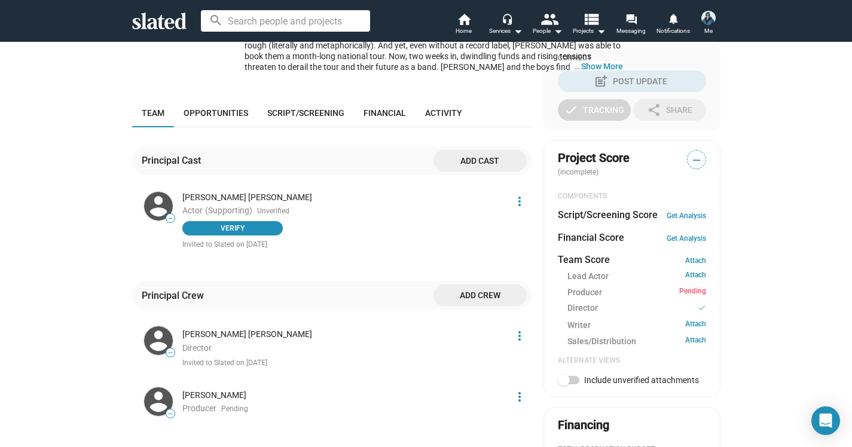
scroll to position [298, 0]
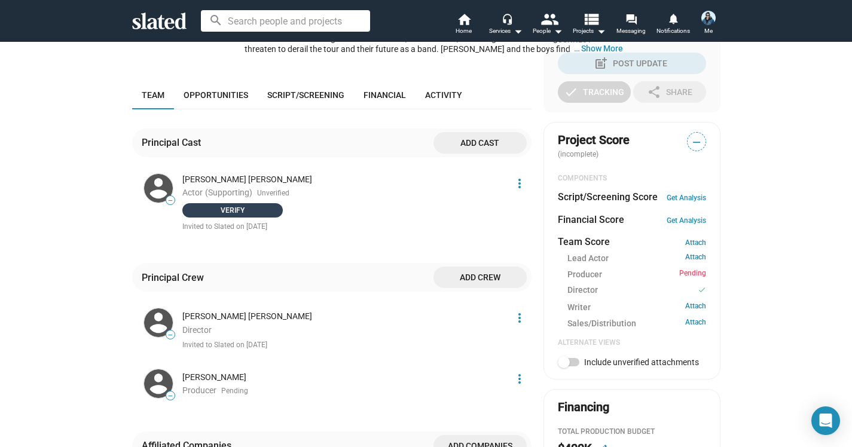
click at [237, 205] on span "Verify" at bounding box center [233, 211] width 86 height 12
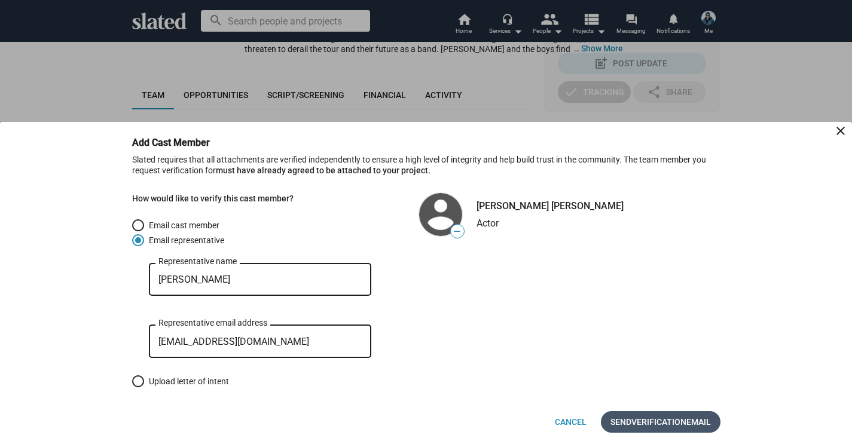
click at [672, 420] on span "Verification" at bounding box center [659, 422] width 55 height 22
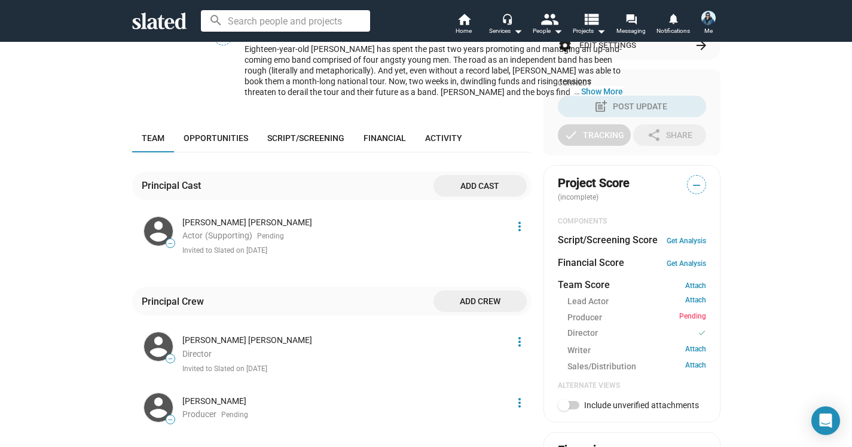
scroll to position [256, 0]
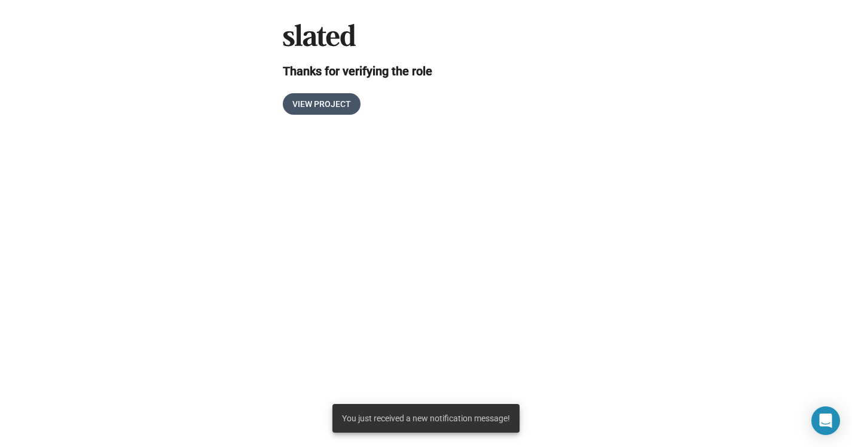
click at [325, 99] on span "View Project" at bounding box center [321, 104] width 59 height 22
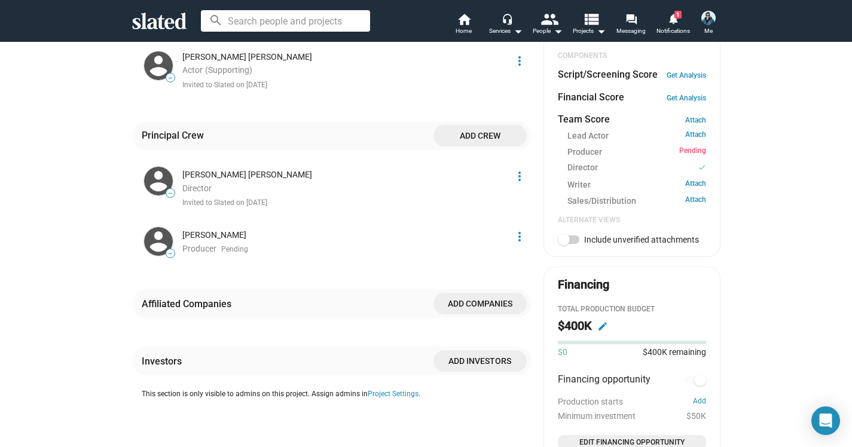
scroll to position [429, 0]
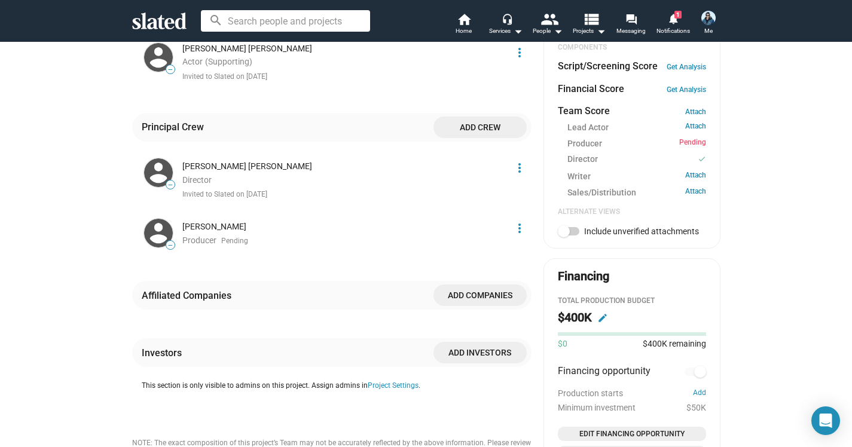
click at [567, 225] on span at bounding box center [564, 231] width 12 height 12
click at [564, 236] on input "Include unverified attachments" at bounding box center [563, 236] width 1 height 1
checkbox input "true"
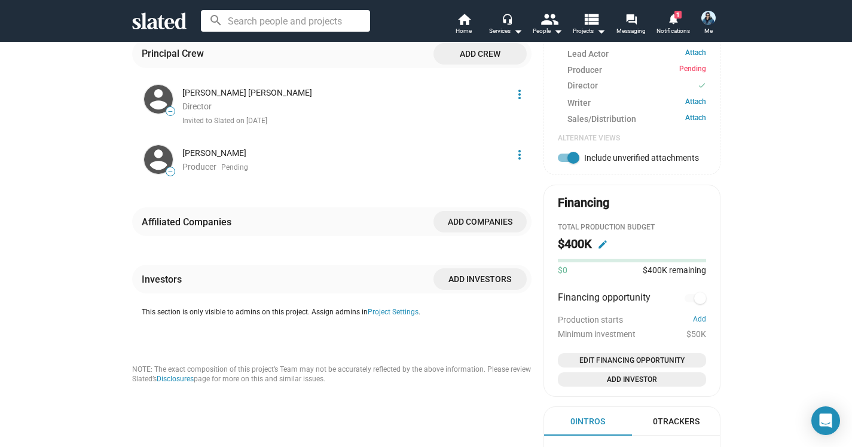
scroll to position [492, 0]
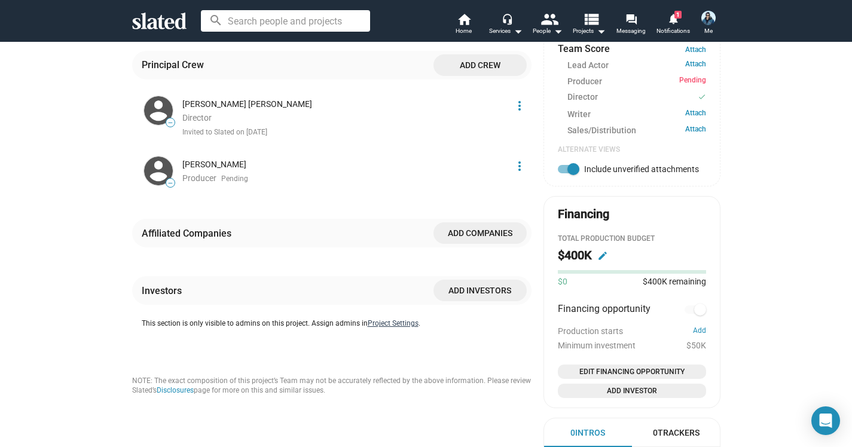
click at [391, 319] on button "Project Settings" at bounding box center [393, 324] width 51 height 10
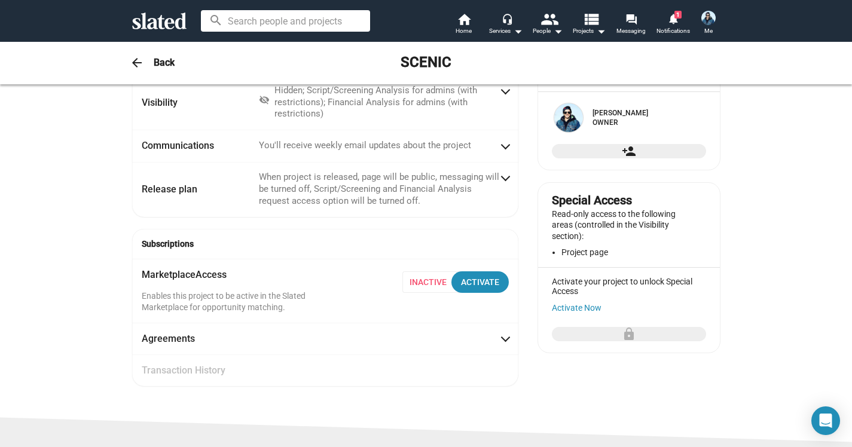
scroll to position [66, 0]
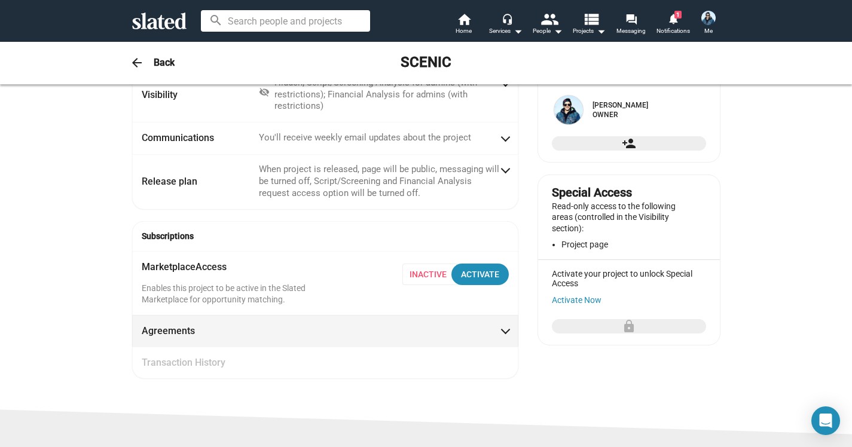
radio input "false"
radio input "true"
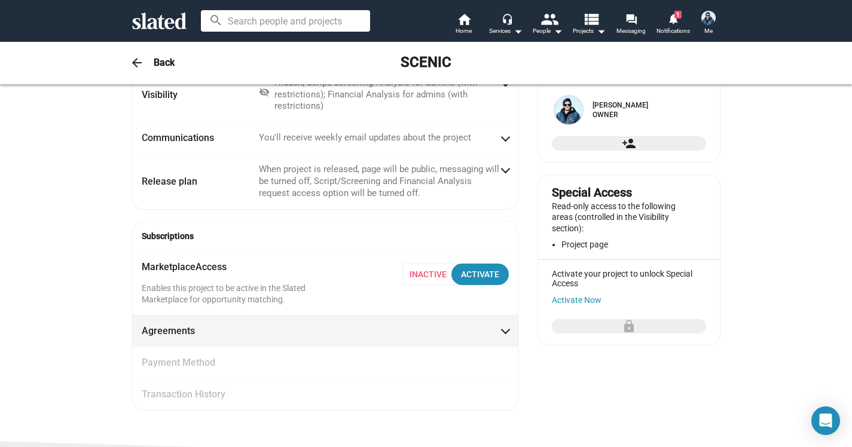
click at [505, 329] on span at bounding box center [505, 330] width 7 height 12
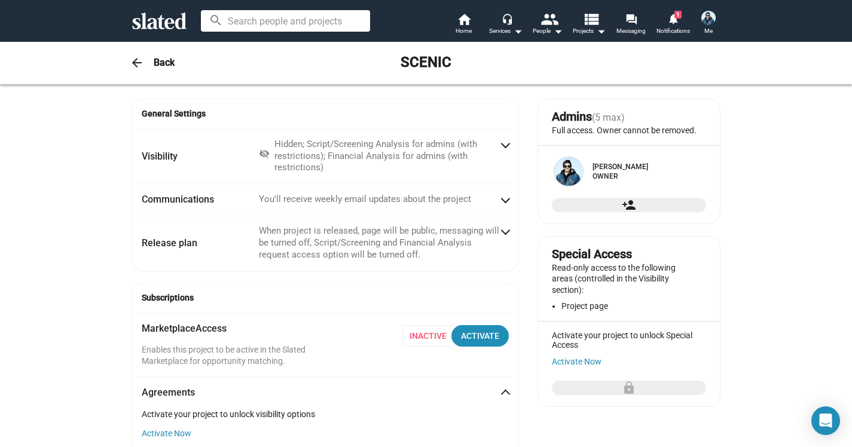
scroll to position [0, 0]
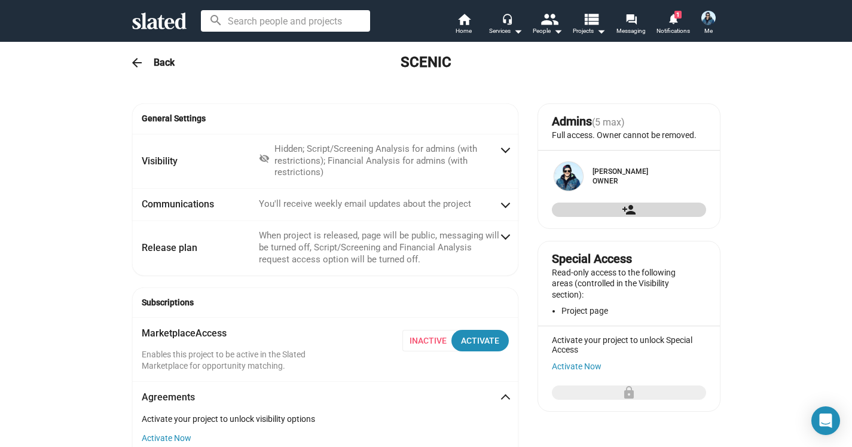
click at [624, 217] on mat-icon "person_add" at bounding box center [629, 210] width 14 height 14
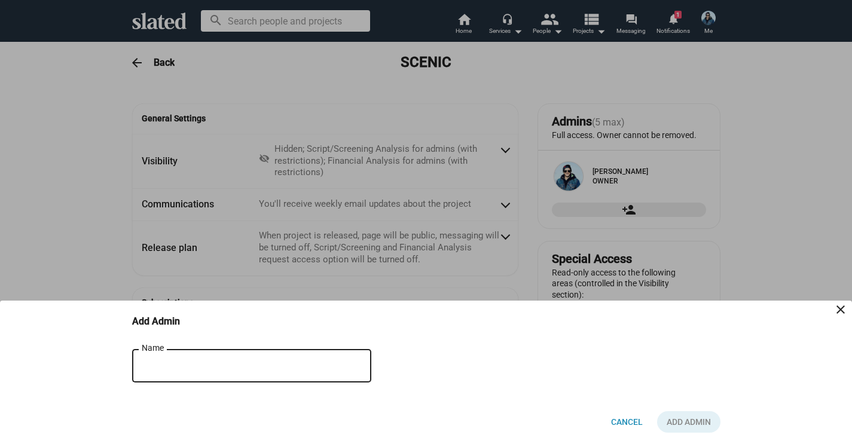
click at [177, 362] on input "Name" at bounding box center [243, 366] width 203 height 11
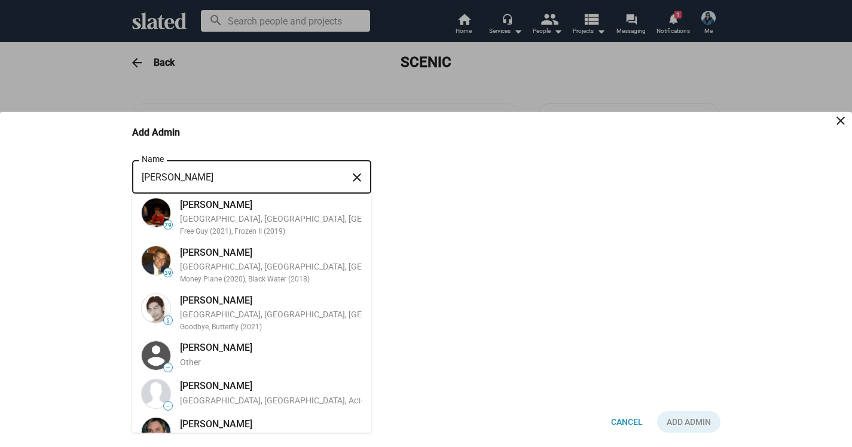
type input "T"
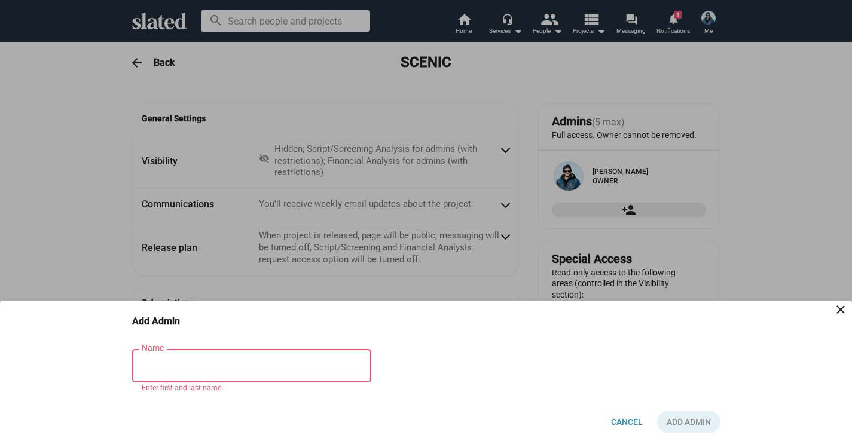
click at [59, 245] on div at bounding box center [426, 223] width 852 height 447
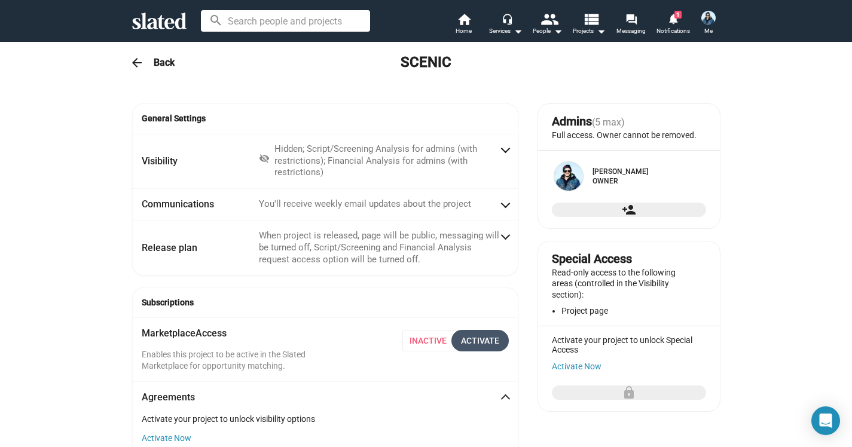
click at [480, 335] on div "Activate" at bounding box center [480, 341] width 38 height 22
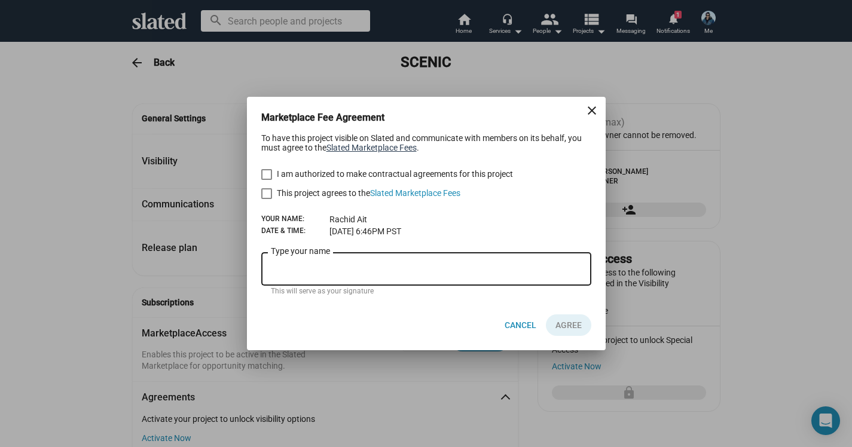
click at [362, 148] on link "Slated Marketplace Fees" at bounding box center [372, 148] width 90 height 10
click at [591, 106] on mat-icon "close" at bounding box center [592, 110] width 14 height 14
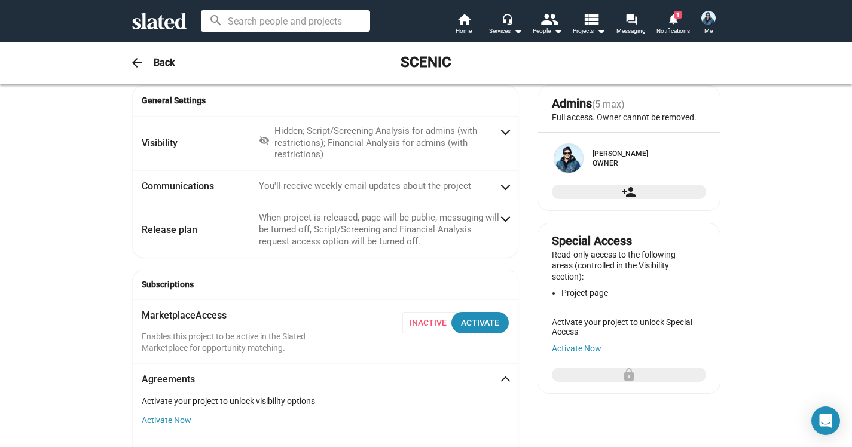
scroll to position [21, 0]
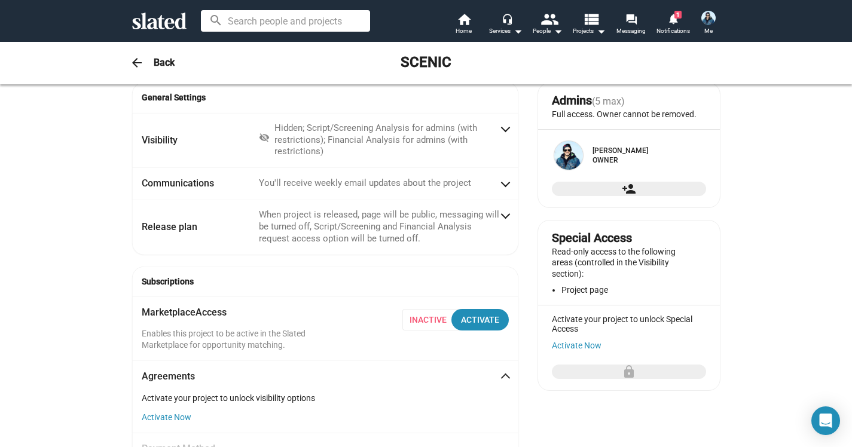
click at [623, 196] on mat-icon "person_add" at bounding box center [629, 189] width 14 height 14
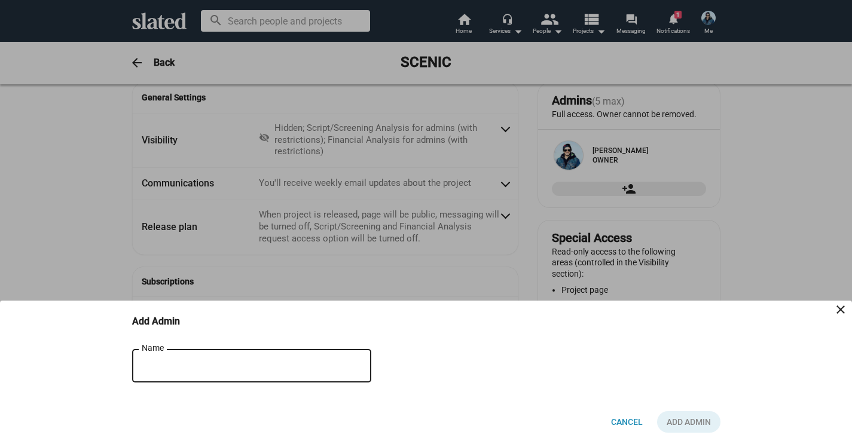
click at [217, 364] on input "Name" at bounding box center [243, 366] width 203 height 11
click at [191, 366] on input "[PERSON_NAME] [PERSON_NAME]" at bounding box center [243, 366] width 203 height 11
click at [229, 371] on input "[PERSON_NAME] [PERSON_NAME]" at bounding box center [243, 366] width 203 height 11
type input "[PERSON_NAME] [PERSON_NAME]"
click at [357, 366] on mat-icon "close" at bounding box center [357, 367] width 14 height 19
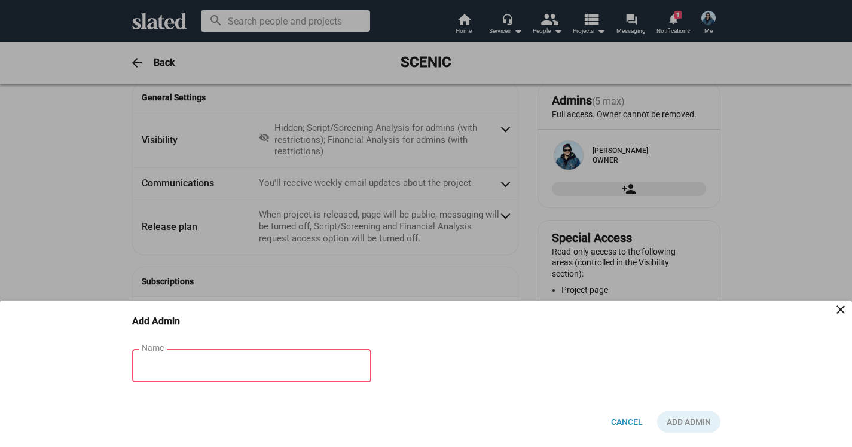
click at [68, 268] on div at bounding box center [426, 223] width 852 height 447
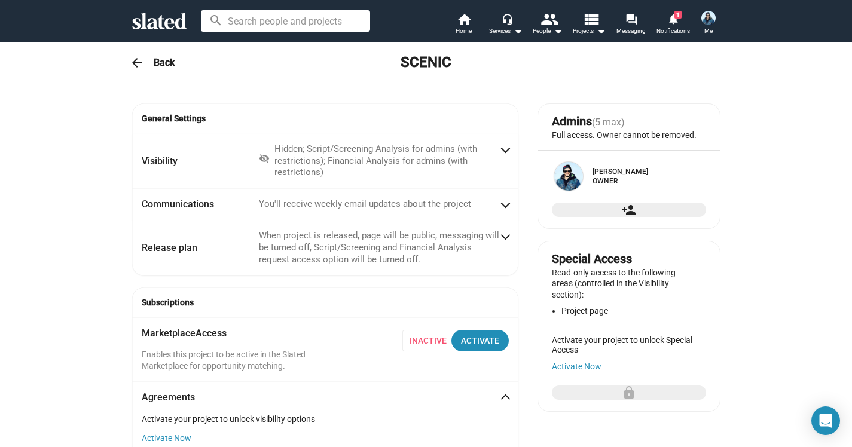
scroll to position [0, 0]
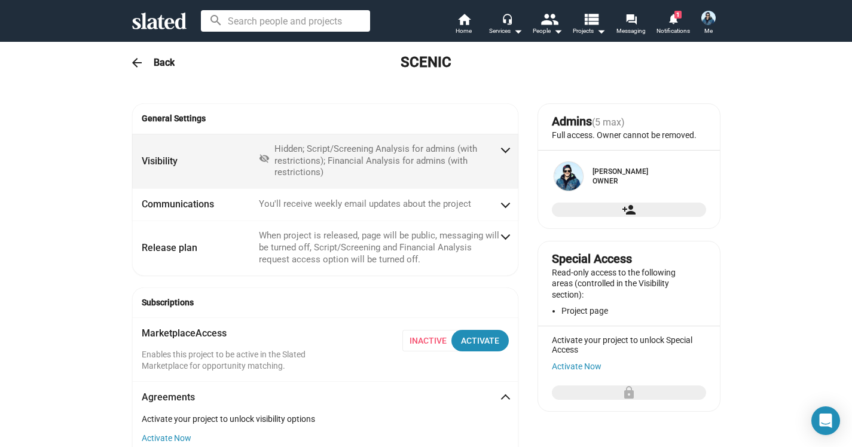
click at [503, 147] on span at bounding box center [505, 149] width 7 height 12
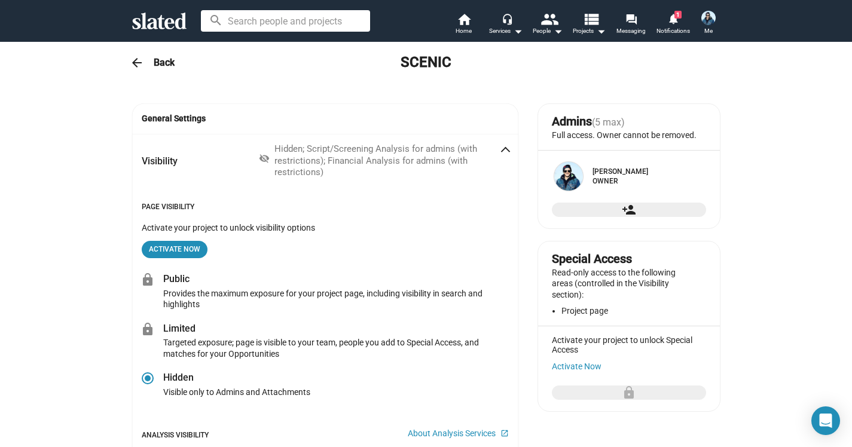
click at [505, 148] on span at bounding box center [505, 152] width 7 height 12
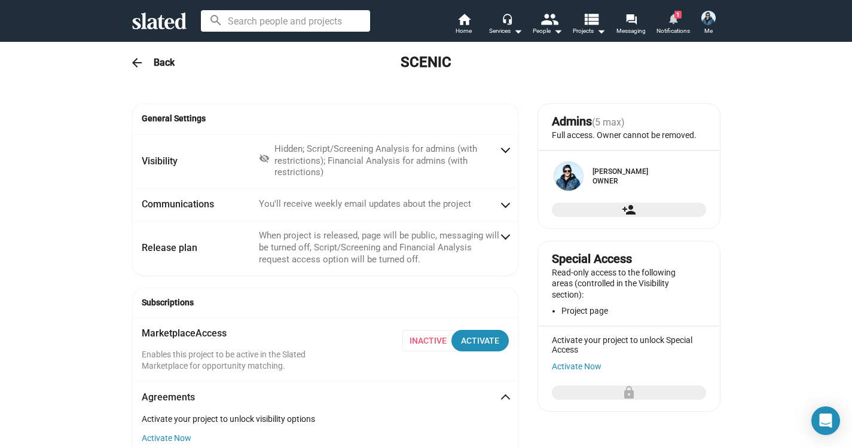
click at [674, 20] on mat-icon "notifications" at bounding box center [672, 18] width 11 height 11
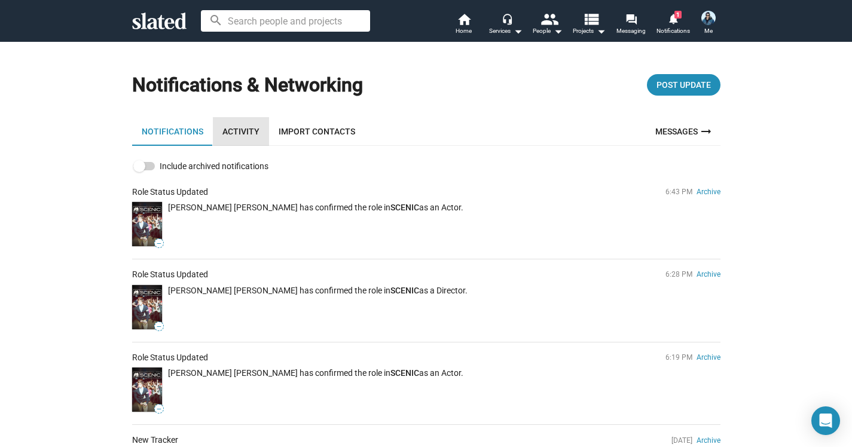
click at [249, 130] on link "Activity" at bounding box center [241, 131] width 56 height 29
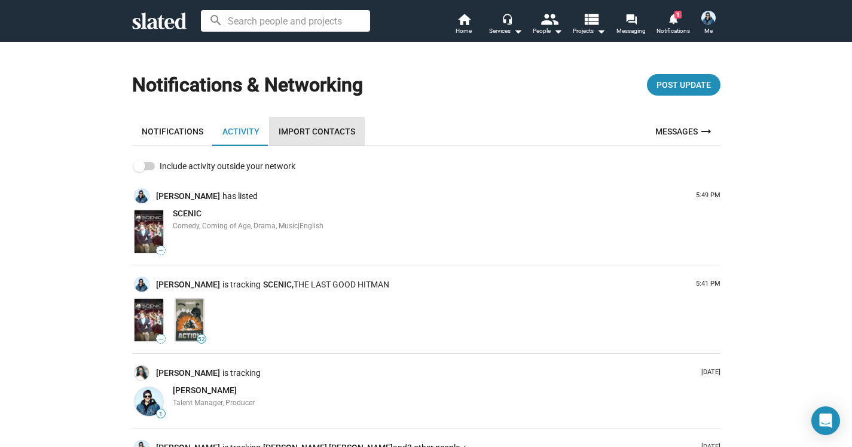
click at [316, 129] on link "Import Contacts" at bounding box center [317, 131] width 96 height 29
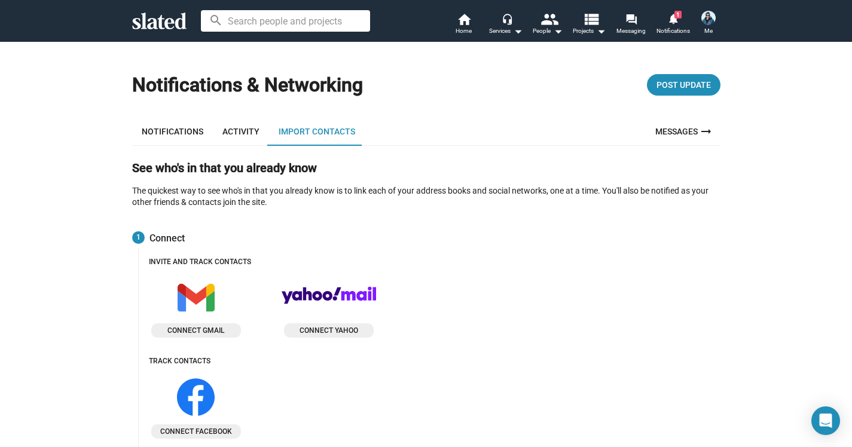
click at [175, 130] on link "Notifications" at bounding box center [172, 131] width 81 height 29
